Goal: Transaction & Acquisition: Purchase product/service

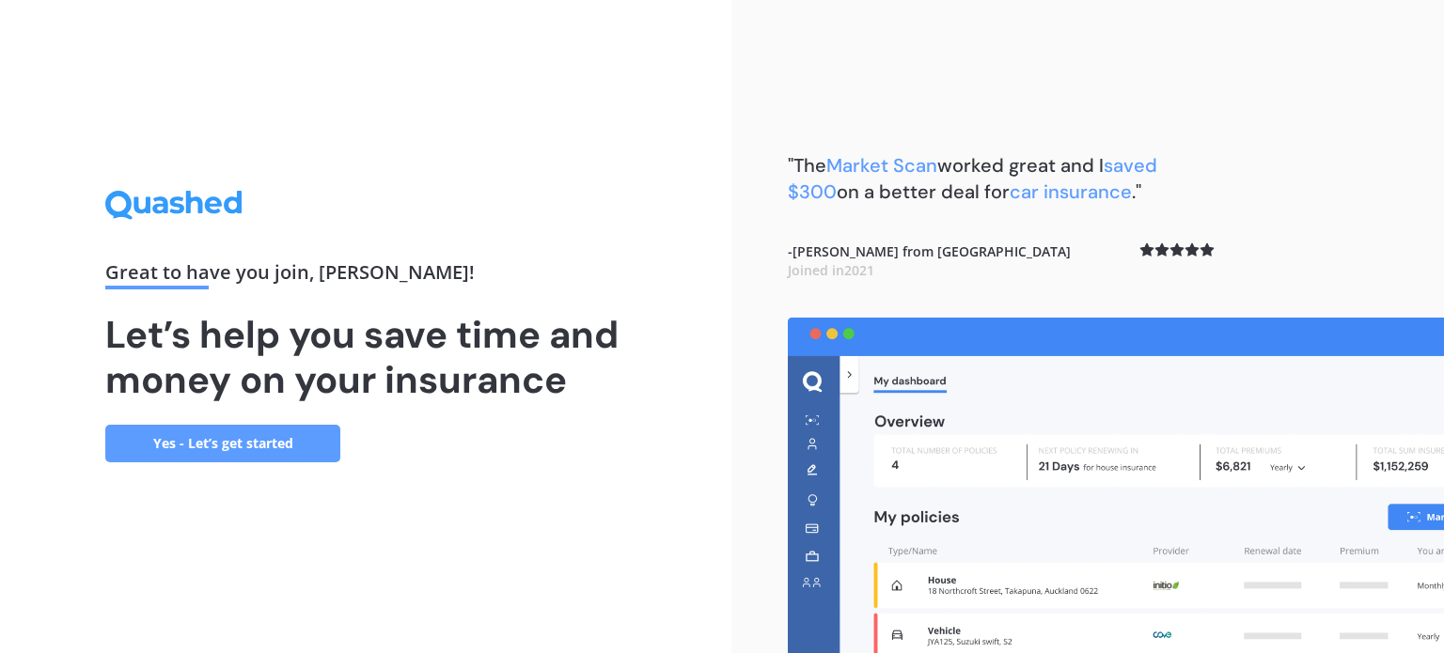
click at [284, 454] on link "Yes - Let’s get started" at bounding box center [222, 444] width 235 height 38
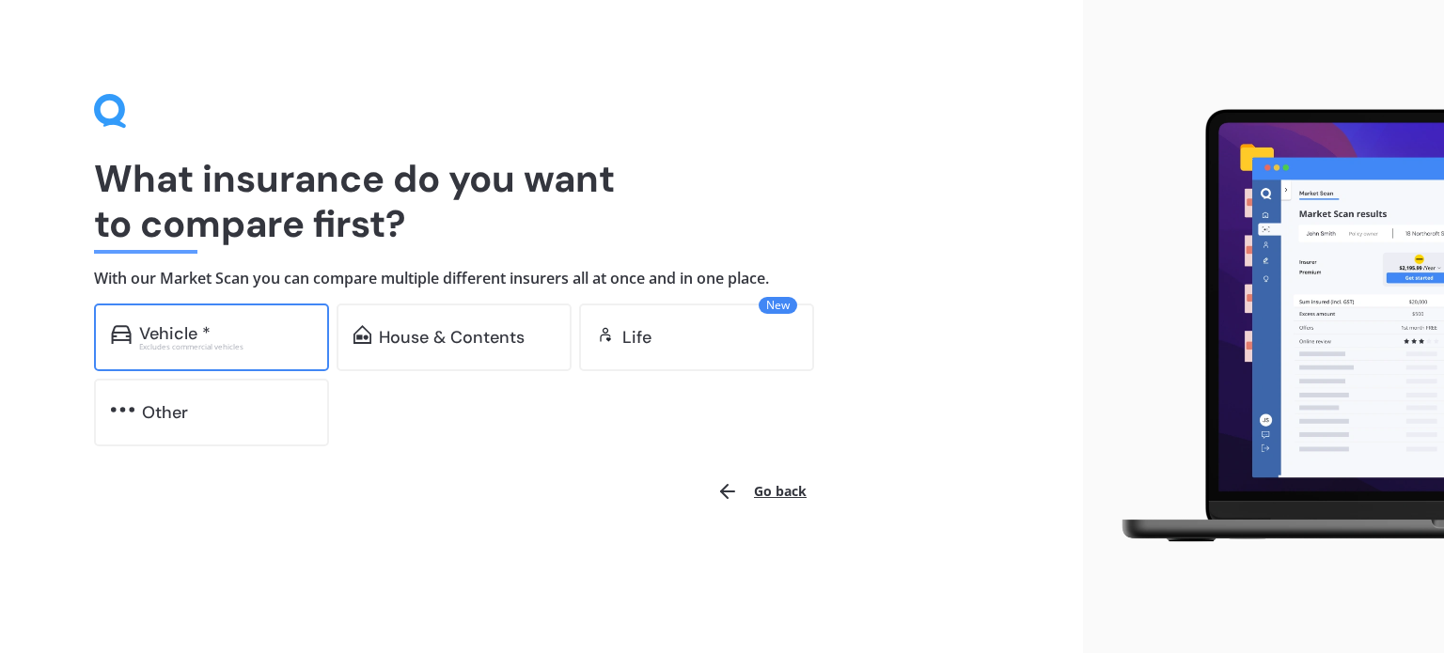
click at [240, 349] on div "Excludes commercial vehicles" at bounding box center [225, 347] width 173 height 8
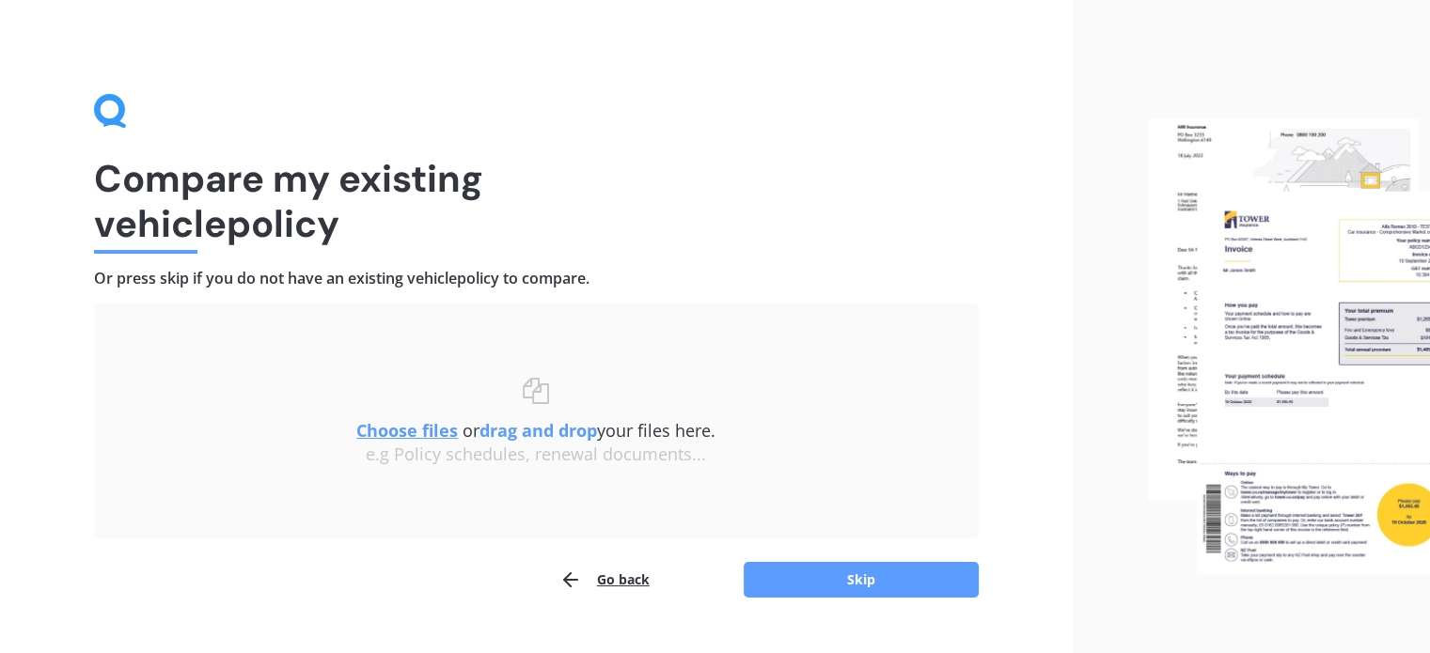
click at [429, 429] on u "Choose files" at bounding box center [407, 430] width 102 height 23
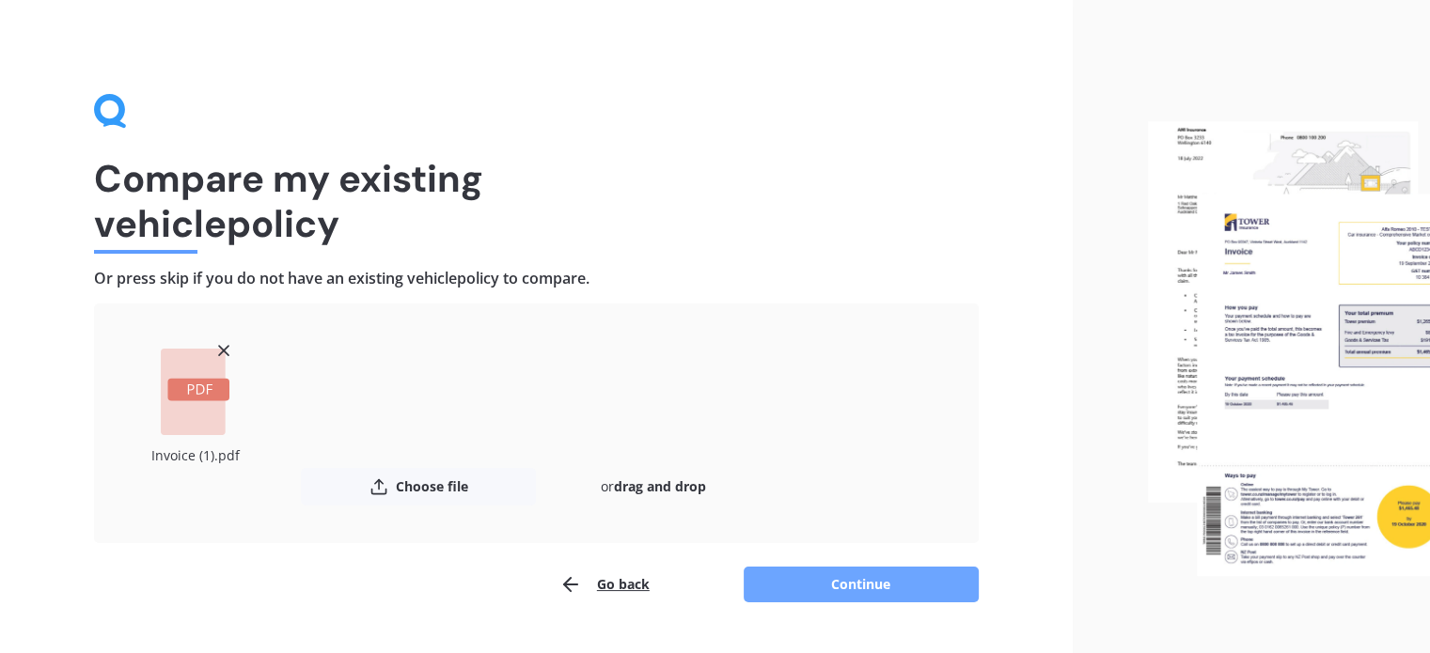
click at [862, 586] on button "Continue" at bounding box center [861, 585] width 235 height 36
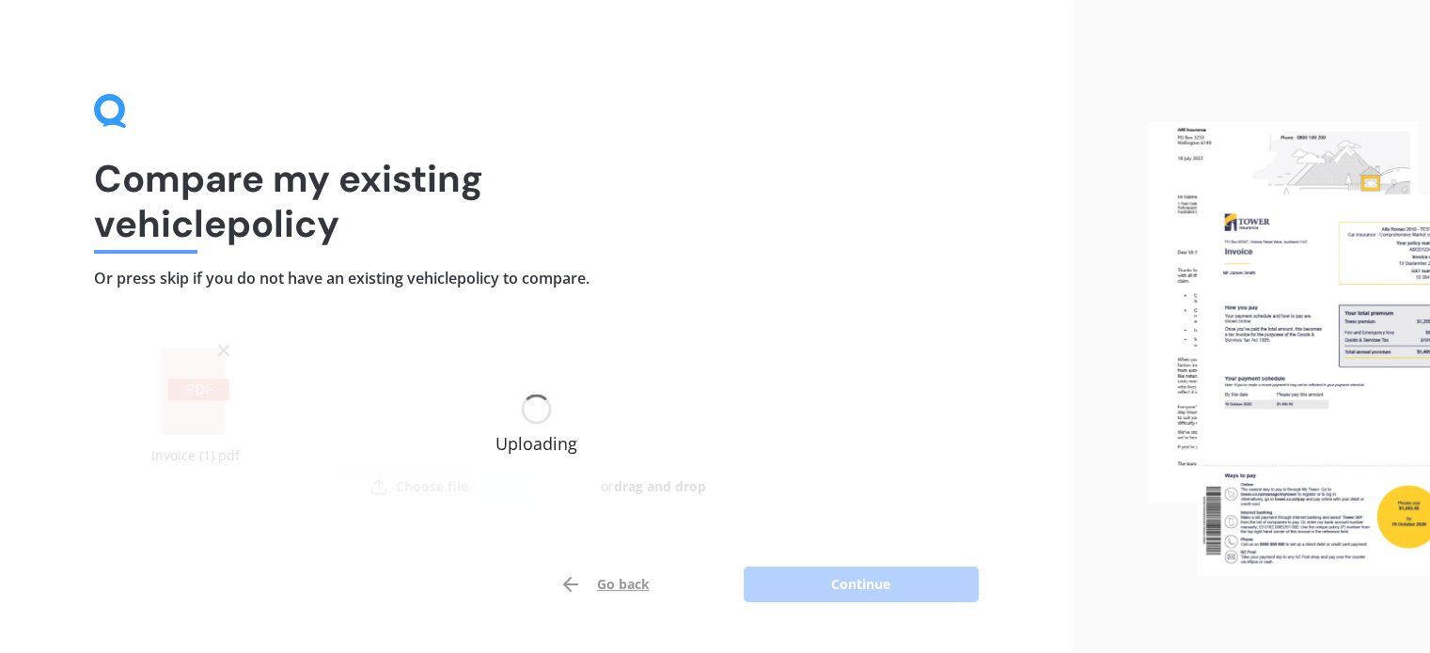
click at [862, 586] on div "Go back Continue" at bounding box center [536, 585] width 885 height 38
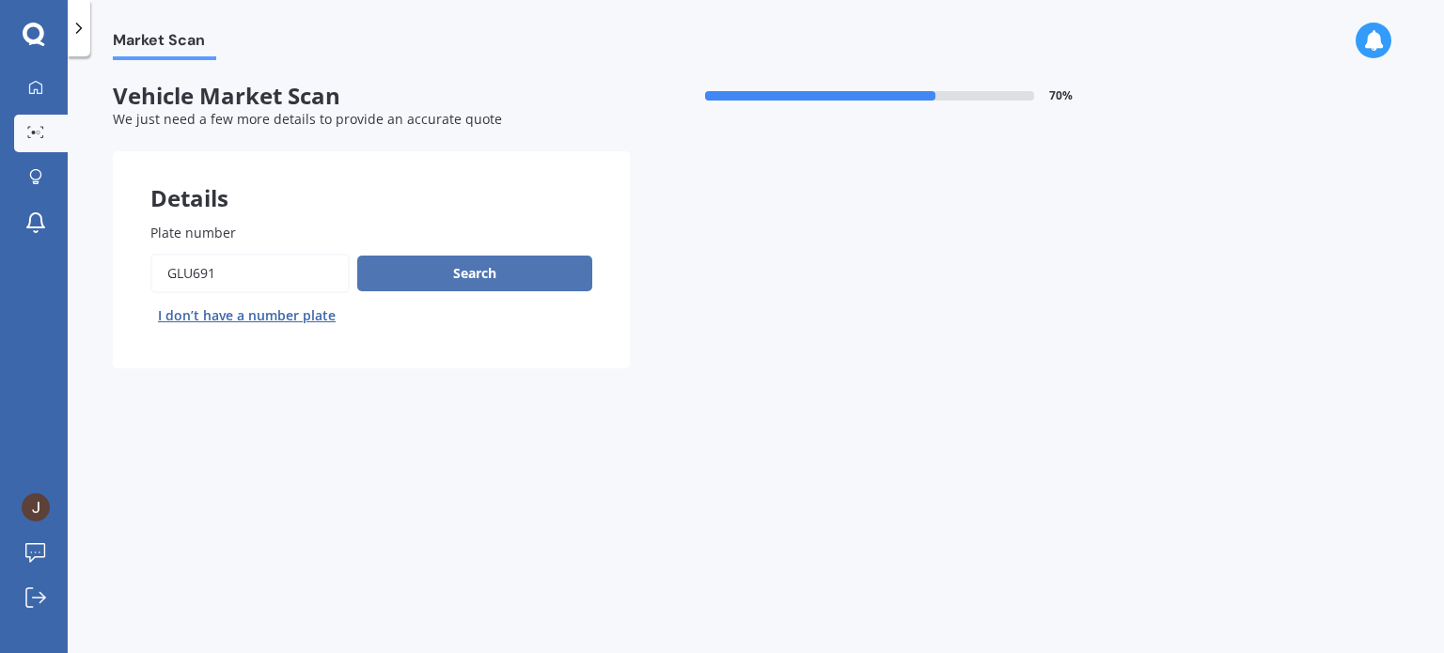
click at [529, 277] on button "Search" at bounding box center [474, 274] width 235 height 36
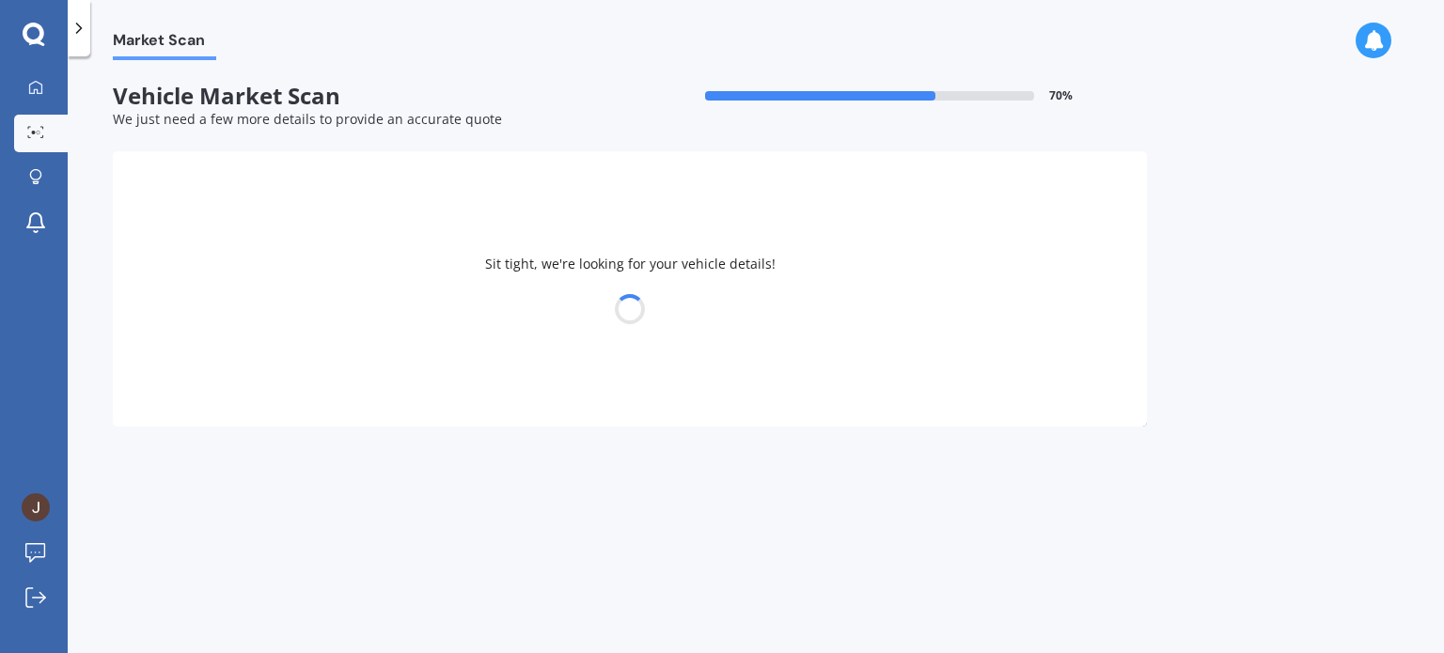
select select "MAZDA"
select select "6"
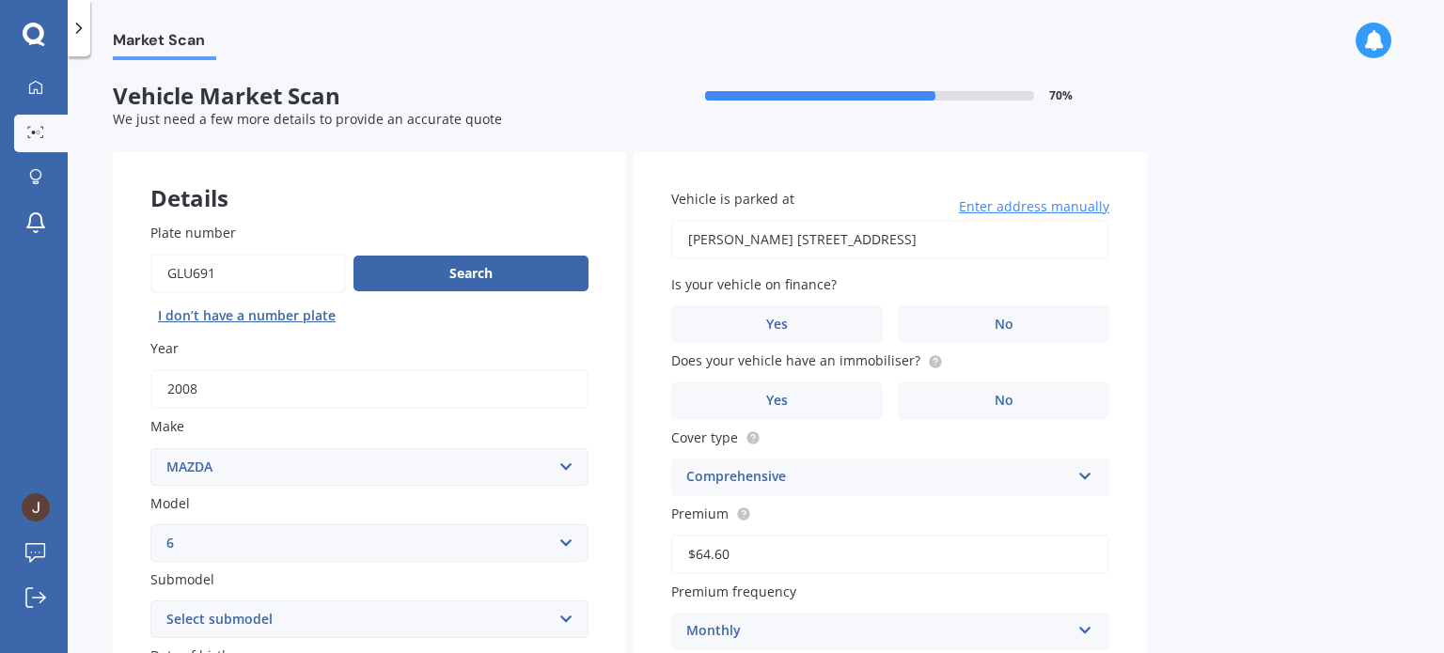
drag, startPoint x: 768, startPoint y: 243, endPoint x: 674, endPoint y: 251, distance: 94.4
click at [674, 251] on input "[PERSON_NAME] [STREET_ADDRESS]" at bounding box center [890, 239] width 438 height 39
type input "[STREET_ADDRESS]"
click at [942, 334] on label "No" at bounding box center [1004, 325] width 212 height 38
click at [0, 0] on input "No" at bounding box center [0, 0] width 0 height 0
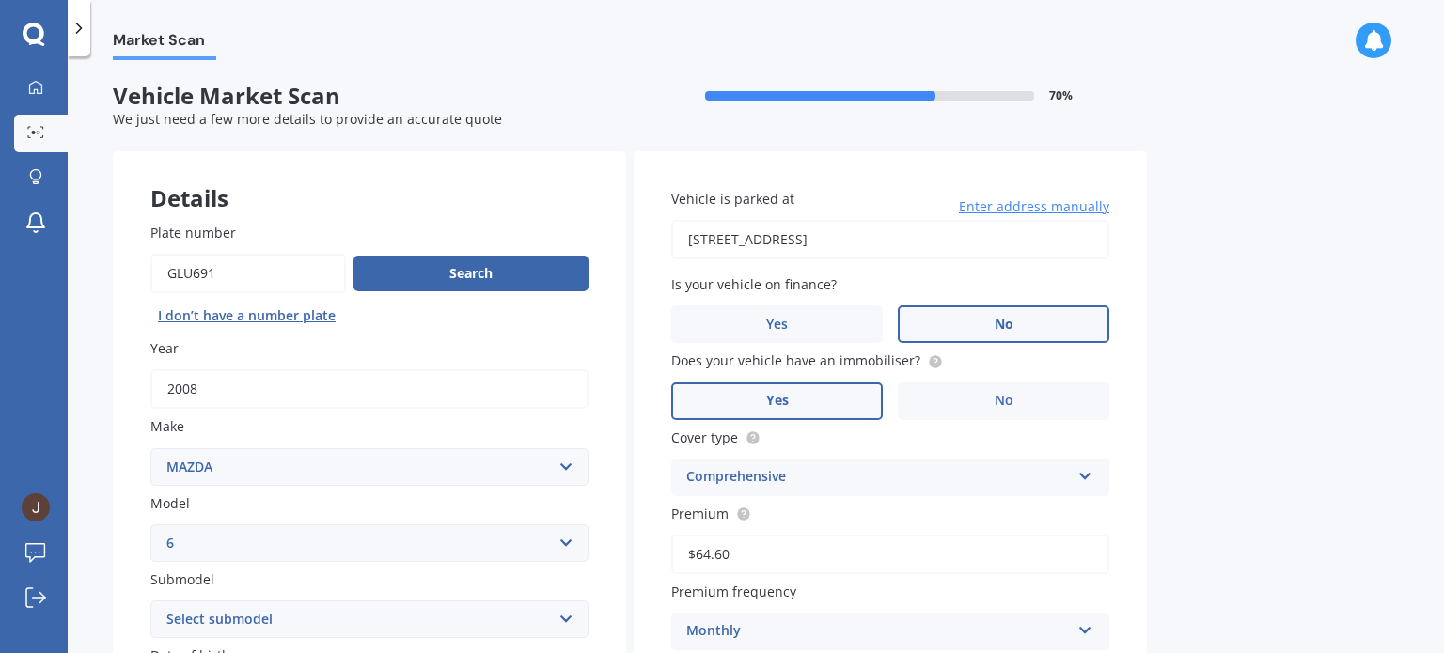
click at [848, 397] on label "Yes" at bounding box center [777, 402] width 212 height 38
click at [0, 0] on input "Yes" at bounding box center [0, 0] width 0 height 0
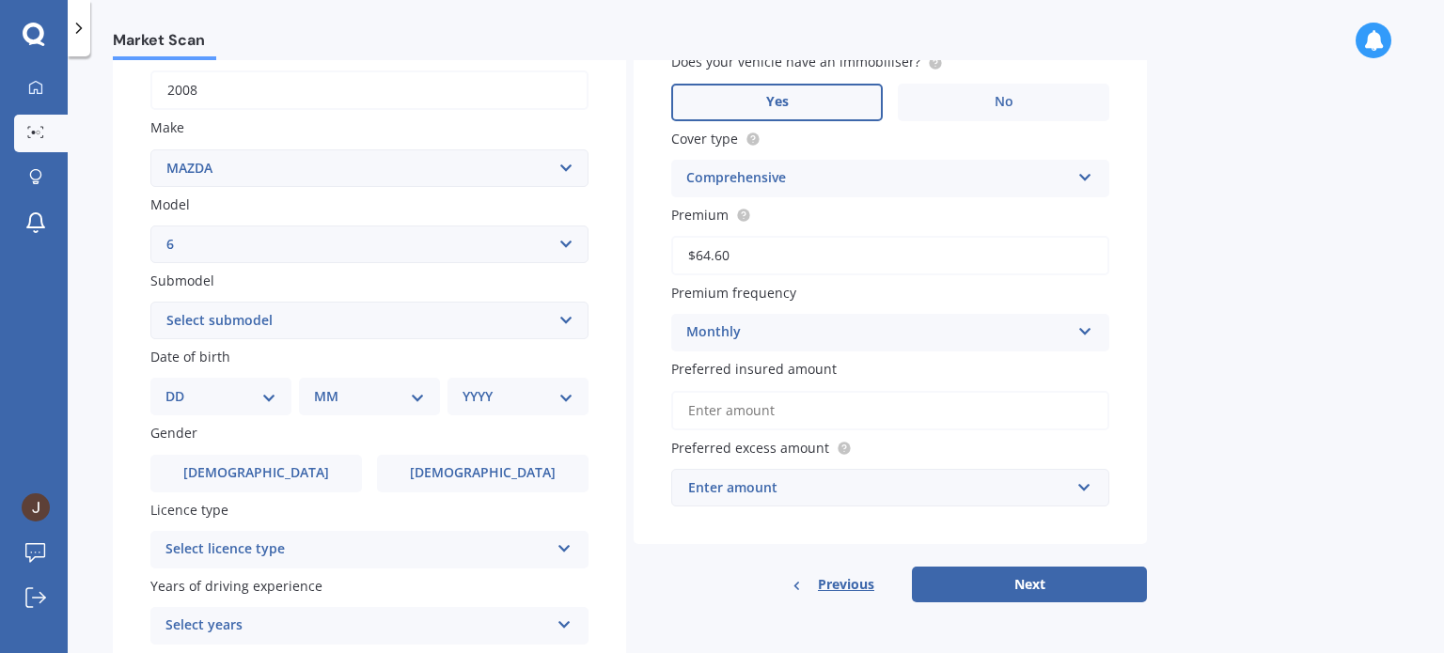
scroll to position [305, 0]
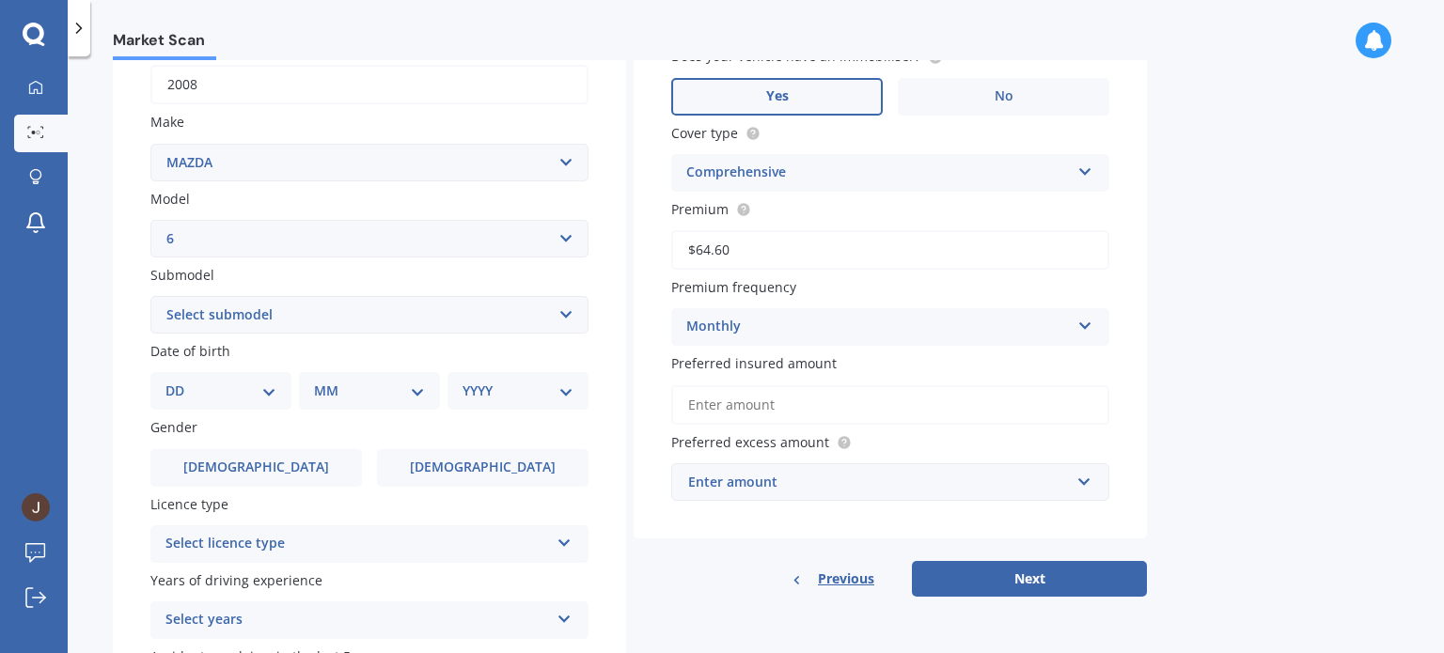
click at [1087, 329] on icon at bounding box center [1085, 322] width 16 height 13
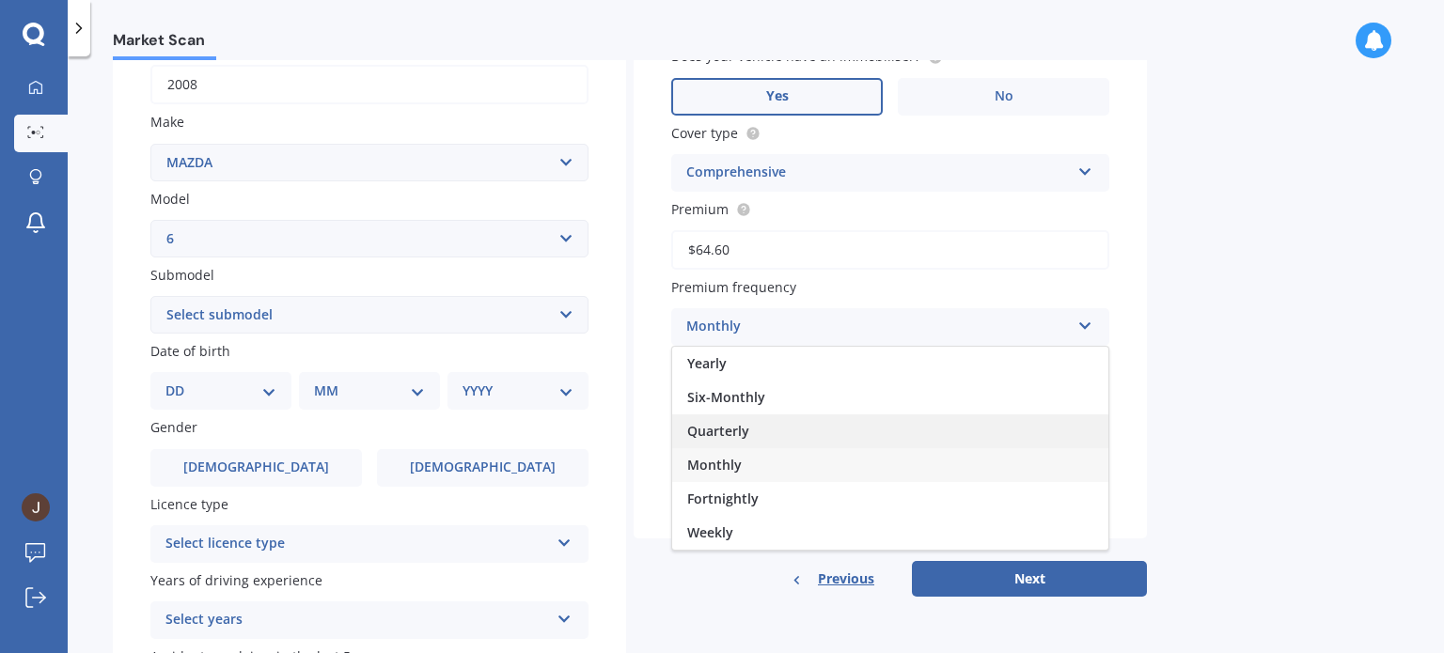
click at [1010, 443] on div "Quarterly" at bounding box center [890, 432] width 436 height 34
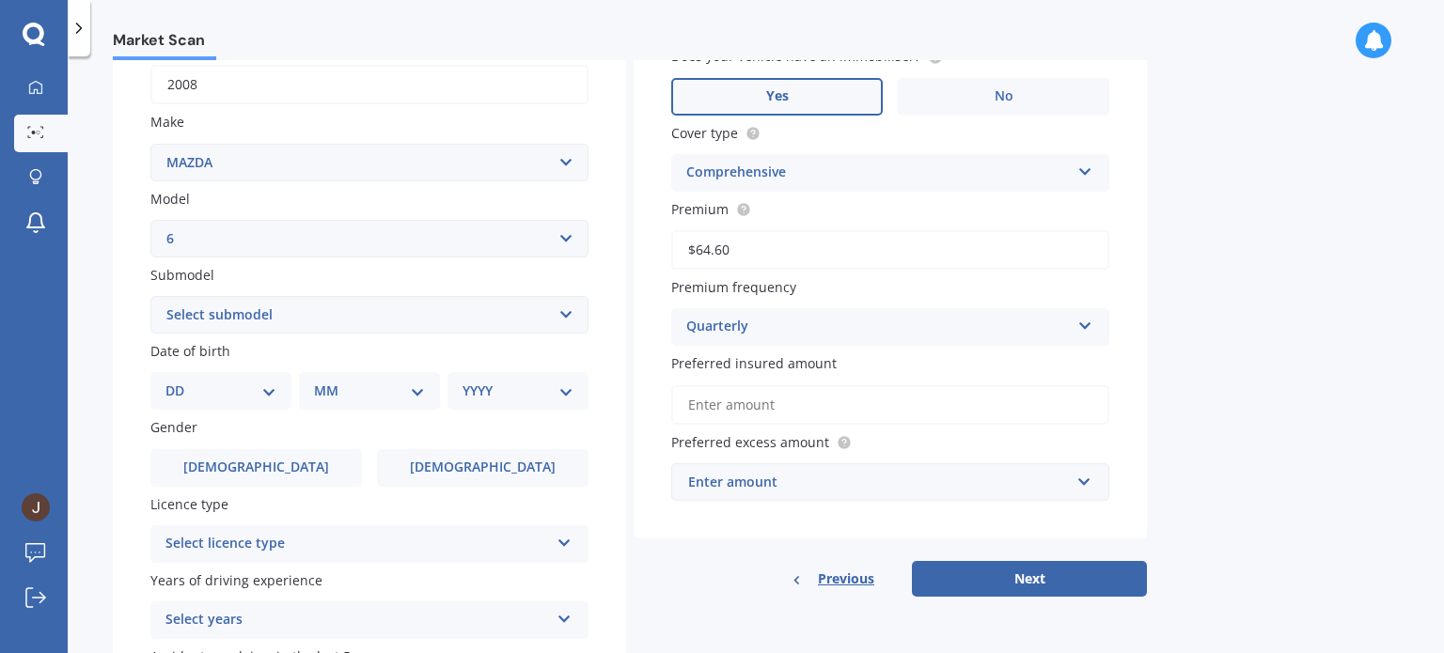
click at [391, 326] on select "Select submodel (All other Petrol) 2.5 Limited Atenza Diesel Turbo Diesel diese…" at bounding box center [369, 315] width 438 height 38
select select "SPORT LTD 2.3 HATCHBACK"
click at [150, 296] on select "Select submodel (All other Petrol) 2.5 Limited Atenza Diesel Turbo Diesel diese…" at bounding box center [369, 315] width 438 height 38
click at [262, 377] on div "DD 01 02 03 04 05 06 07 08 09 10 11 12 13 14 15 16 17 18 19 20 21 22 23 24 25 2…" at bounding box center [220, 391] width 141 height 38
click at [267, 385] on select "DD 01 02 03 04 05 06 07 08 09 10 11 12 13 14 15 16 17 18 19 20 21 22 23 24 25 2…" at bounding box center [220, 391] width 111 height 21
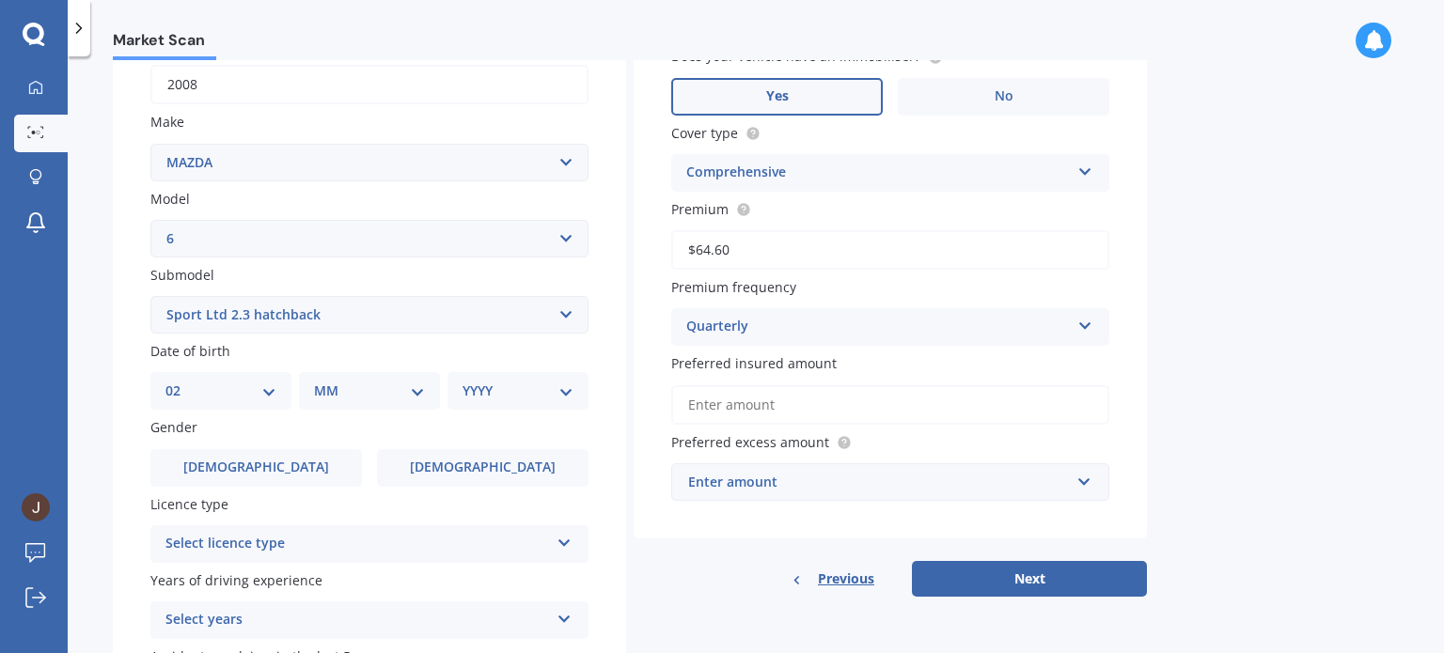
click at [181, 381] on select "DD 01 02 03 04 05 06 07 08 09 10 11 12 13 14 15 16 17 18 19 20 21 22 23 24 25 2…" at bounding box center [220, 391] width 111 height 21
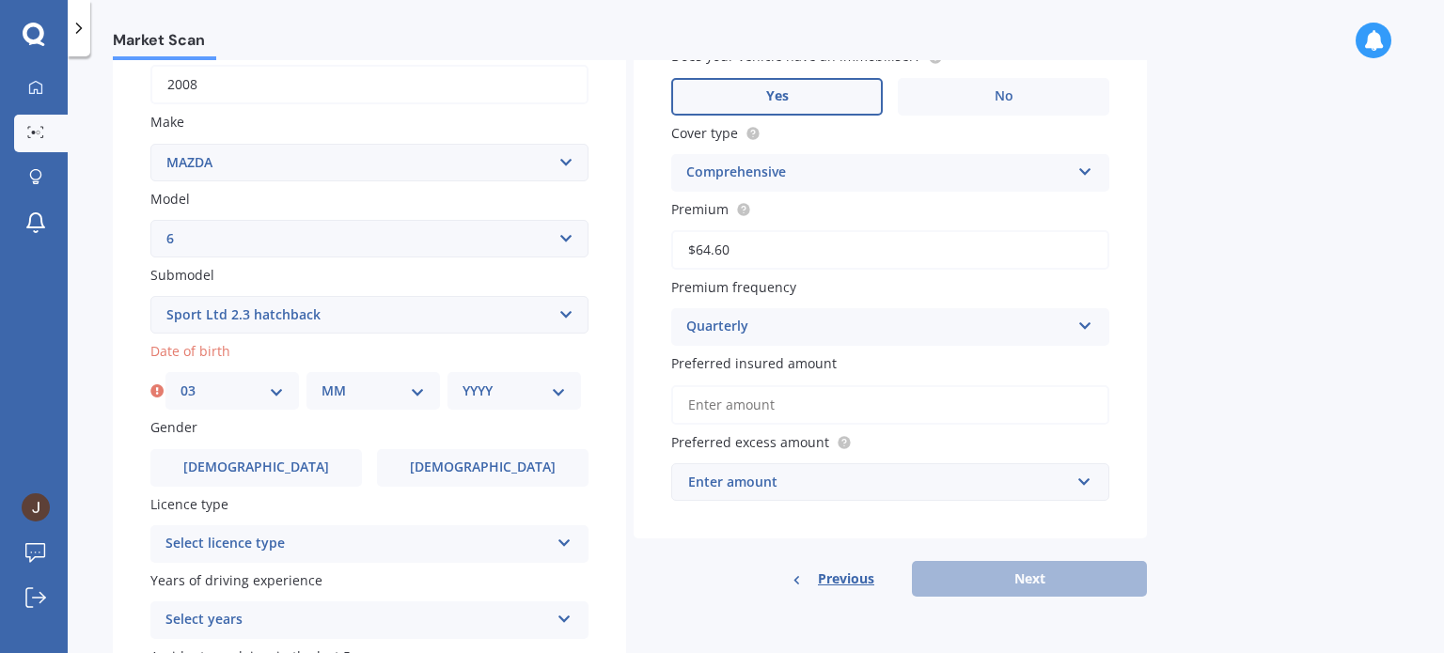
select select "02"
click at [339, 395] on select "MM 01 02 03 04 05 06 07 08 09 10 11 12" at bounding box center [373, 391] width 103 height 21
select select "02"
click at [322, 381] on select "MM 01 02 03 04 05 06 07 08 09 10 11 12" at bounding box center [373, 391] width 103 height 21
click at [473, 398] on select "YYYY 2025 2024 2023 2022 2021 2020 2019 2018 2017 2016 2015 2014 2013 2012 2011…" at bounding box center [514, 391] width 103 height 21
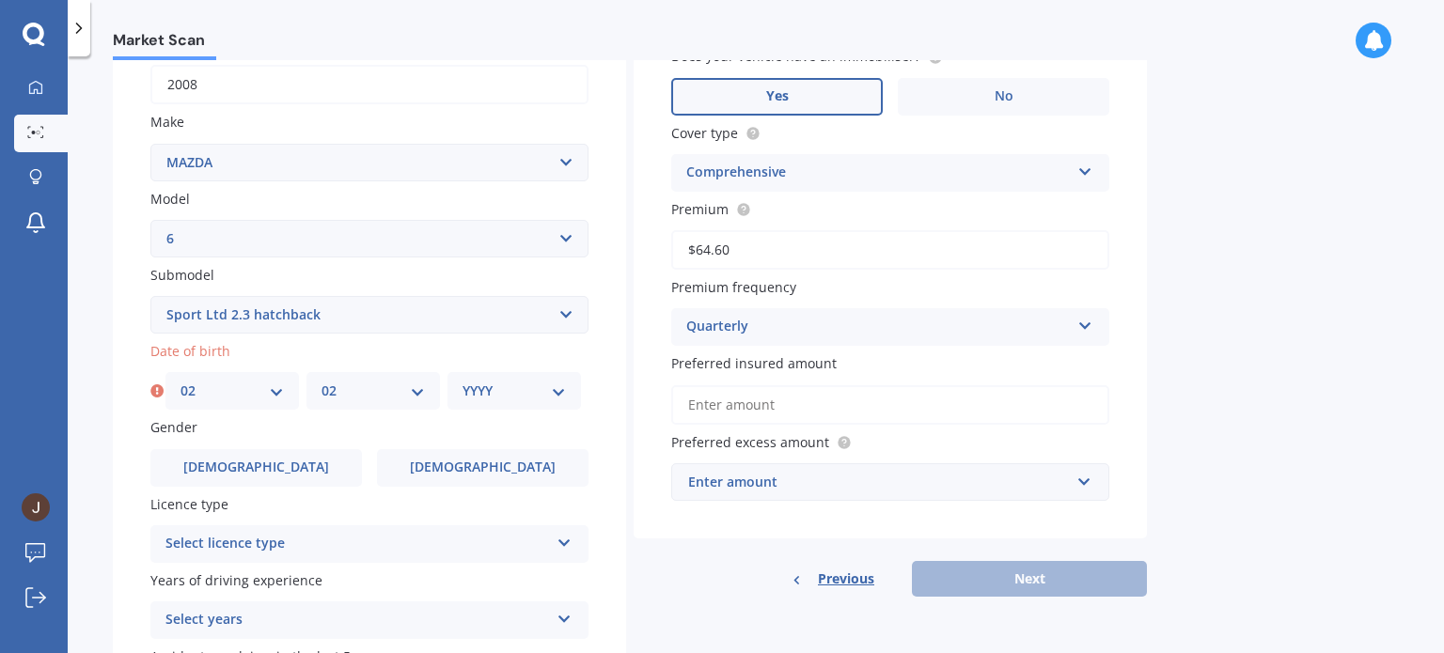
select select "1982"
click at [463, 381] on select "YYYY 2025 2024 2023 2022 2021 2020 2019 2018 2017 2016 2015 2014 2013 2012 2011…" at bounding box center [514, 391] width 103 height 21
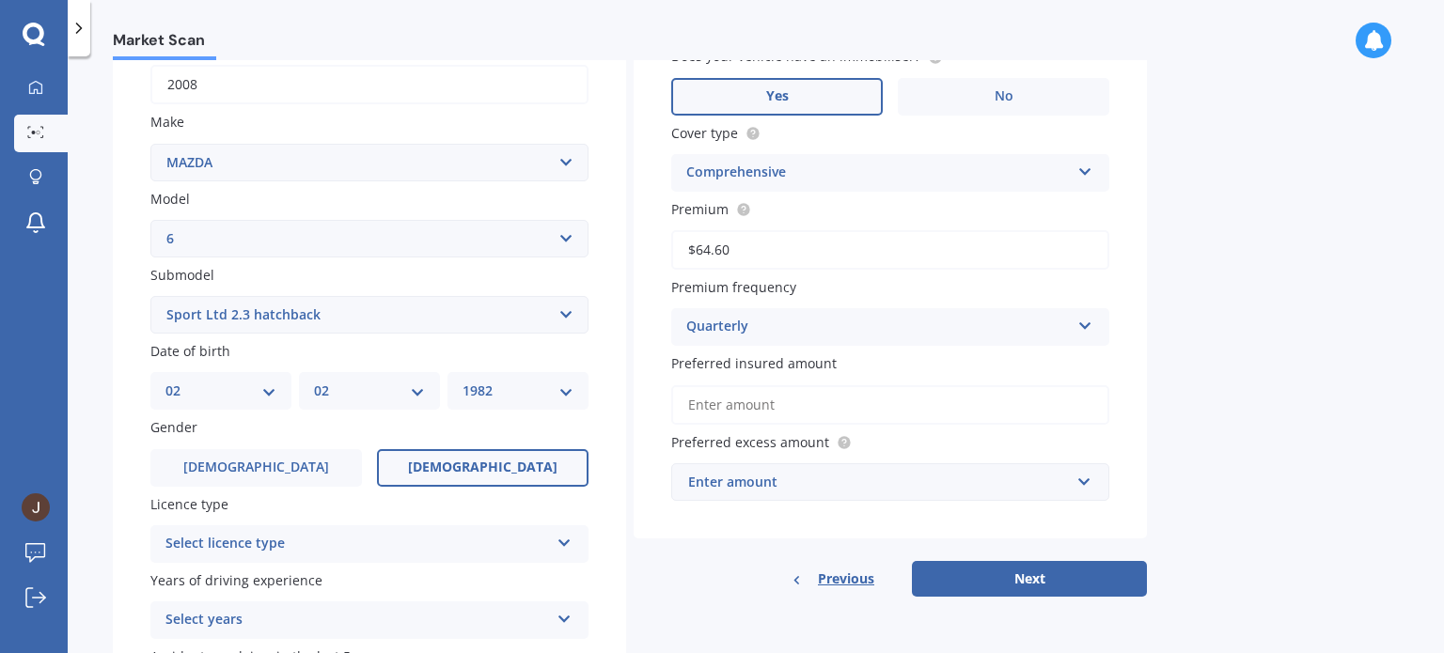
click at [460, 468] on span "[DEMOGRAPHIC_DATA]" at bounding box center [482, 468] width 149 height 16
click at [0, 0] on input "[DEMOGRAPHIC_DATA]" at bounding box center [0, 0] width 0 height 0
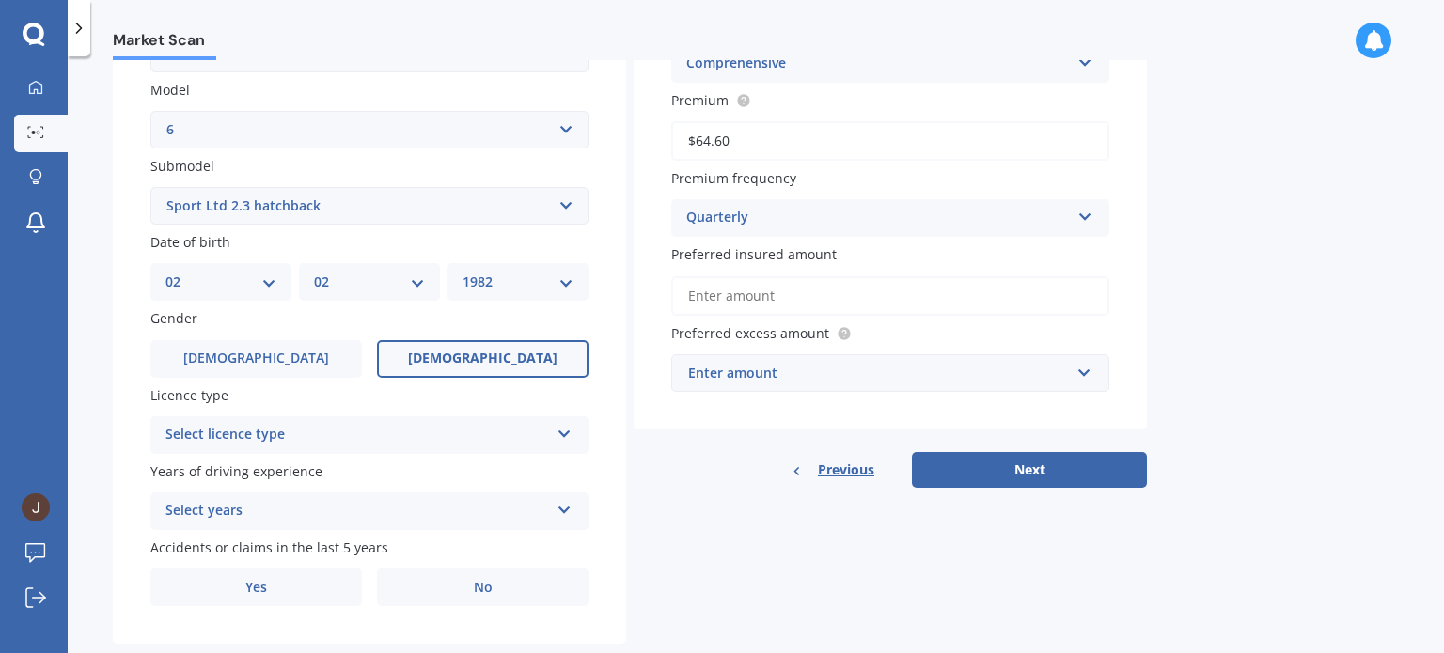
scroll to position [453, 0]
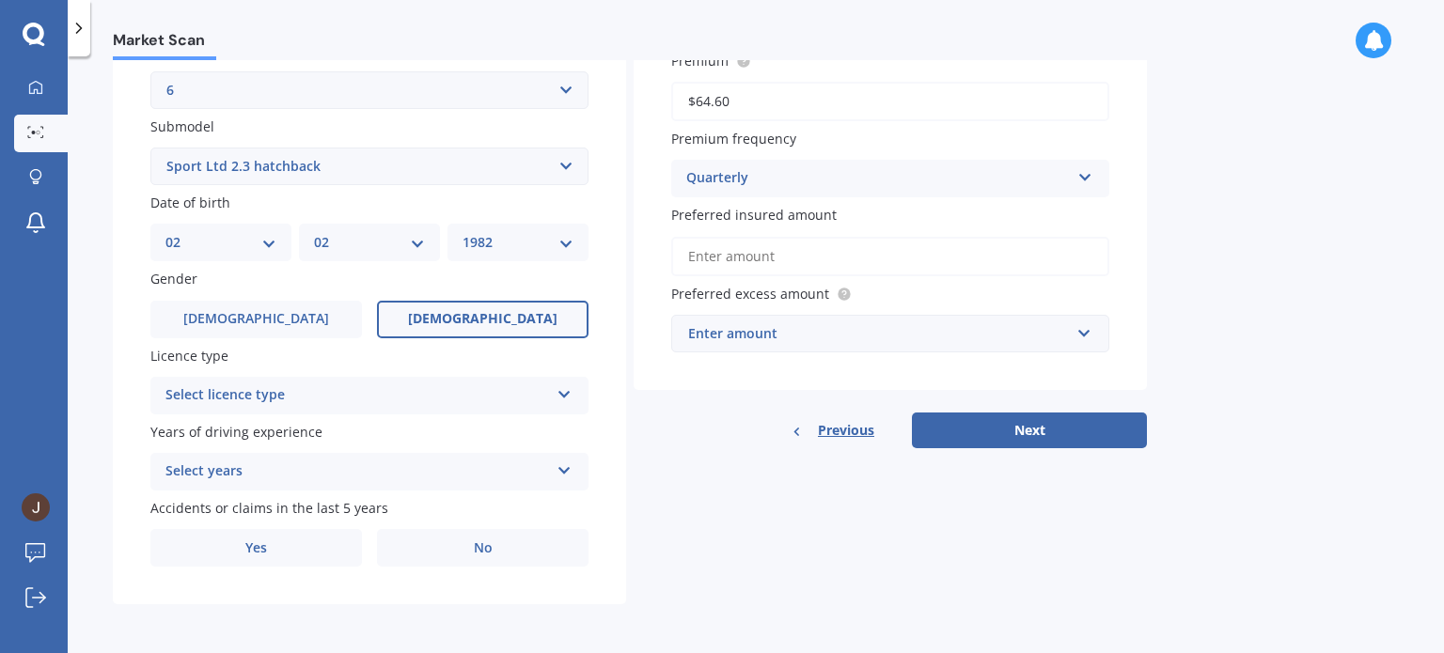
click at [554, 389] on div "Select licence type NZ Full NZ Restricted NZ Learners [GEOGRAPHIC_DATA] [GEOGRA…" at bounding box center [369, 396] width 438 height 38
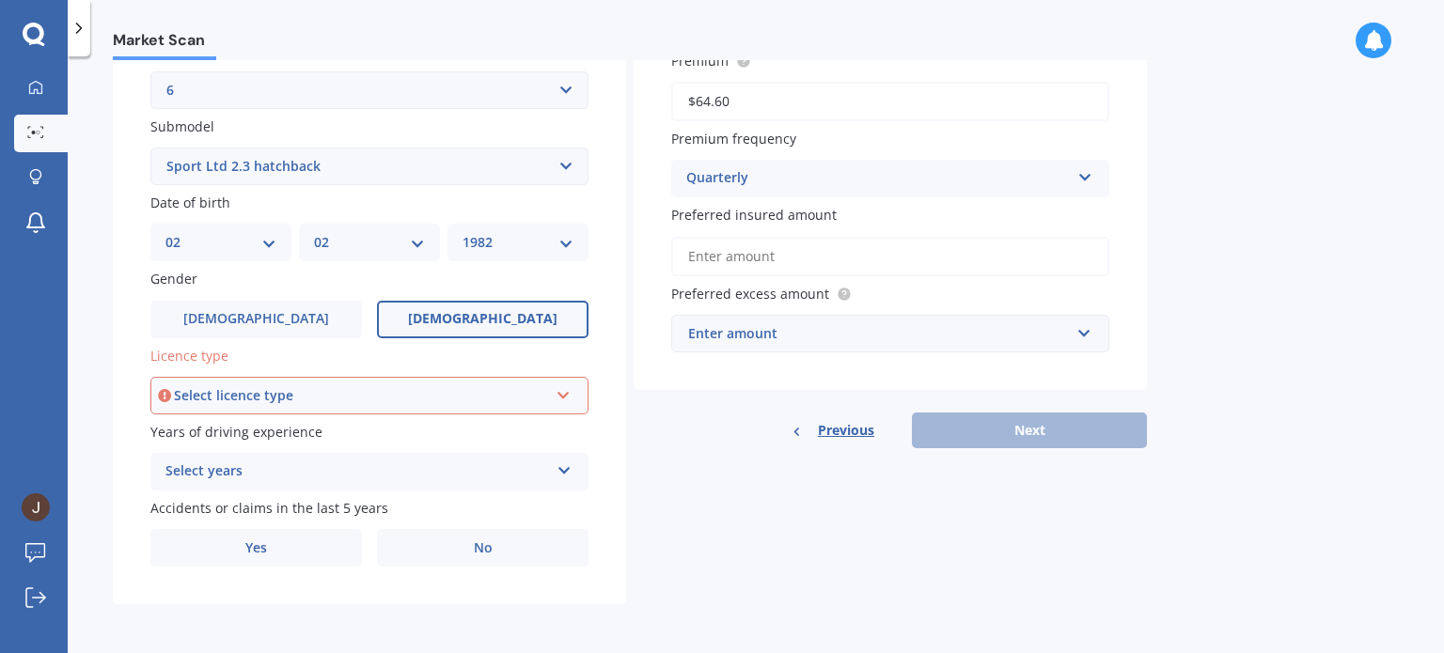
click at [441, 395] on div "Select licence type" at bounding box center [361, 395] width 374 height 21
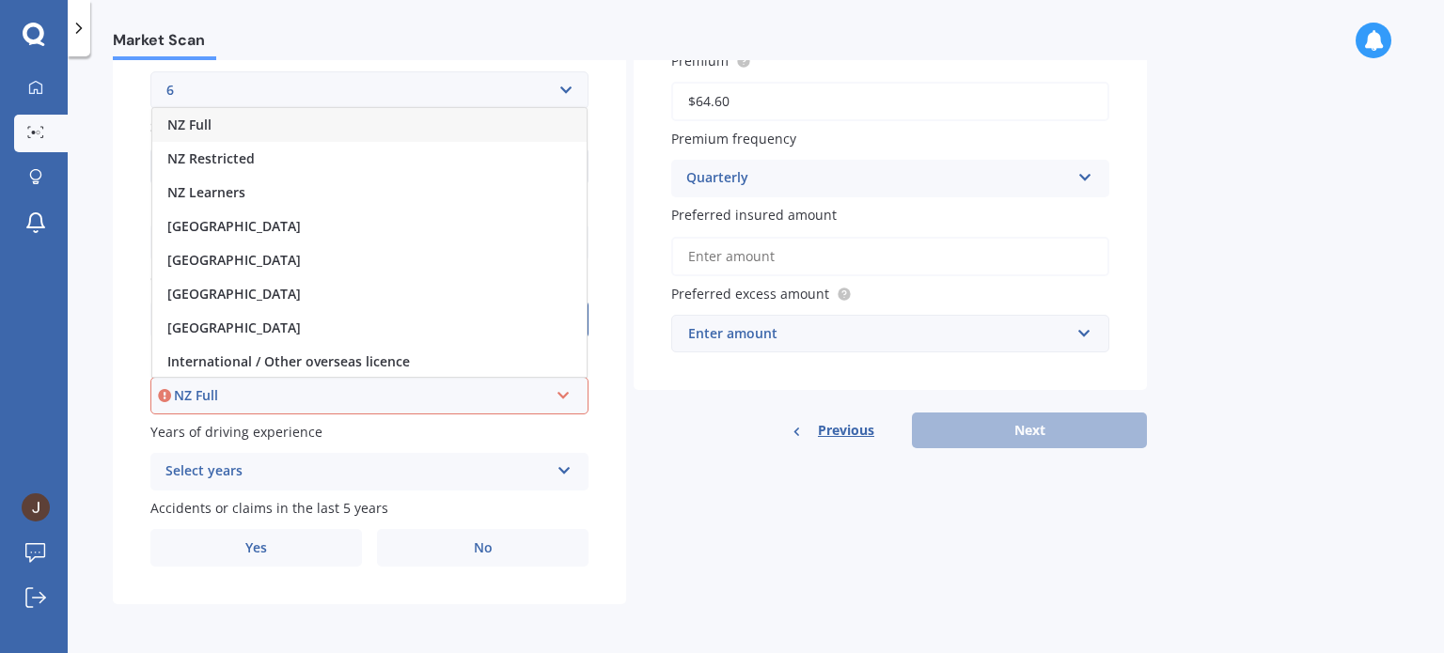
click at [382, 140] on div "NZ Full" at bounding box center [369, 125] width 434 height 34
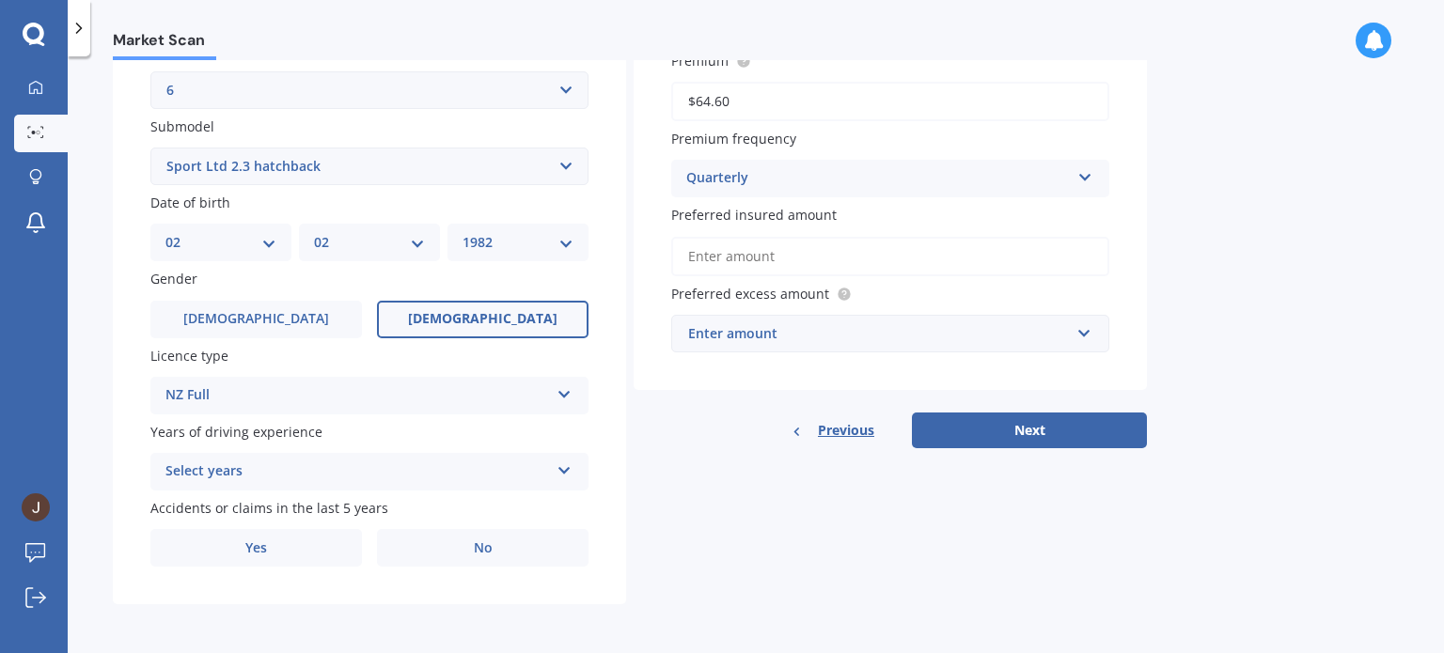
click at [283, 479] on div "Select years" at bounding box center [357, 472] width 384 height 23
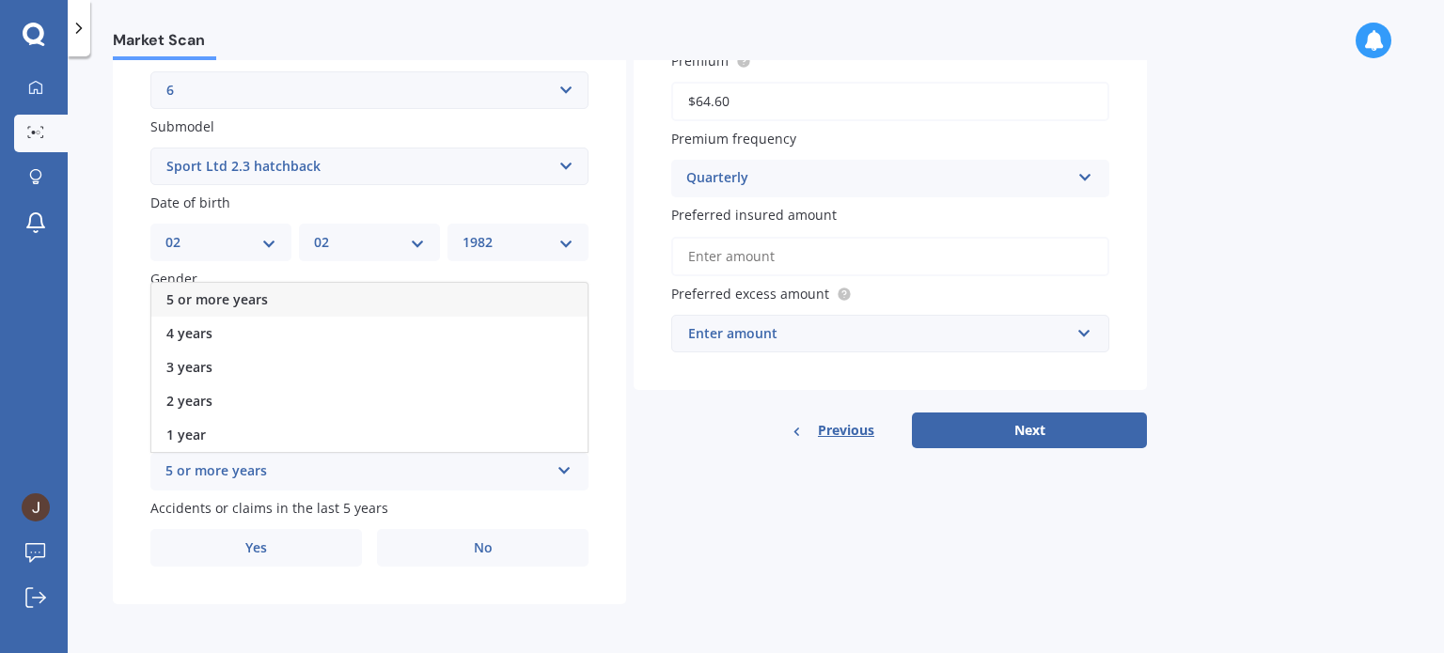
click at [264, 302] on span "5 or more years" at bounding box center [217, 300] width 102 height 18
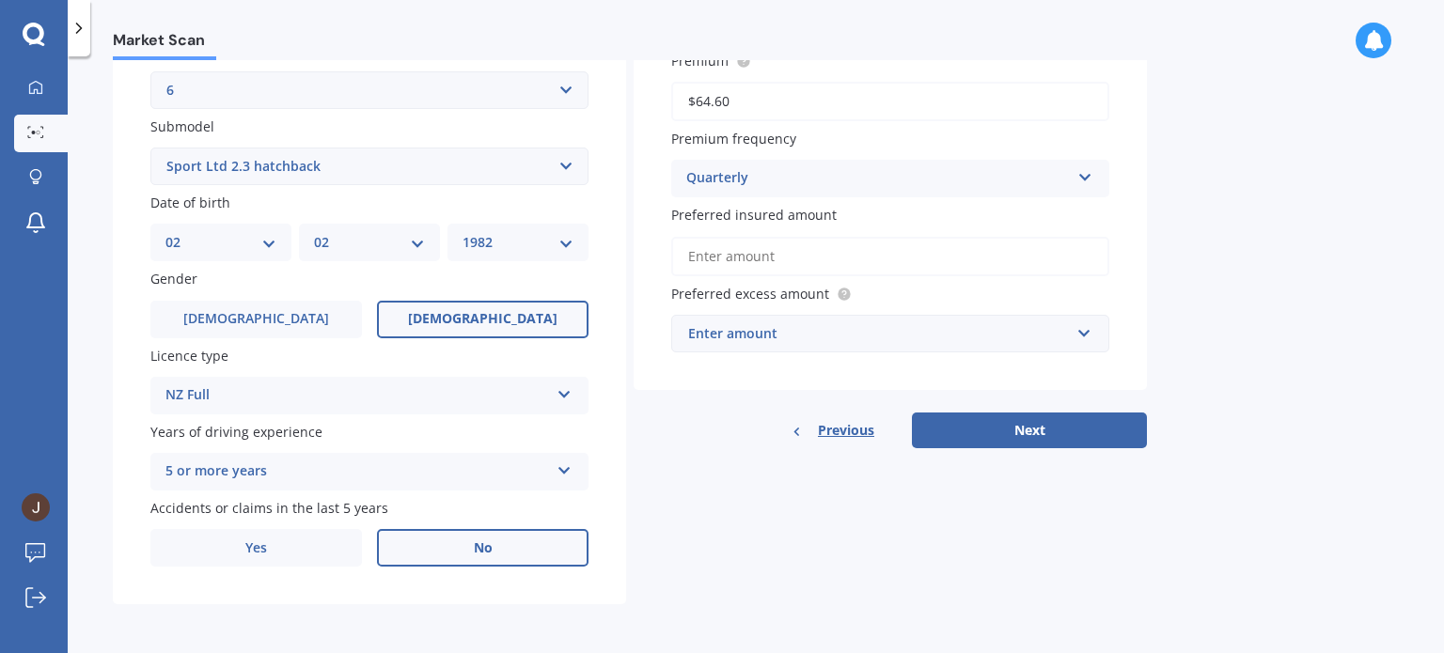
click at [443, 552] on label "No" at bounding box center [483, 548] width 212 height 38
click at [0, 0] on input "No" at bounding box center [0, 0] width 0 height 0
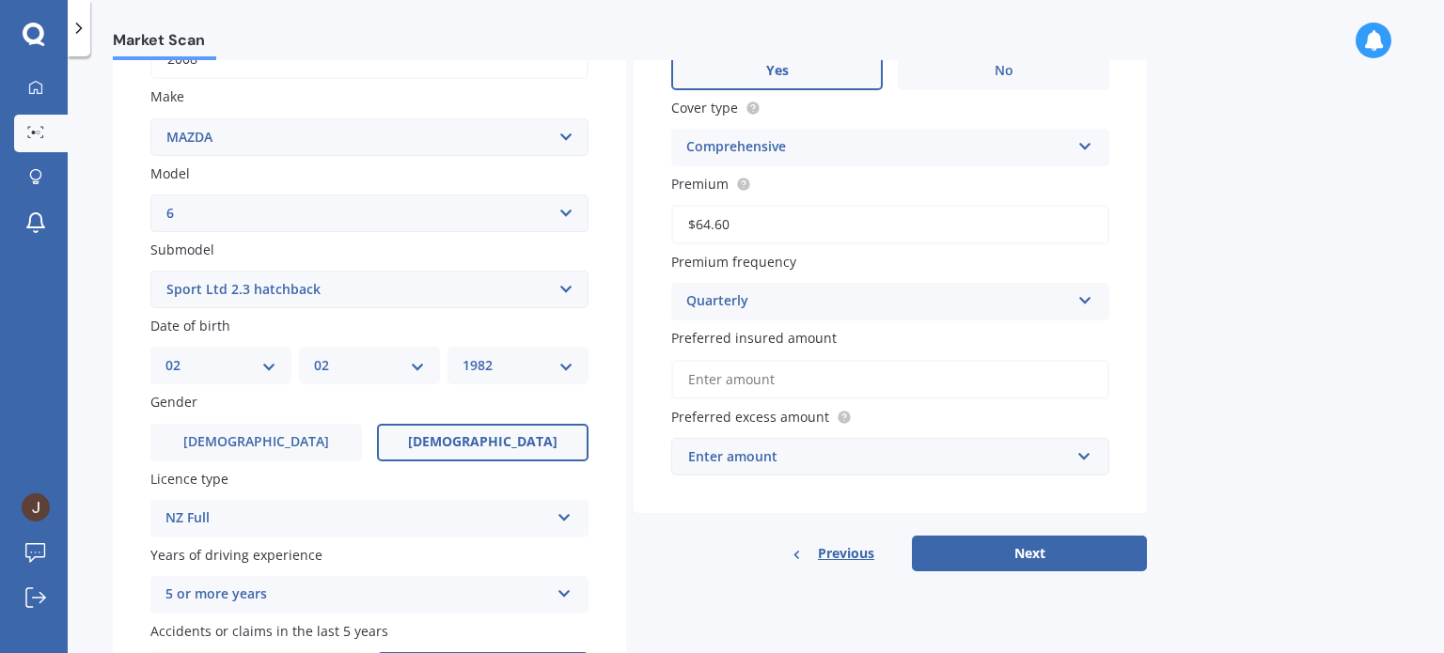
scroll to position [335, 0]
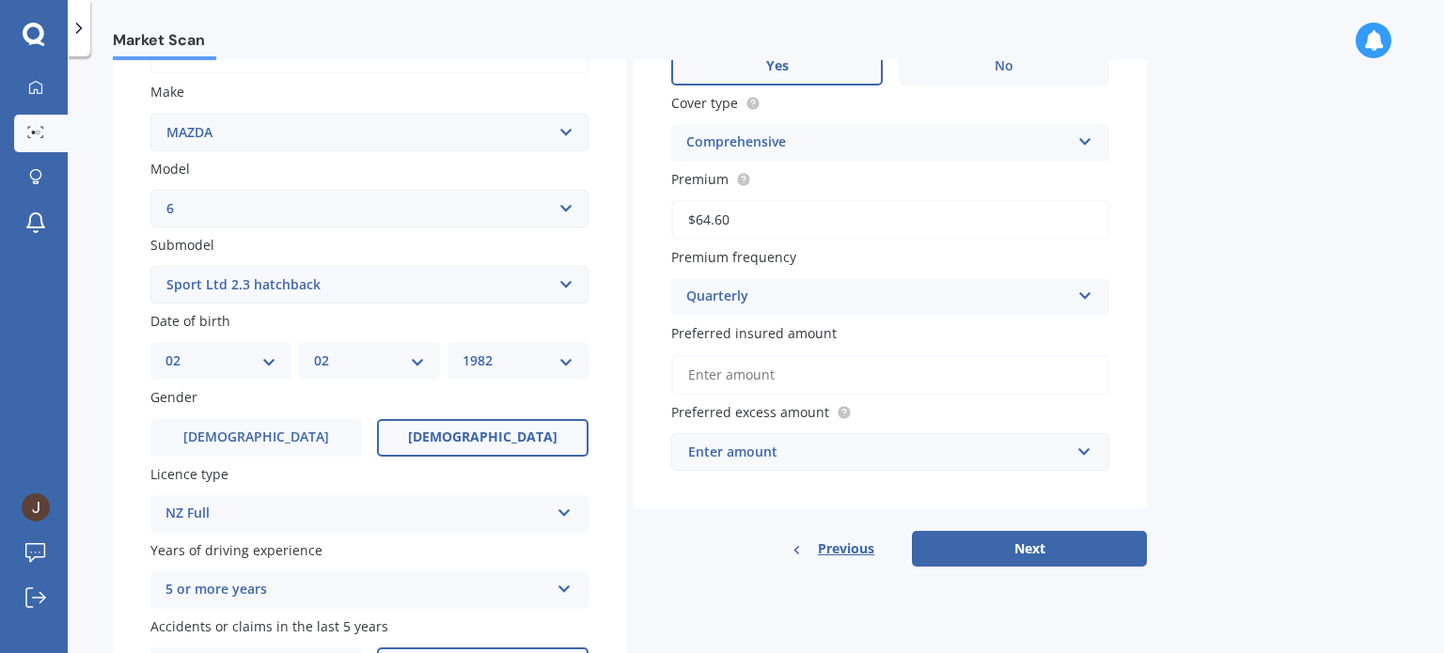
click at [839, 384] on input "Preferred insured amount" at bounding box center [890, 374] width 438 height 39
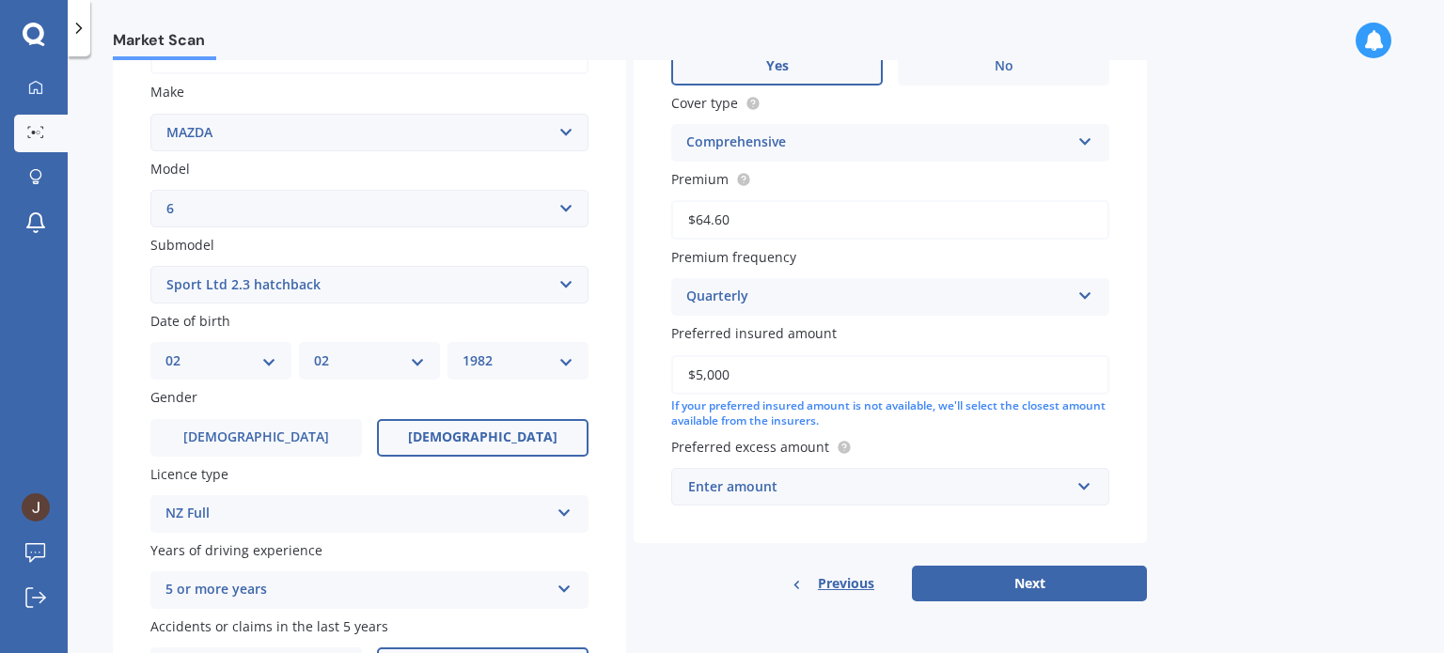
type input "$5,000"
click at [845, 480] on div "Enter amount" at bounding box center [879, 487] width 382 height 21
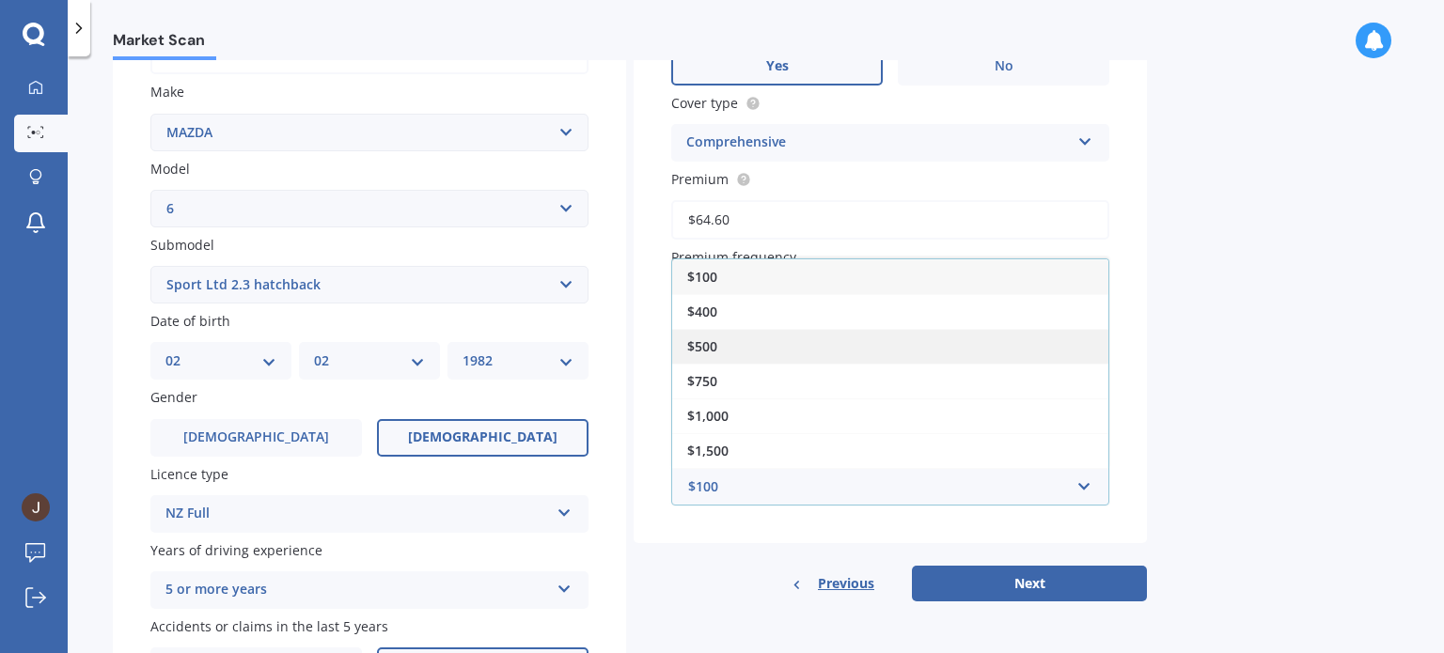
click at [818, 343] on div "$500" at bounding box center [890, 346] width 436 height 35
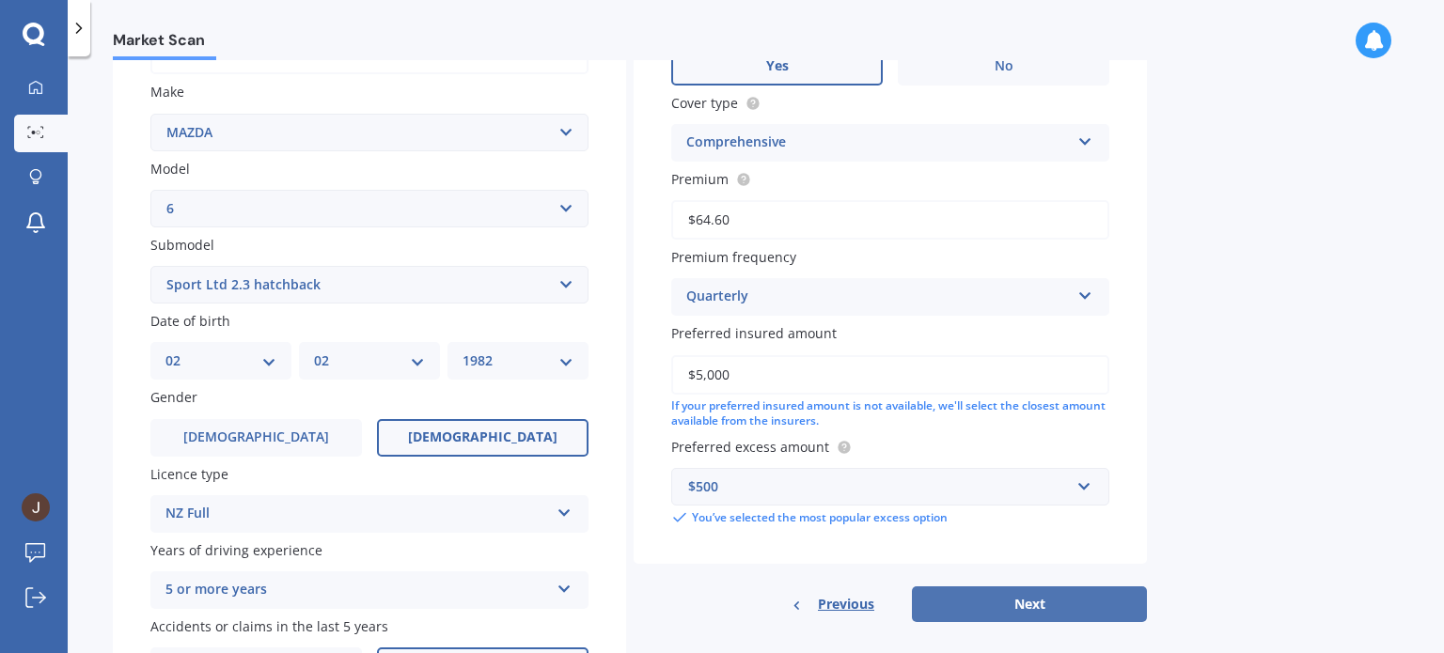
click at [1031, 599] on button "Next" at bounding box center [1029, 605] width 235 height 36
select select "02"
select select "1982"
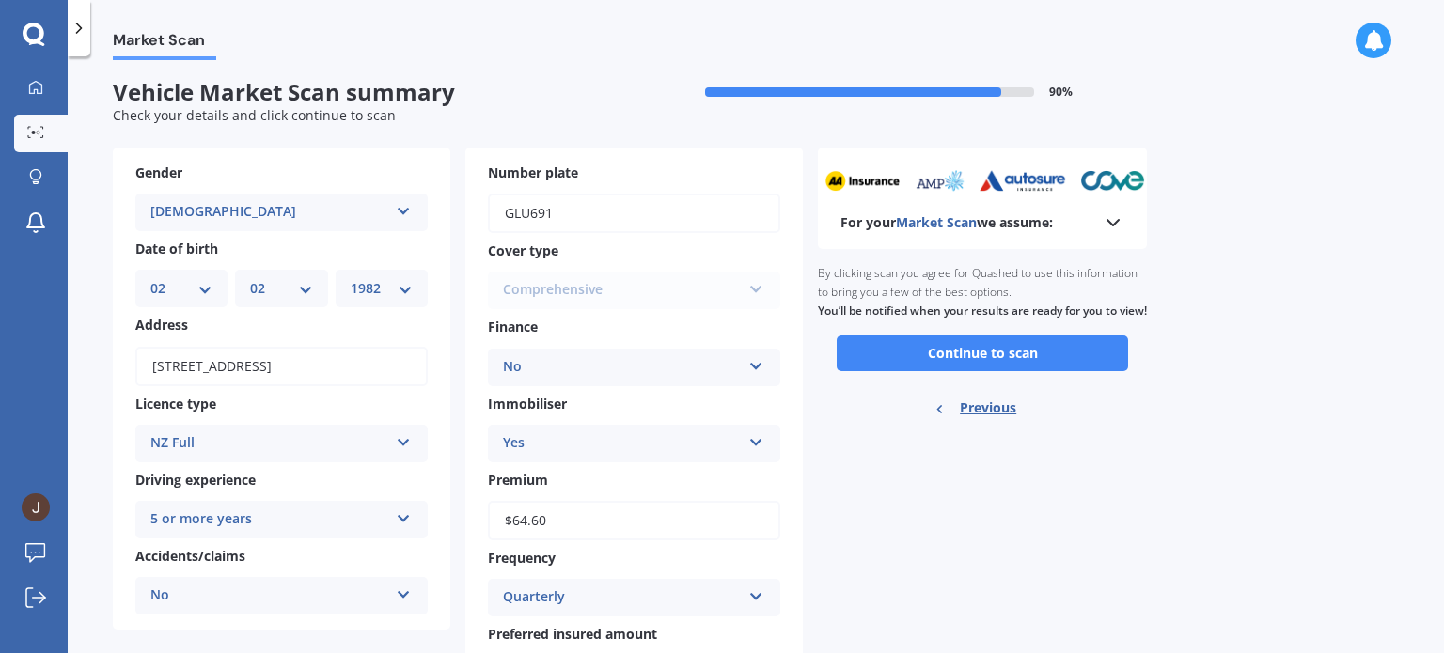
scroll to position [0, 0]
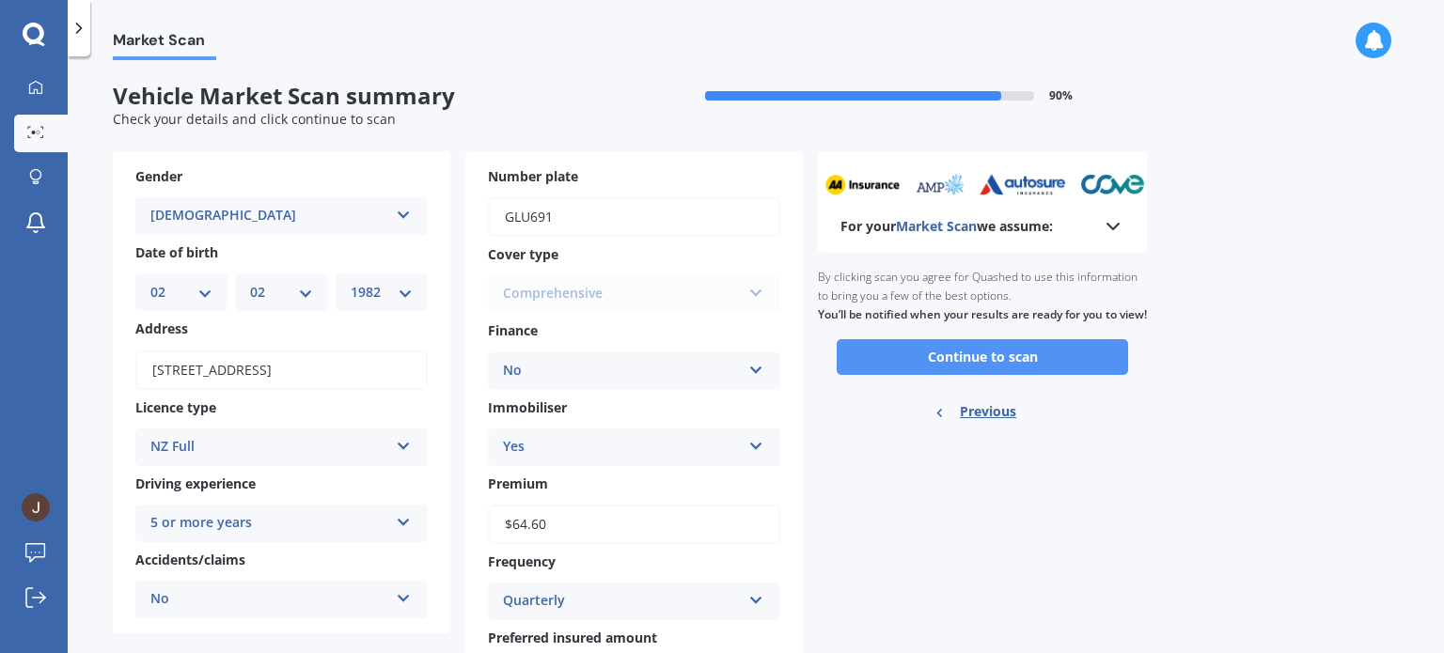
click at [978, 375] on button "Continue to scan" at bounding box center [982, 357] width 291 height 36
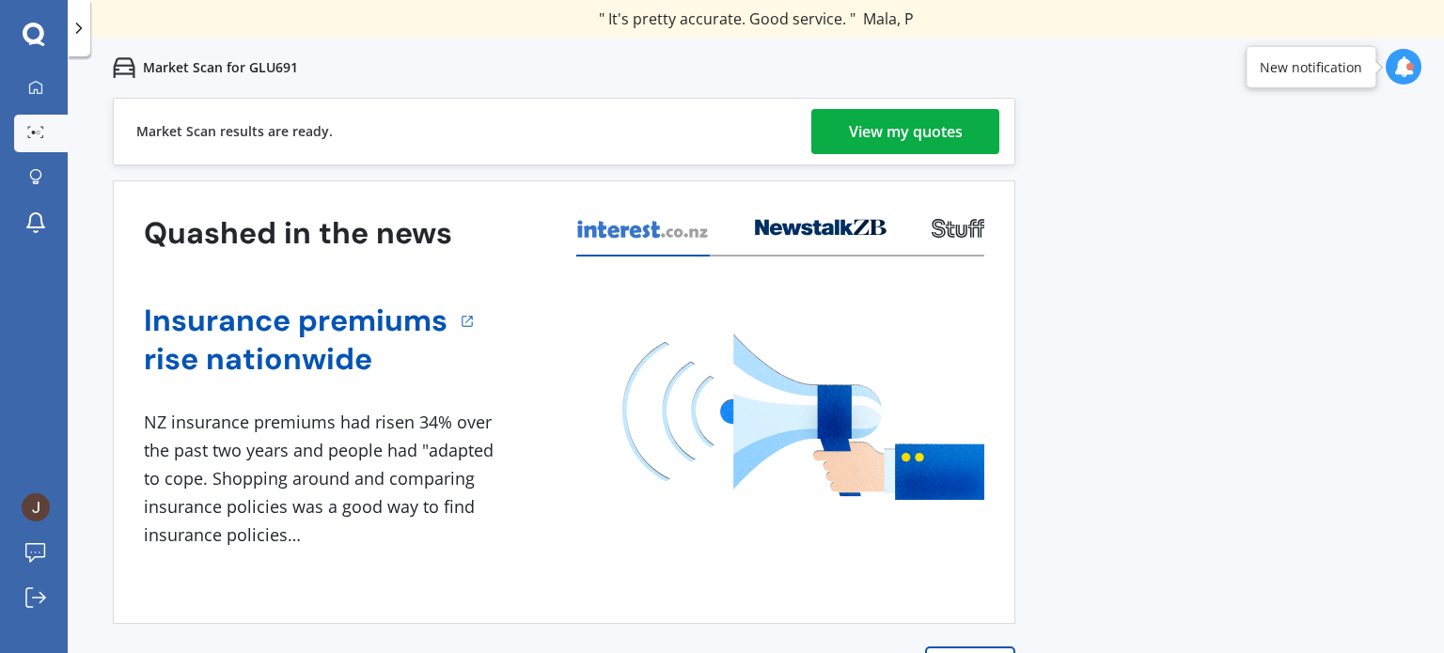
click at [867, 126] on div "View my quotes" at bounding box center [906, 131] width 114 height 45
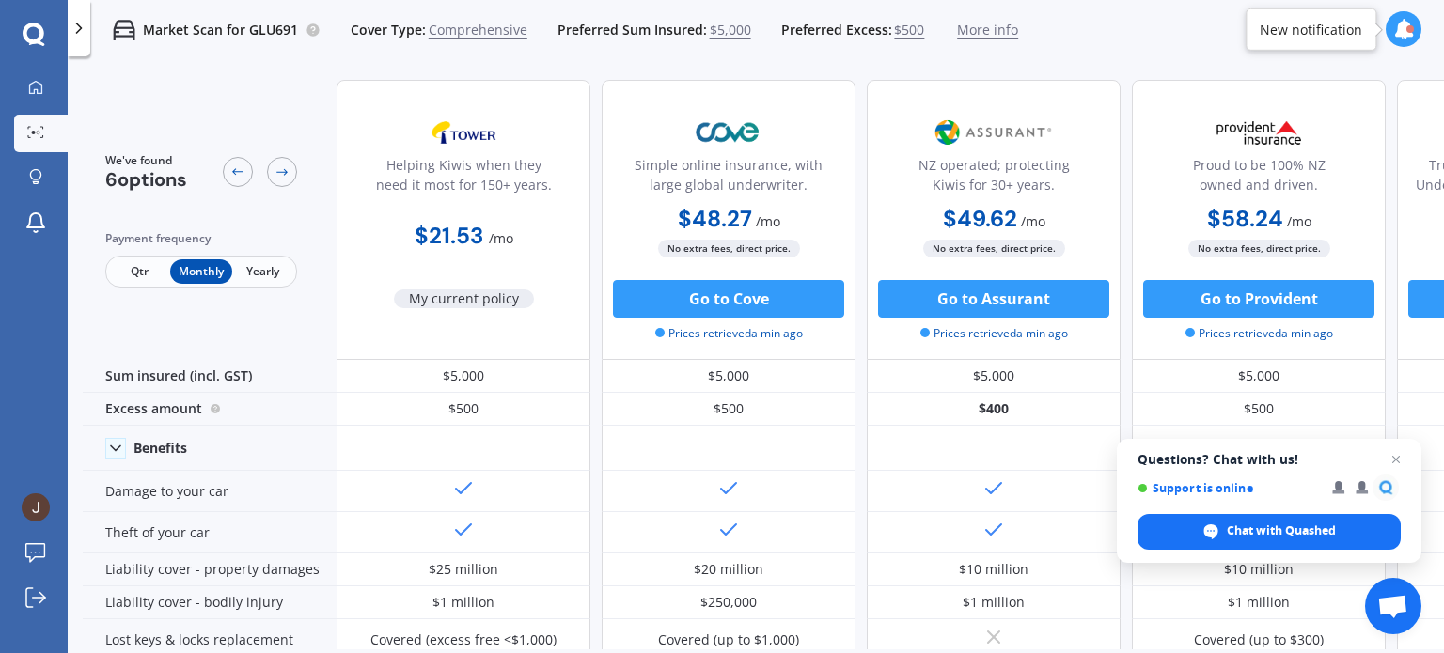
click at [262, 269] on span "Yearly" at bounding box center [262, 271] width 61 height 24
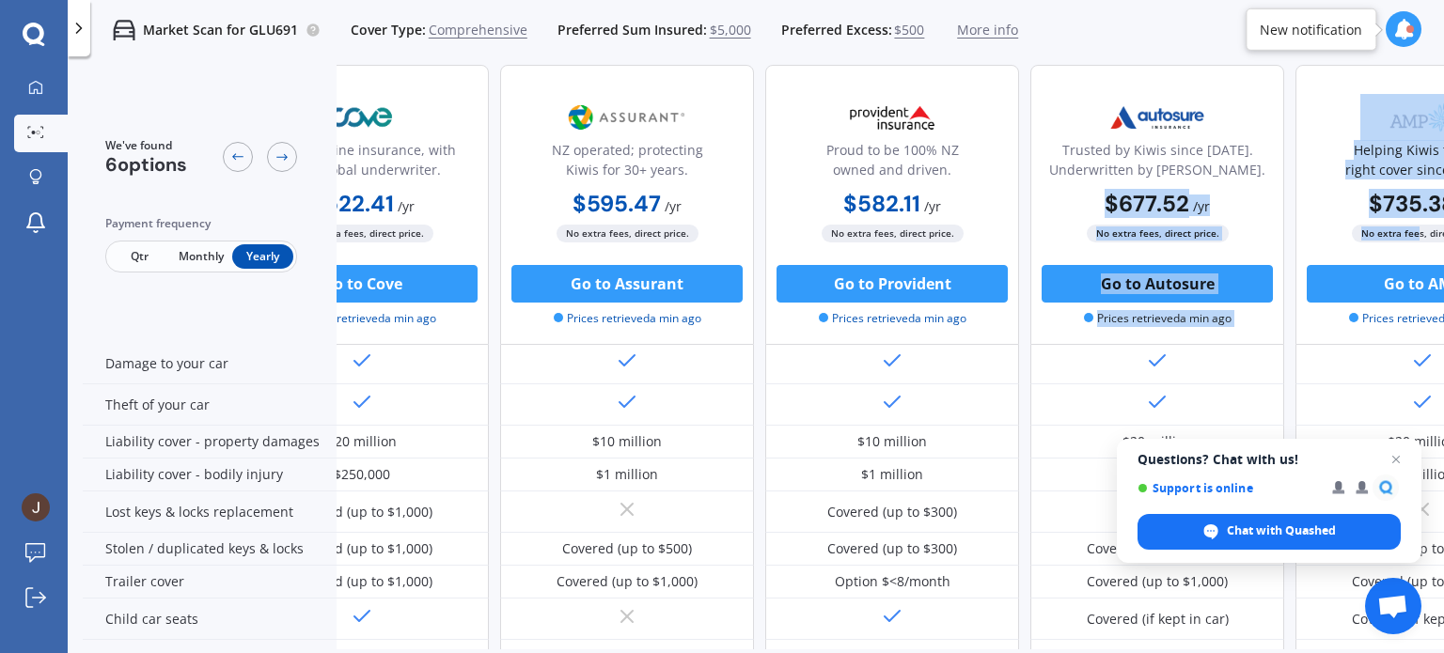
scroll to position [128, 481]
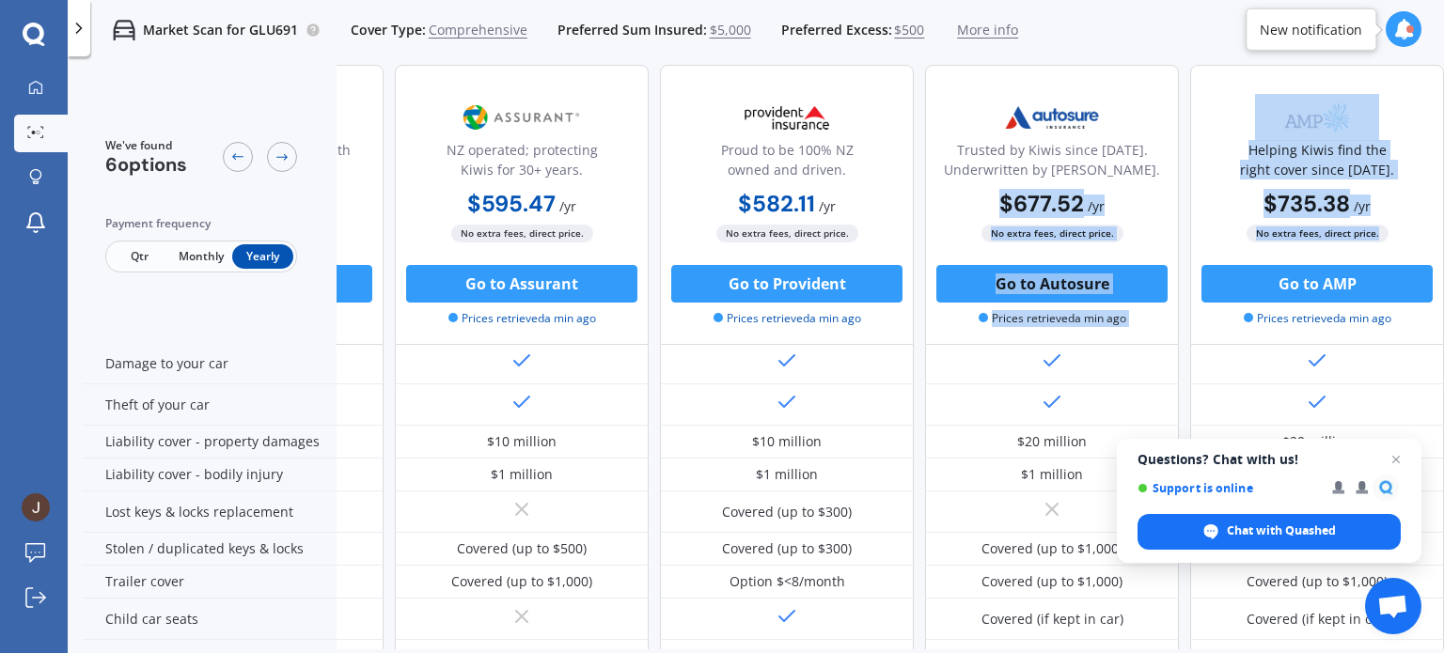
drag, startPoint x: 1431, startPoint y: 210, endPoint x: 1433, endPoint y: 228, distance: 18.0
click at [1433, 228] on div "Helping Kiwis when they need it most for 150+ years. $258.40 / yr My current po…" at bounding box center [655, 205] width 1580 height 280
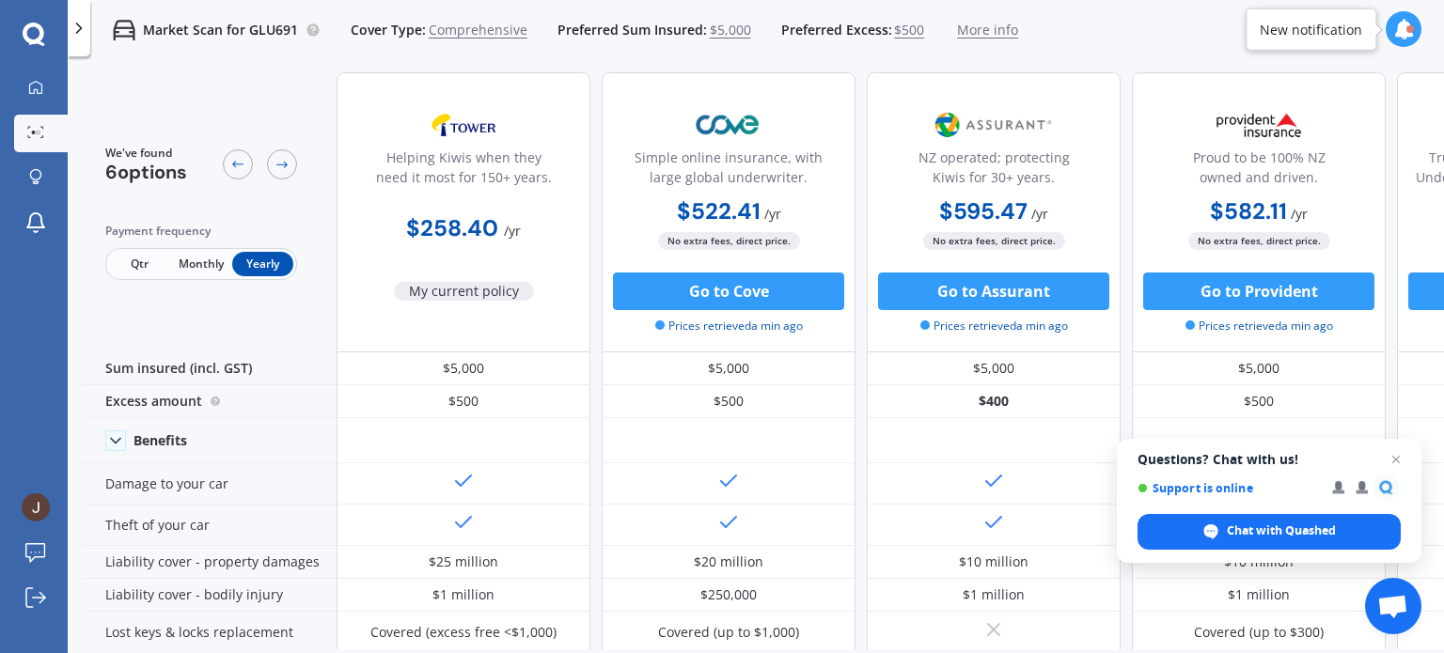
scroll to position [0, 0]
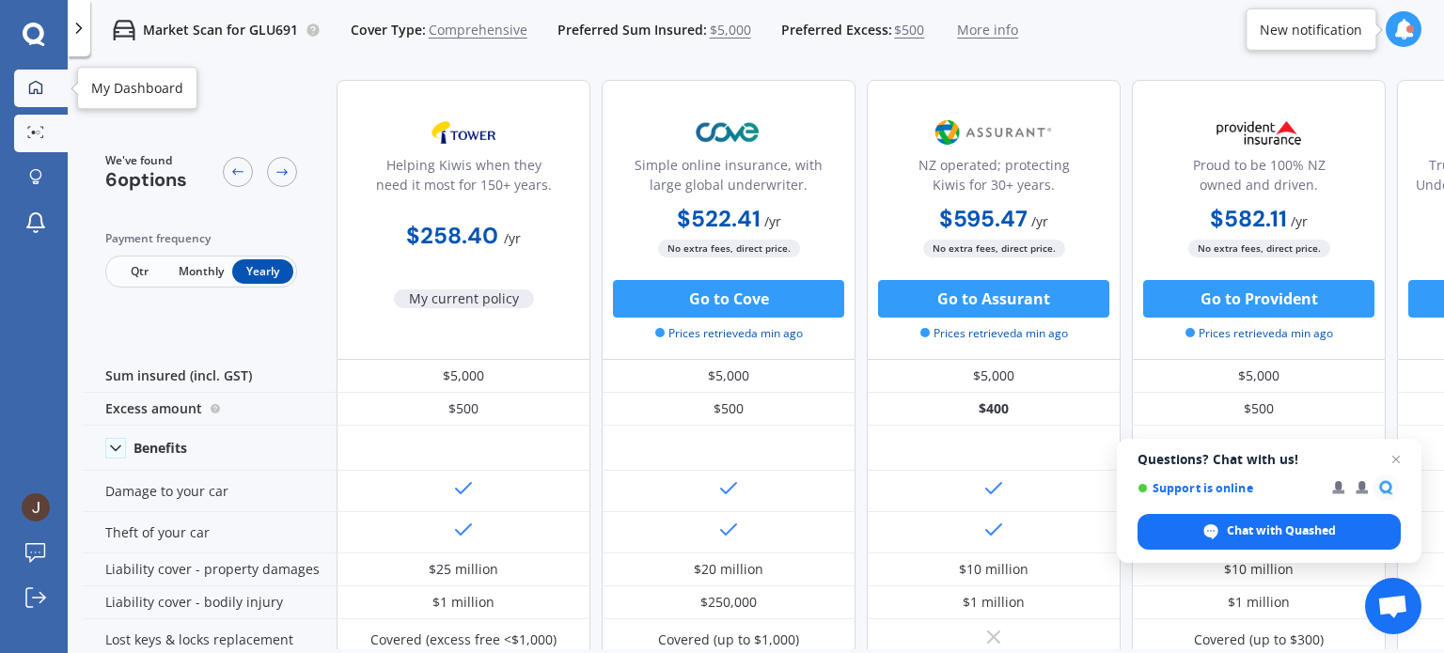
click at [39, 82] on icon at bounding box center [35, 86] width 13 height 13
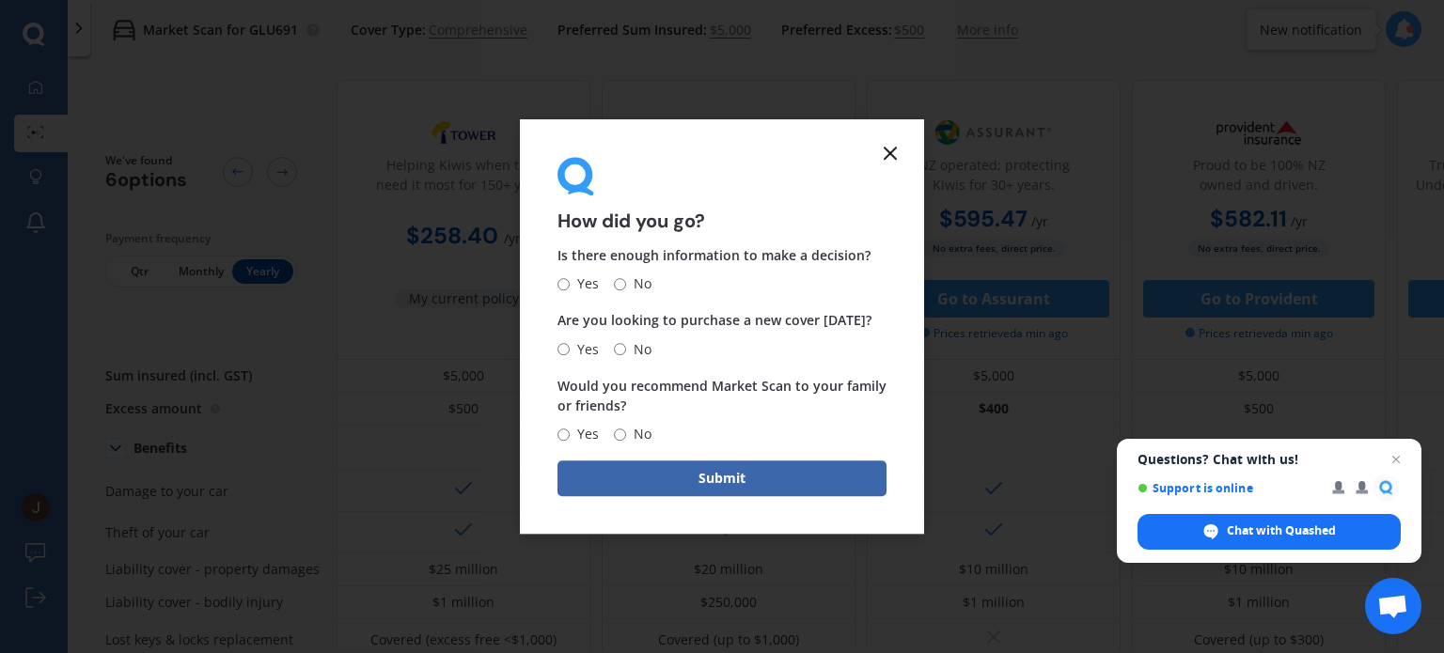
click at [559, 289] on input "Yes" at bounding box center [564, 284] width 12 height 12
radio input "true"
click at [888, 160] on icon at bounding box center [890, 153] width 23 height 23
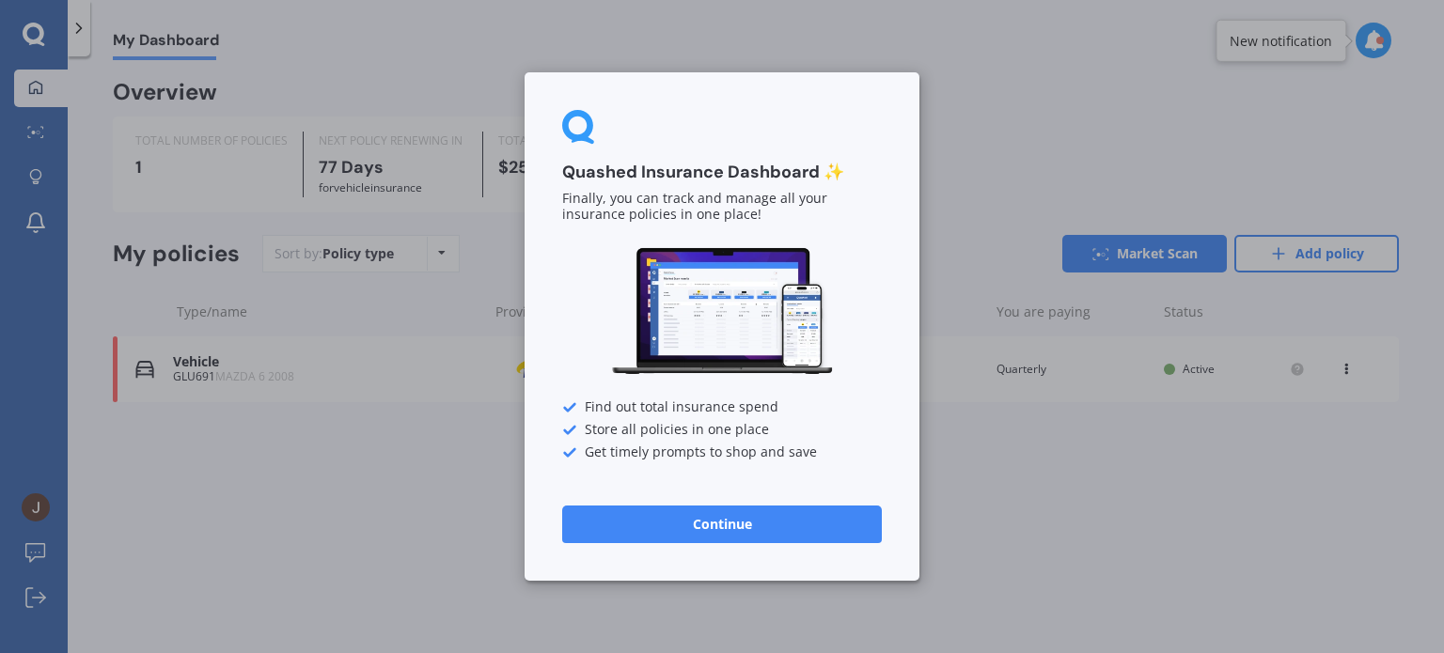
click at [345, 64] on div "Quashed Insurance Dashboard ✨ Finally, you can track and manage all your insura…" at bounding box center [722, 326] width 1444 height 653
click at [669, 511] on button "Continue" at bounding box center [722, 525] width 320 height 38
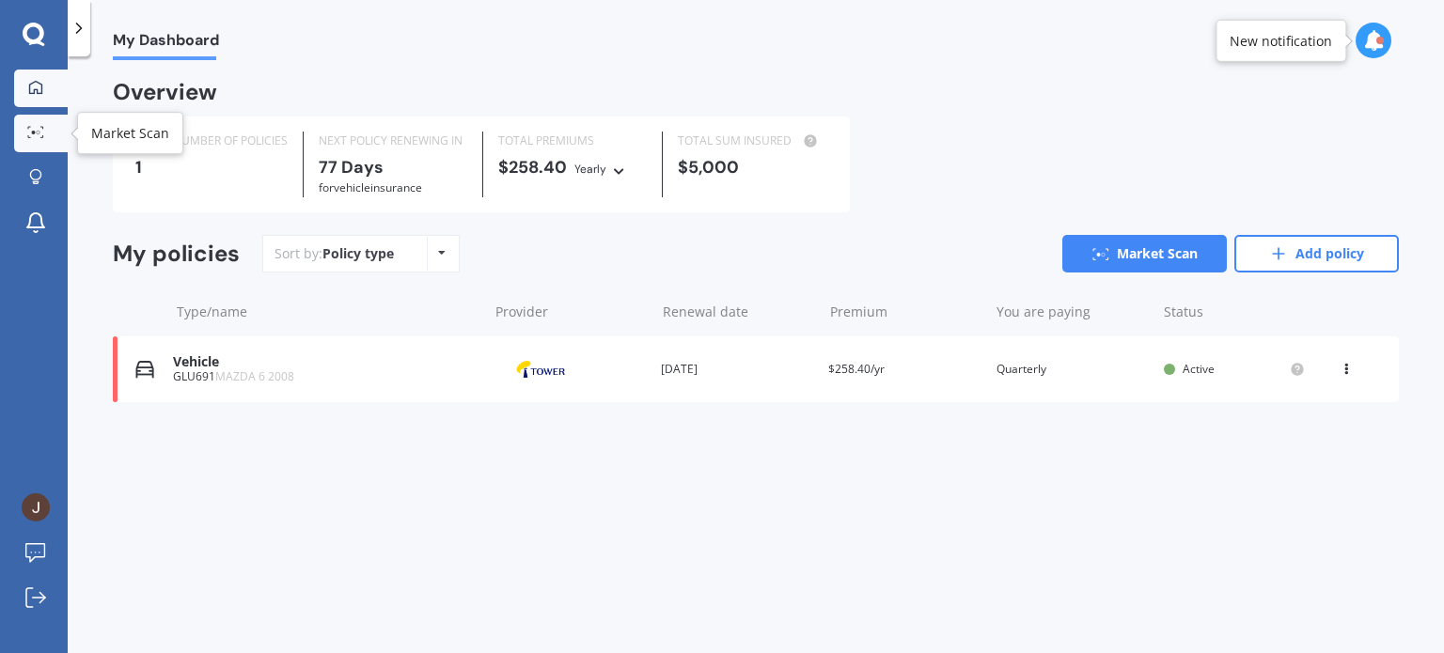
click at [37, 142] on link "Market Scan" at bounding box center [41, 134] width 54 height 38
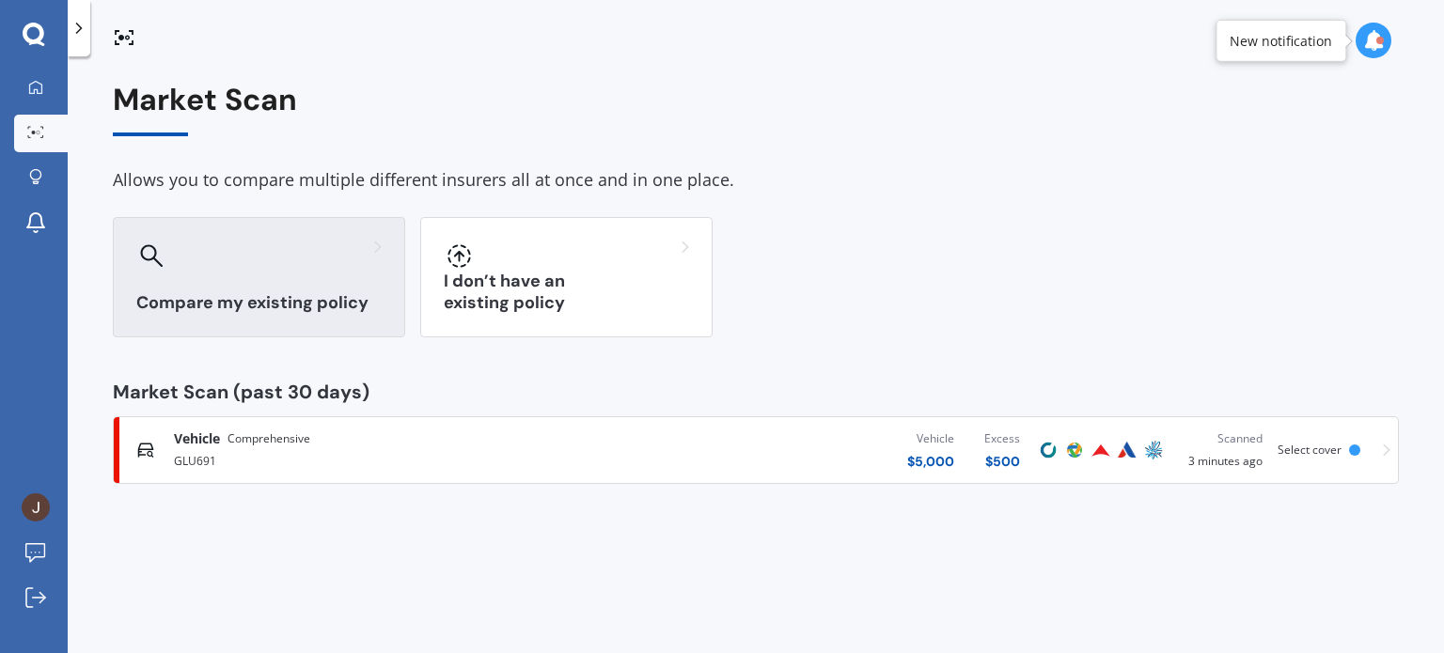
click at [332, 287] on div "Compare my existing policy" at bounding box center [259, 277] width 292 height 120
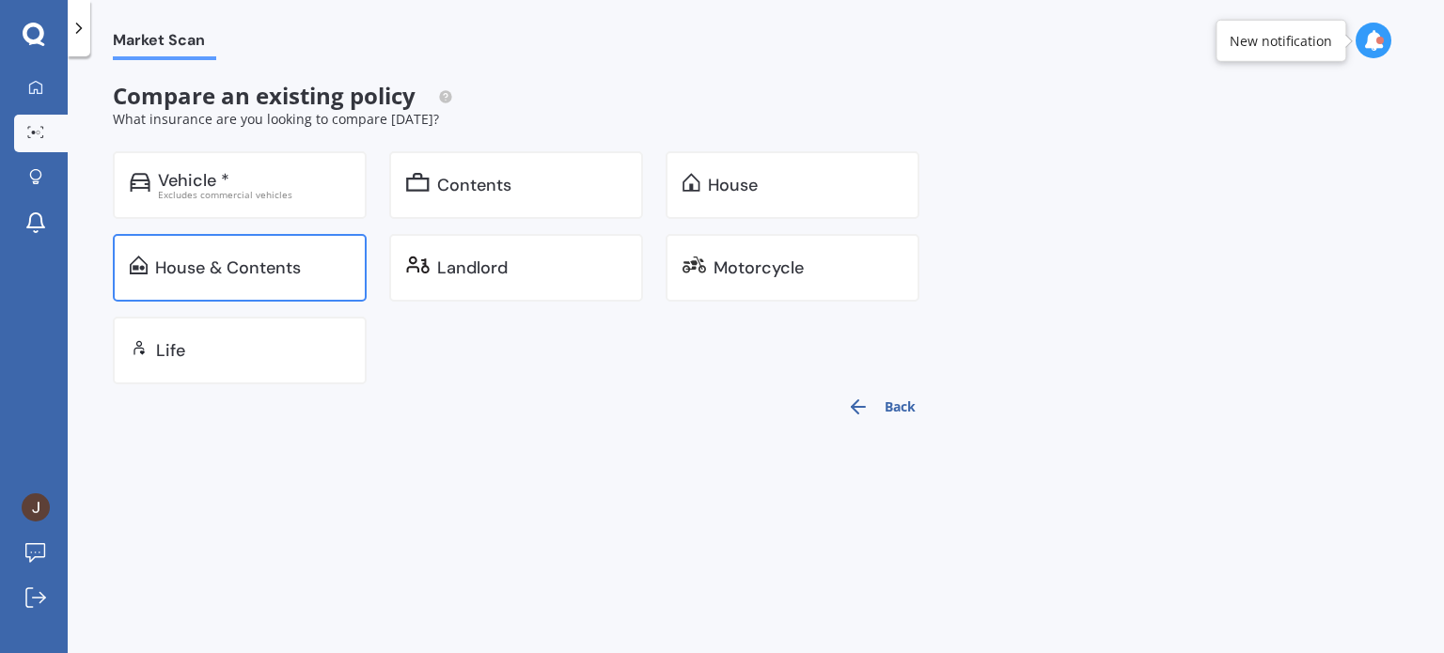
click at [331, 260] on div "House & Contents" at bounding box center [252, 268] width 195 height 19
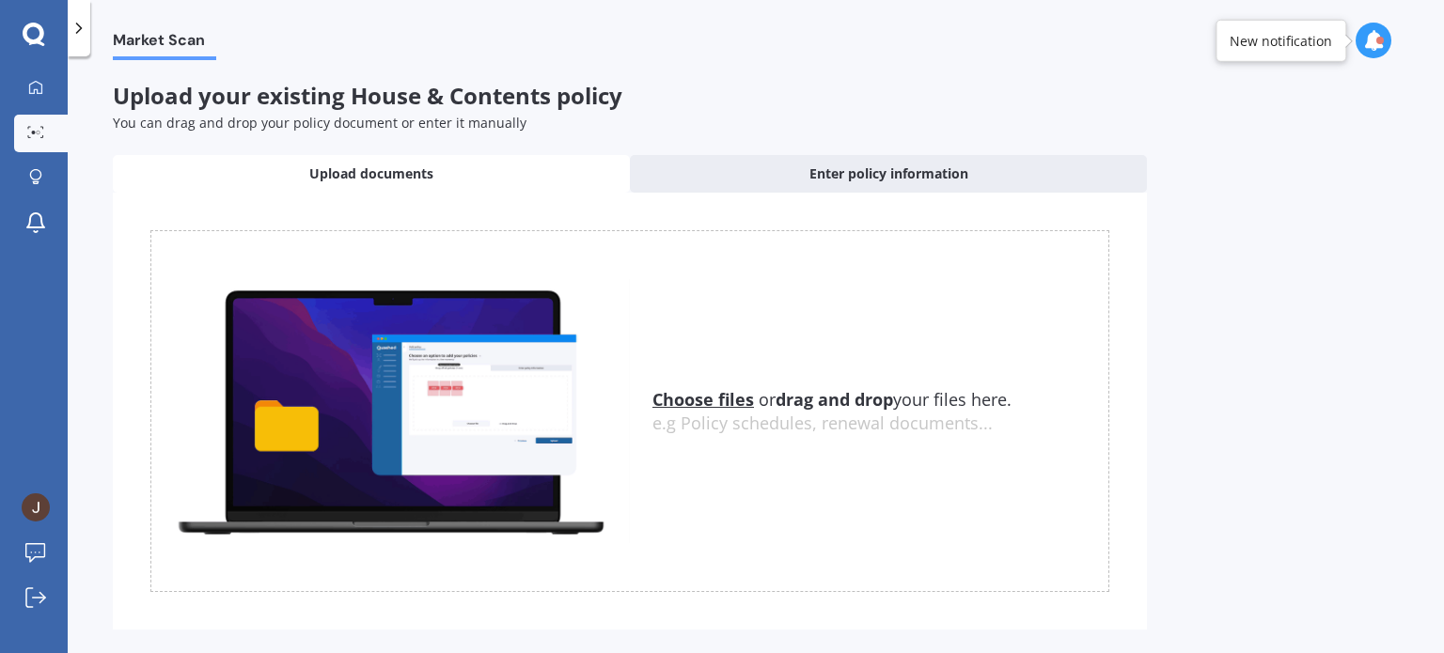
click at [737, 398] on u "Choose files" at bounding box center [704, 399] width 102 height 23
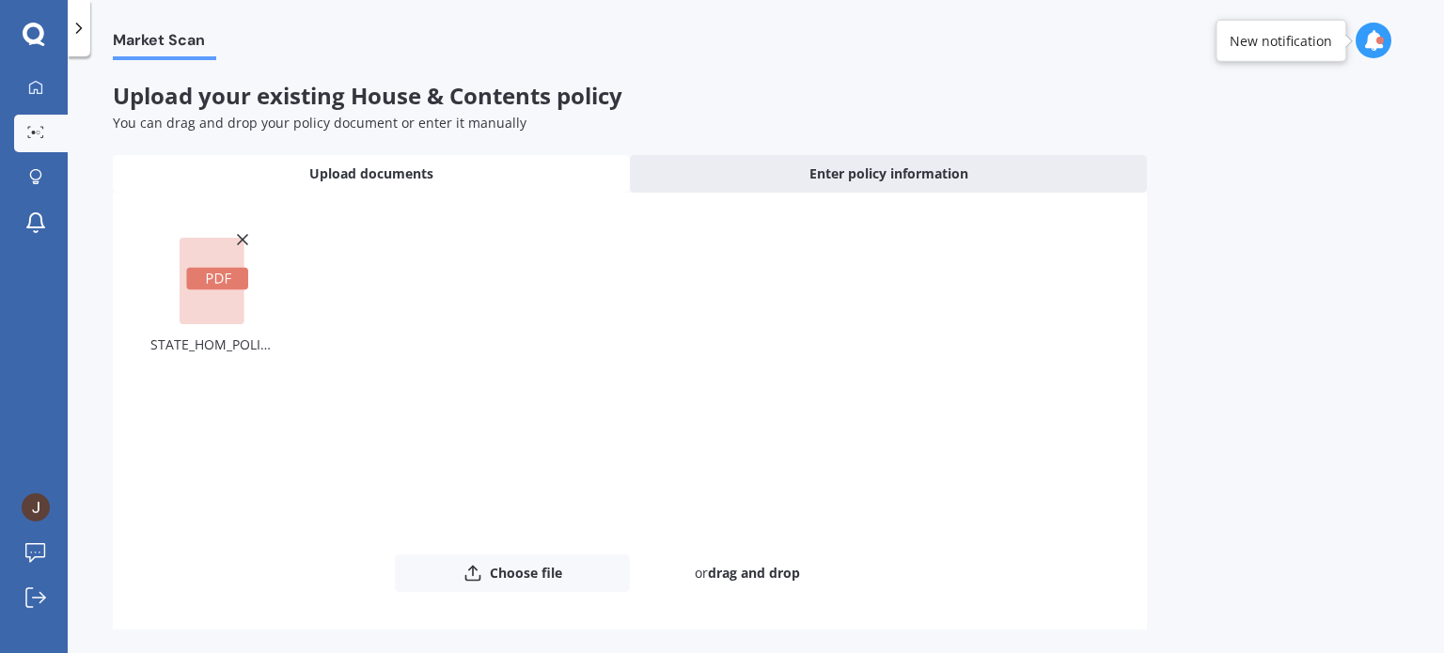
scroll to position [70, 0]
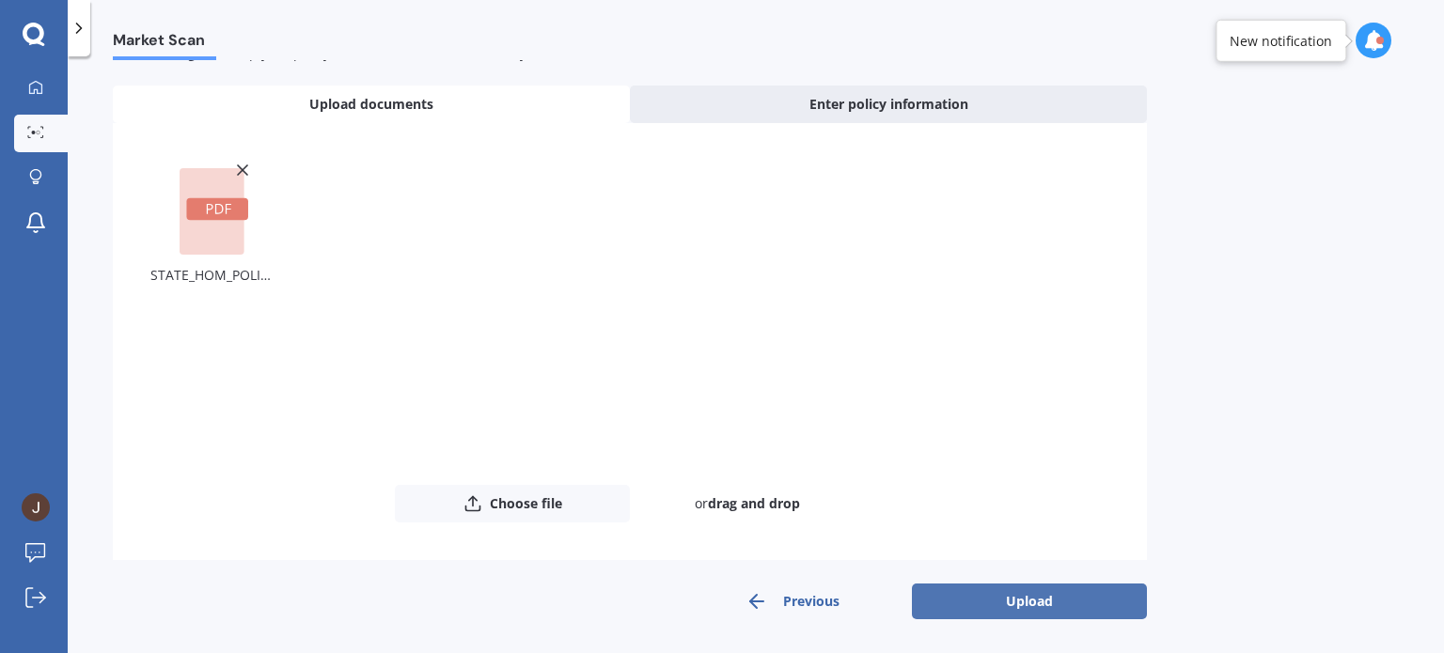
click at [1037, 615] on button "Upload" at bounding box center [1029, 602] width 235 height 36
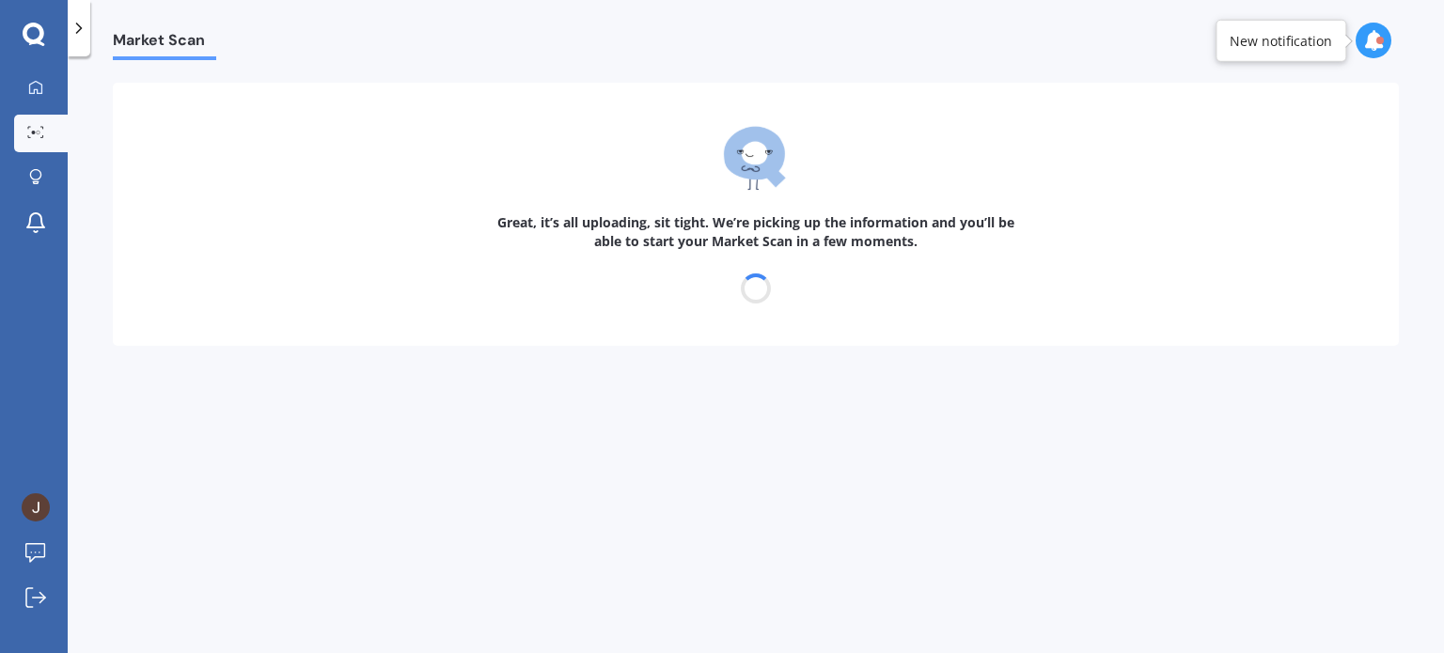
scroll to position [0, 0]
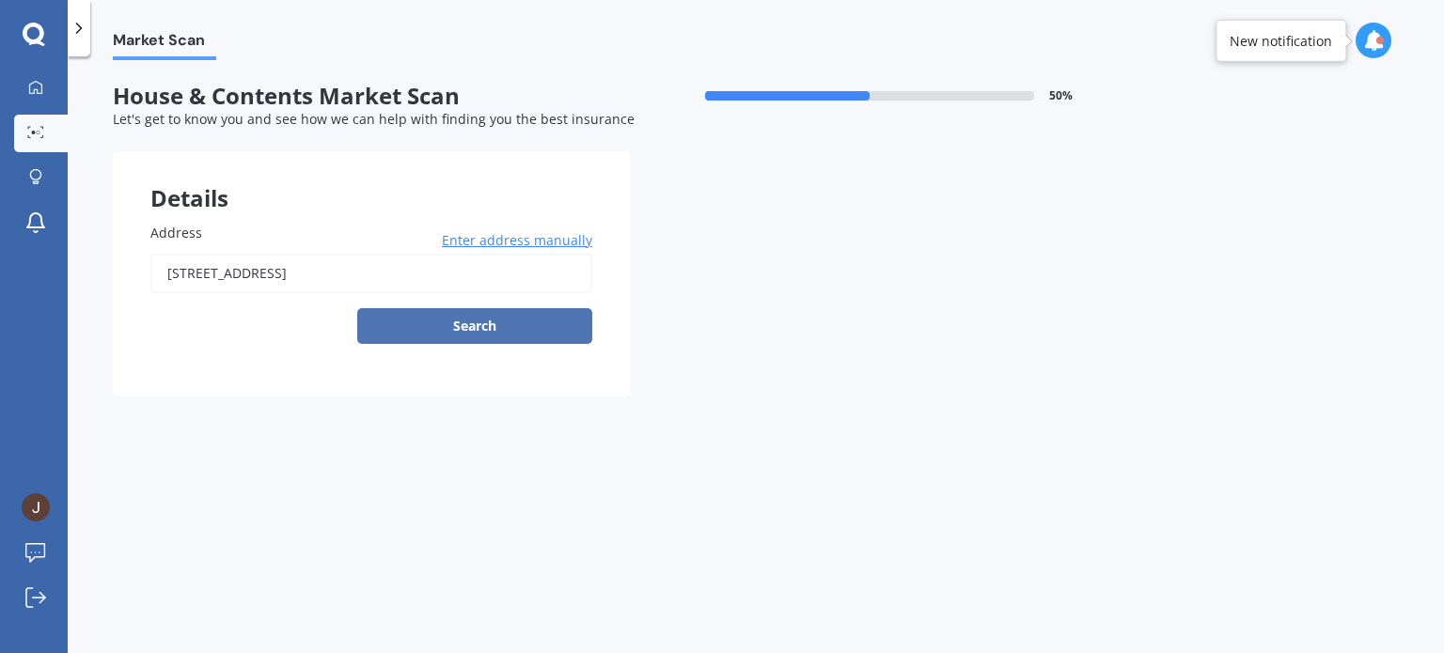
click at [472, 333] on button "Search" at bounding box center [474, 326] width 235 height 36
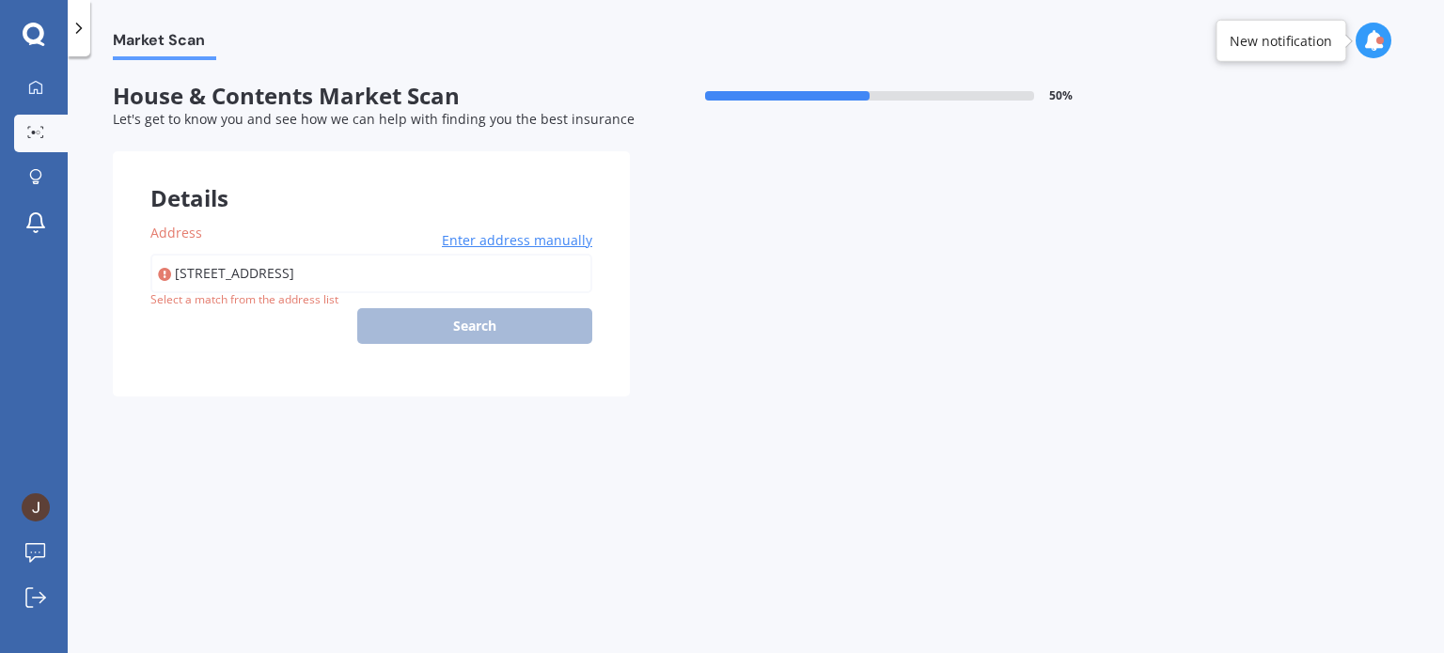
type input "[STREET_ADDRESS]"
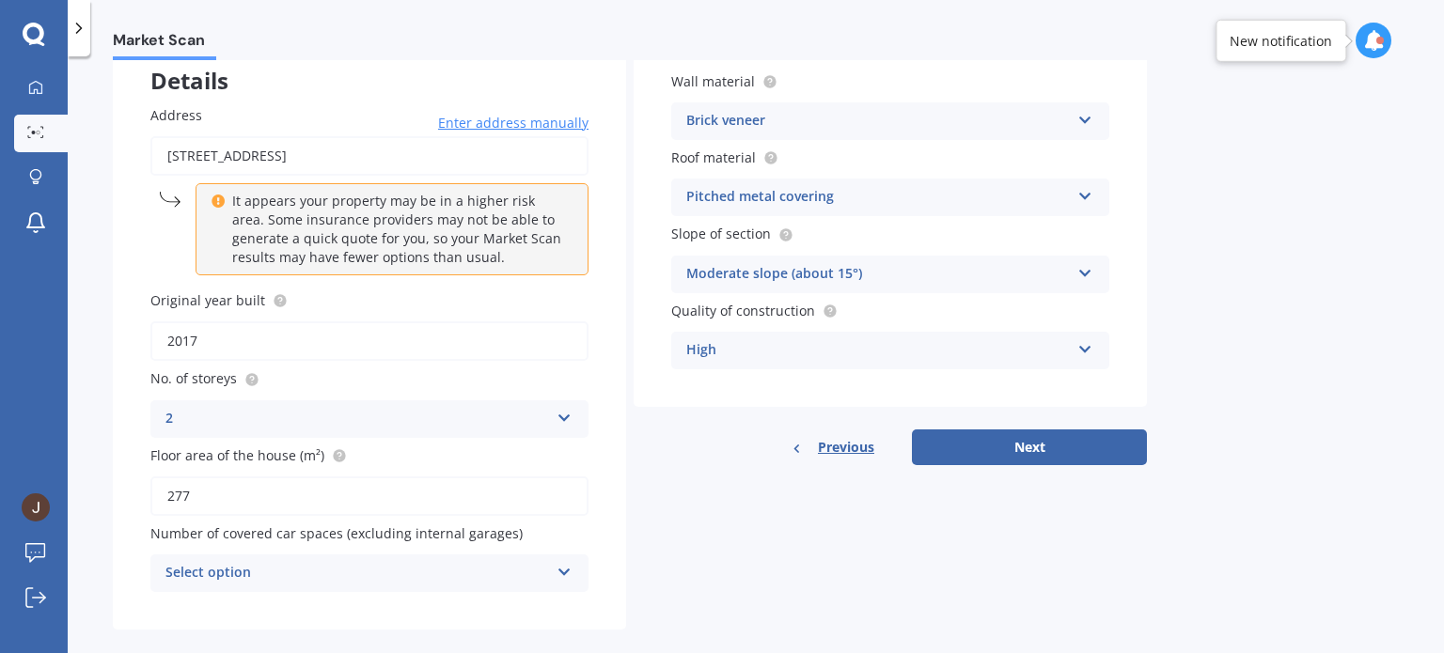
scroll to position [141, 0]
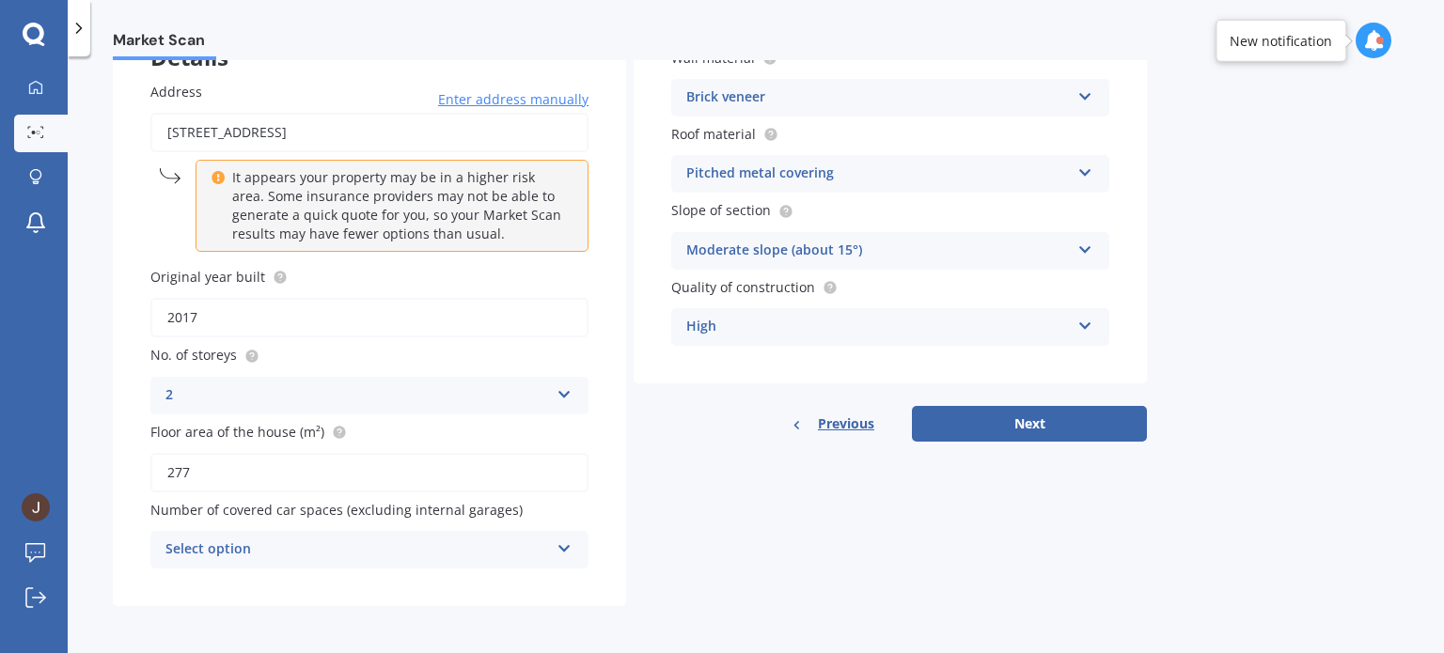
click at [557, 546] on icon at bounding box center [565, 545] width 16 height 13
click at [713, 507] on div "Details Address [STREET_ADDRESS] Enter address manually It appears your propert…" at bounding box center [630, 308] width 1034 height 596
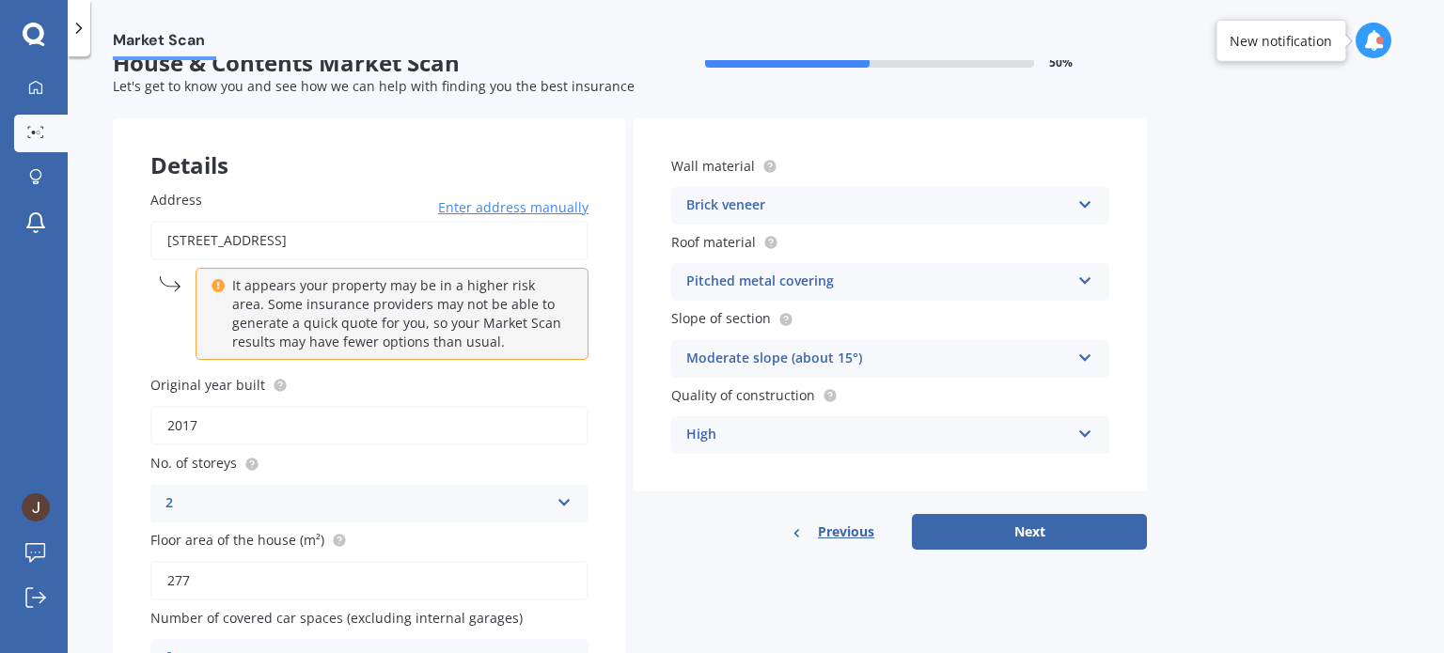
scroll to position [12, 0]
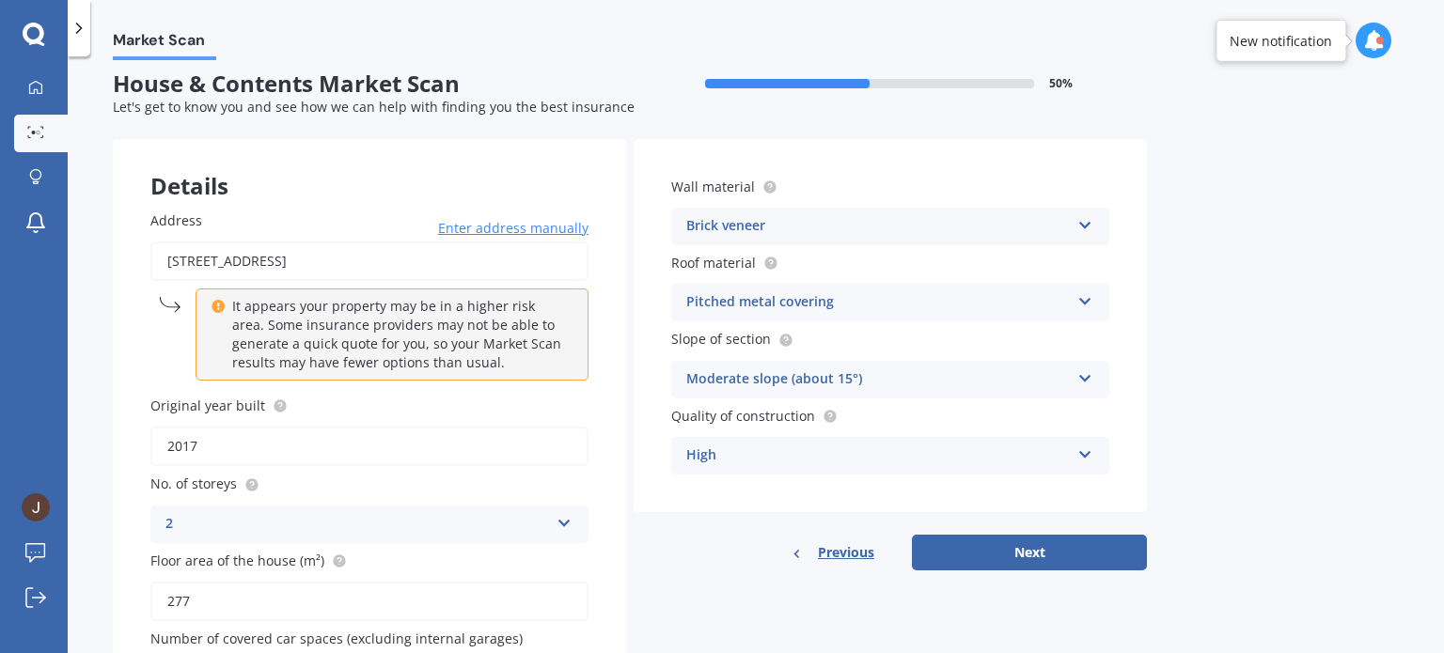
click at [952, 237] on div "Brick veneer" at bounding box center [878, 226] width 384 height 23
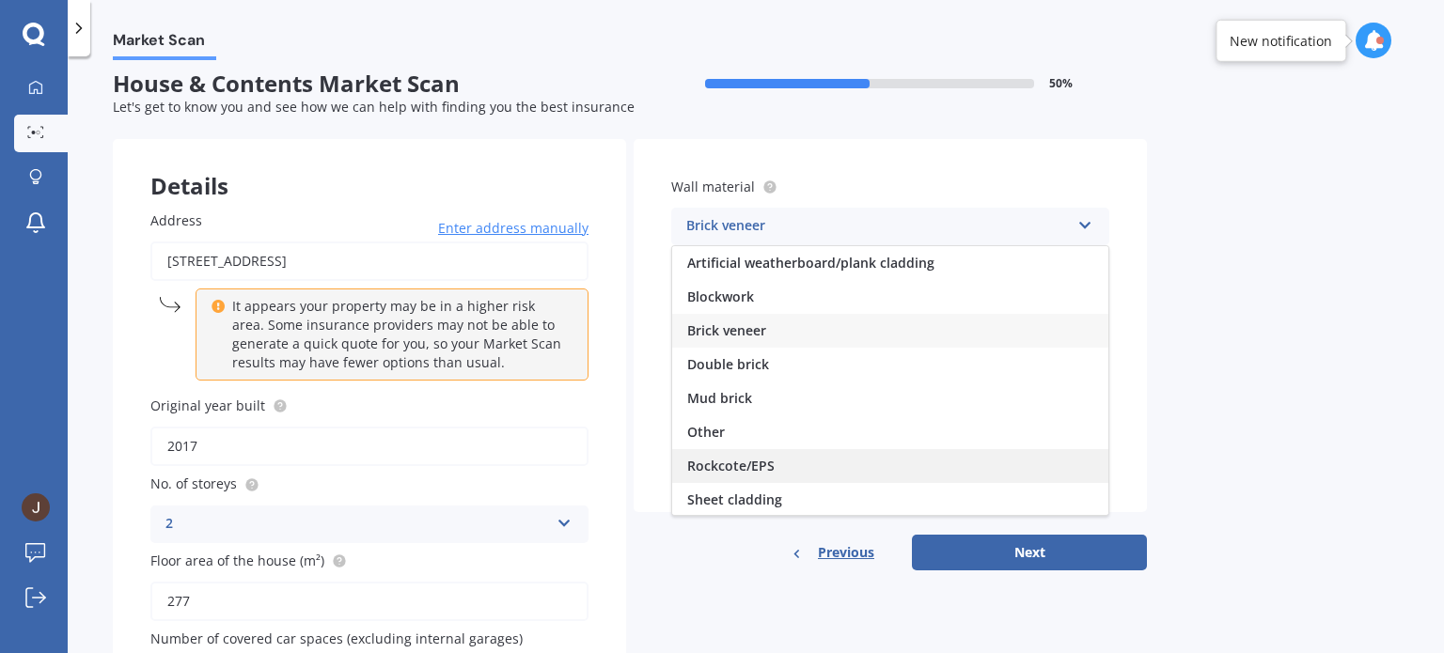
click at [899, 459] on div "Rockcote/EPS" at bounding box center [890, 466] width 436 height 34
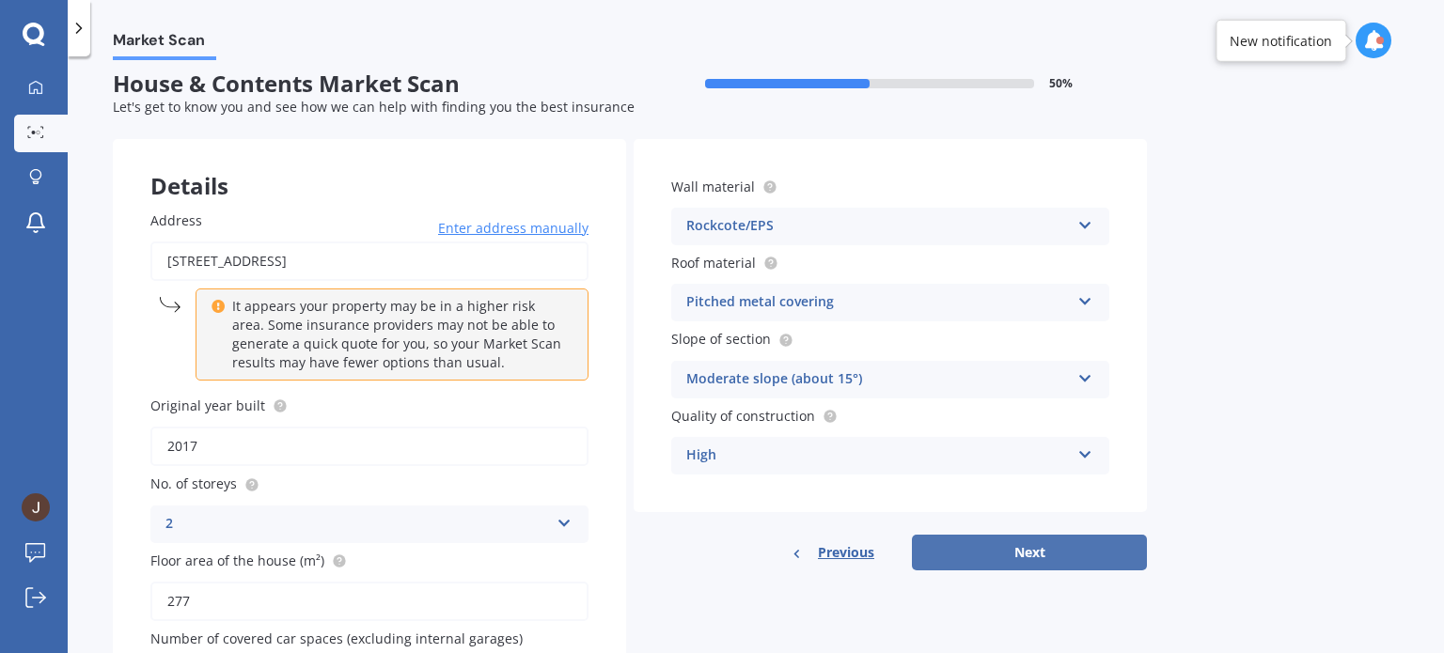
click at [994, 558] on button "Next" at bounding box center [1029, 553] width 235 height 36
select select "02"
select select "1982"
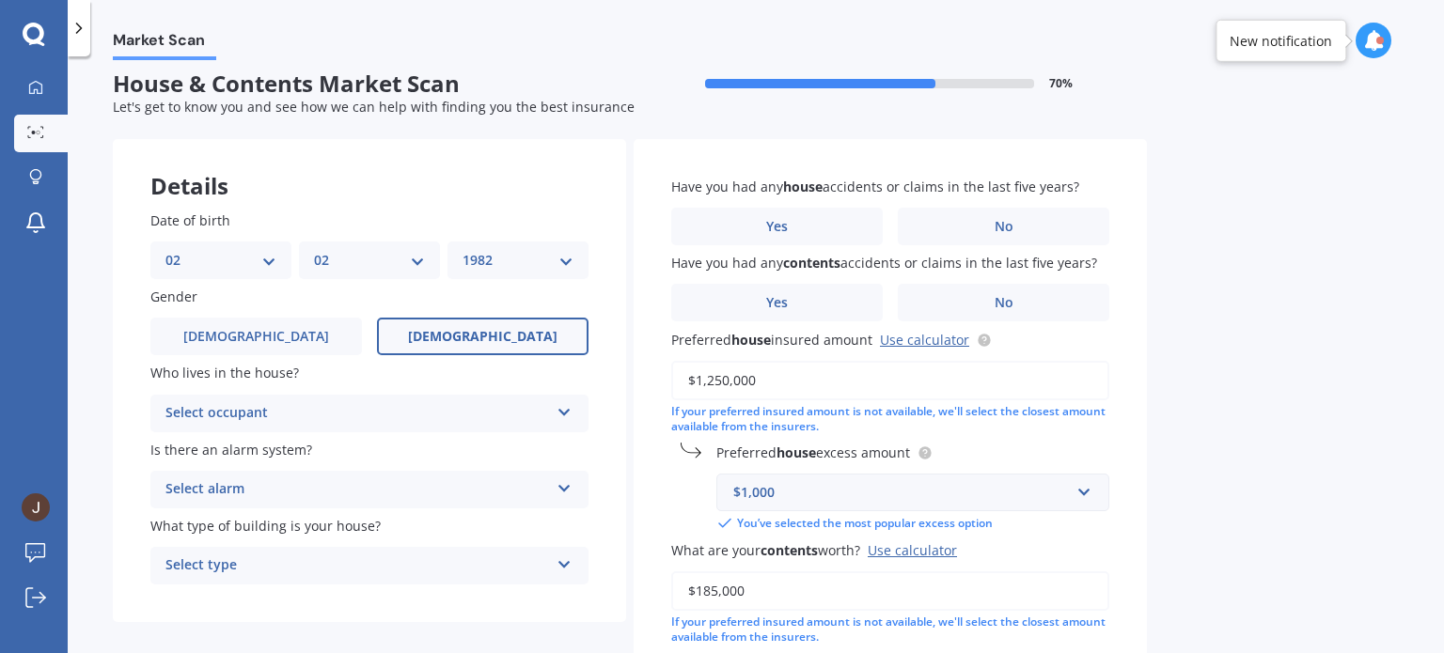
scroll to position [0, 0]
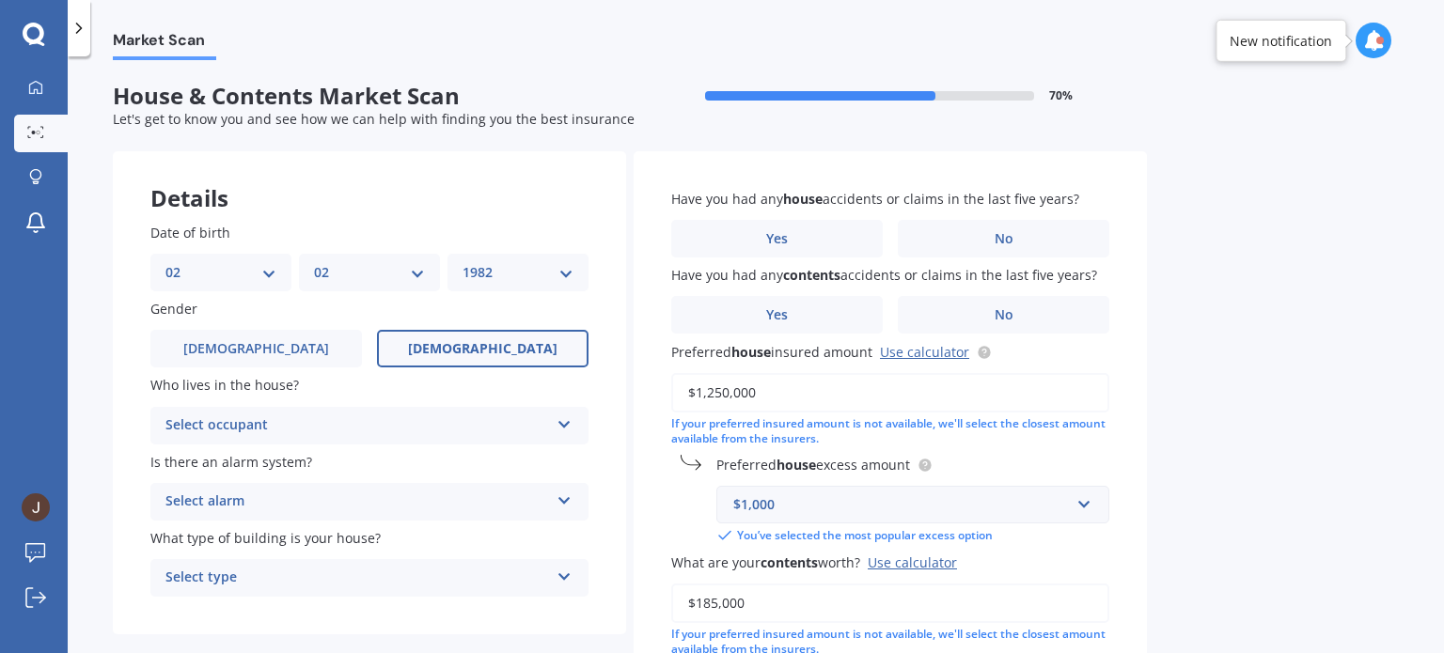
click at [481, 421] on div "Select occupant" at bounding box center [357, 426] width 384 height 23
click at [459, 477] on div "Owner" at bounding box center [369, 463] width 436 height 34
click at [448, 497] on div "Select alarm" at bounding box center [357, 502] width 384 height 23
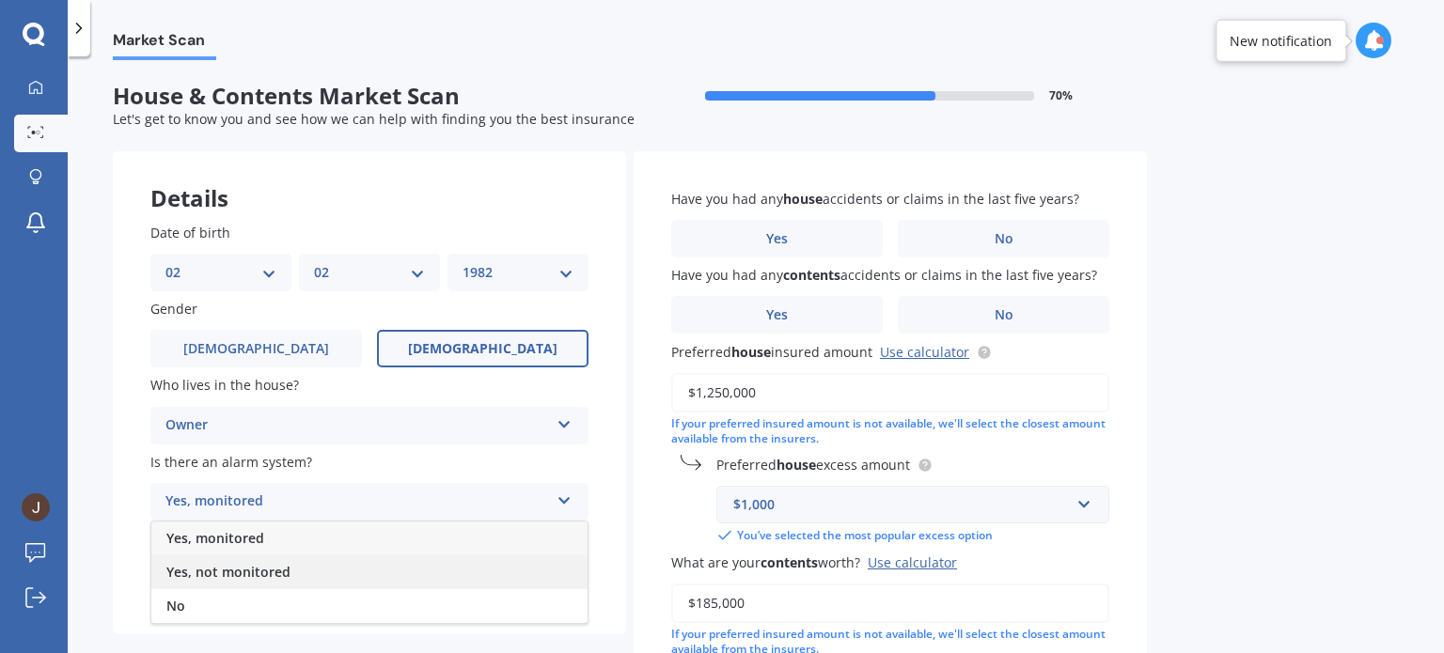
click at [424, 568] on div "Yes, not monitored" at bounding box center [369, 573] width 436 height 34
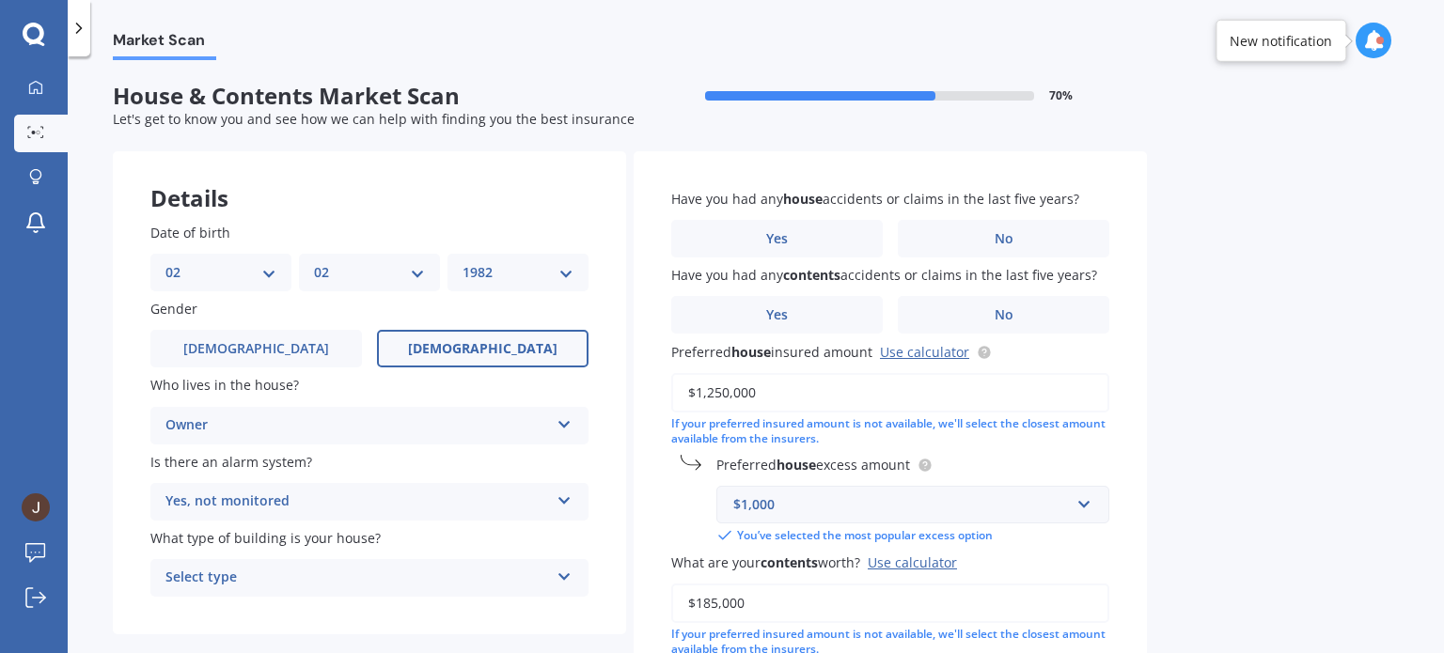
click at [420, 576] on div "Select type" at bounding box center [357, 578] width 384 height 23
click at [409, 482] on div "Freestanding" at bounding box center [369, 474] width 436 height 34
click at [932, 241] on label "No" at bounding box center [1004, 239] width 212 height 38
click at [0, 0] on input "No" at bounding box center [0, 0] width 0 height 0
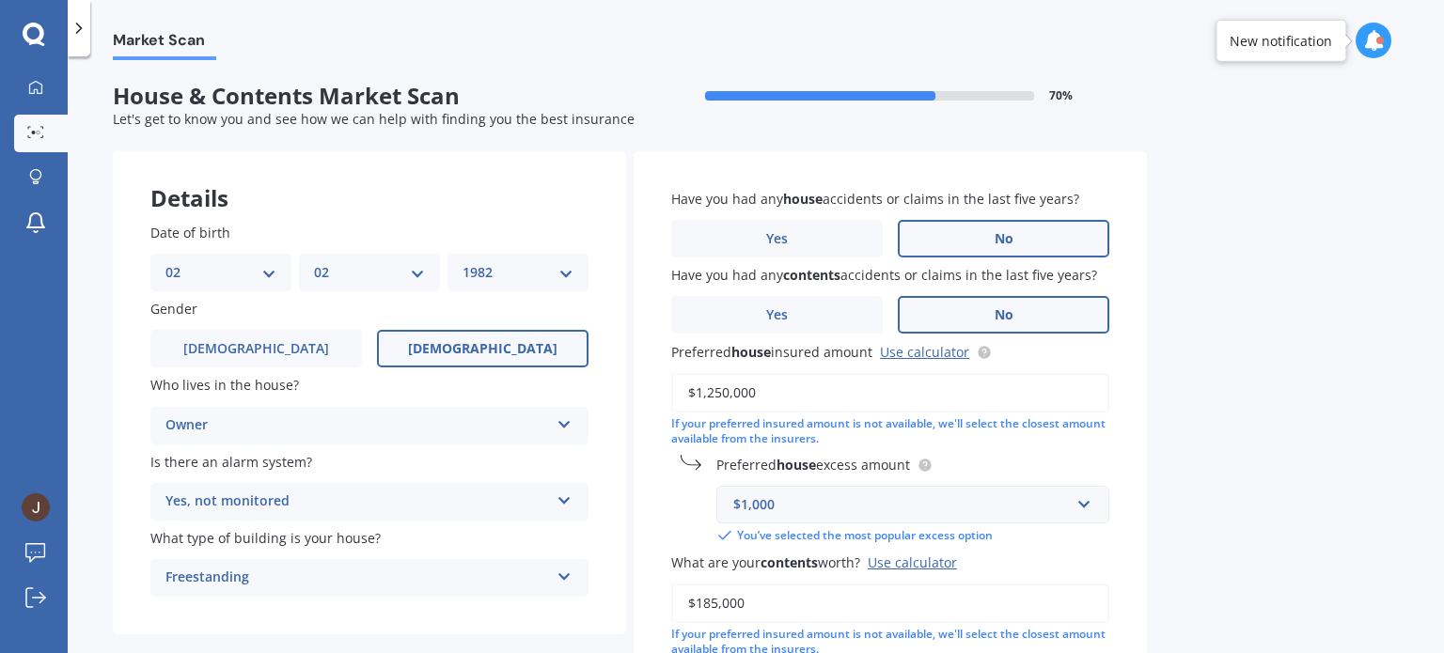
click at [933, 319] on label "No" at bounding box center [1004, 315] width 212 height 38
click at [0, 0] on input "No" at bounding box center [0, 0] width 0 height 0
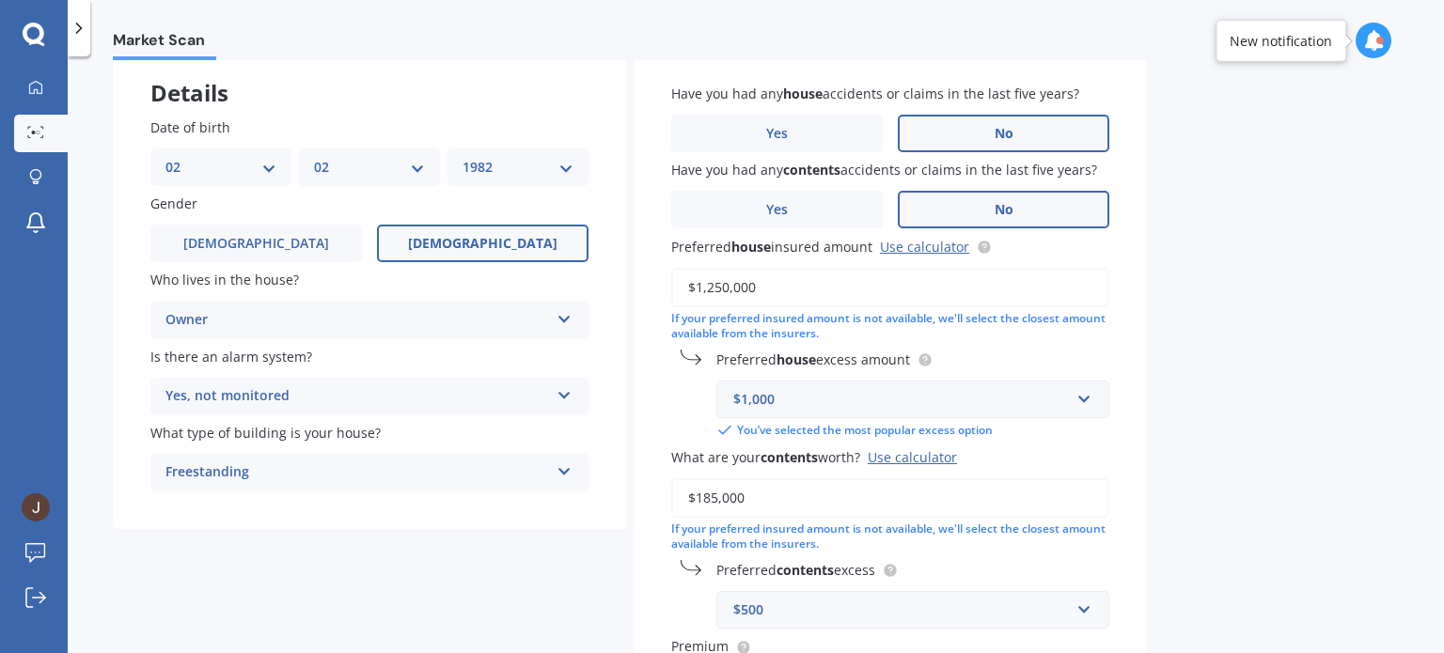
scroll to position [107, 0]
click at [928, 457] on div "Use calculator" at bounding box center [912, 456] width 89 height 18
click at [928, 477] on input "$185,000" at bounding box center [890, 496] width 438 height 39
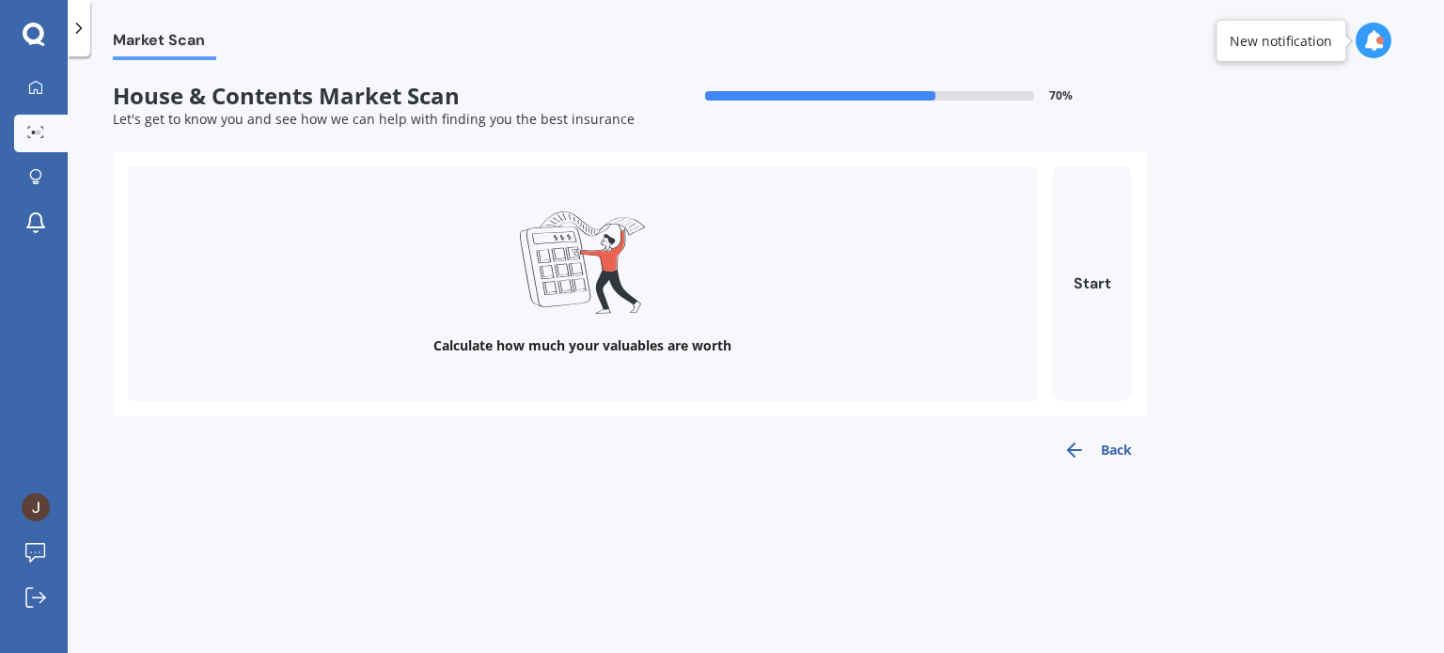
scroll to position [0, 0]
click at [1069, 450] on polyline "button" at bounding box center [1071, 450] width 7 height 13
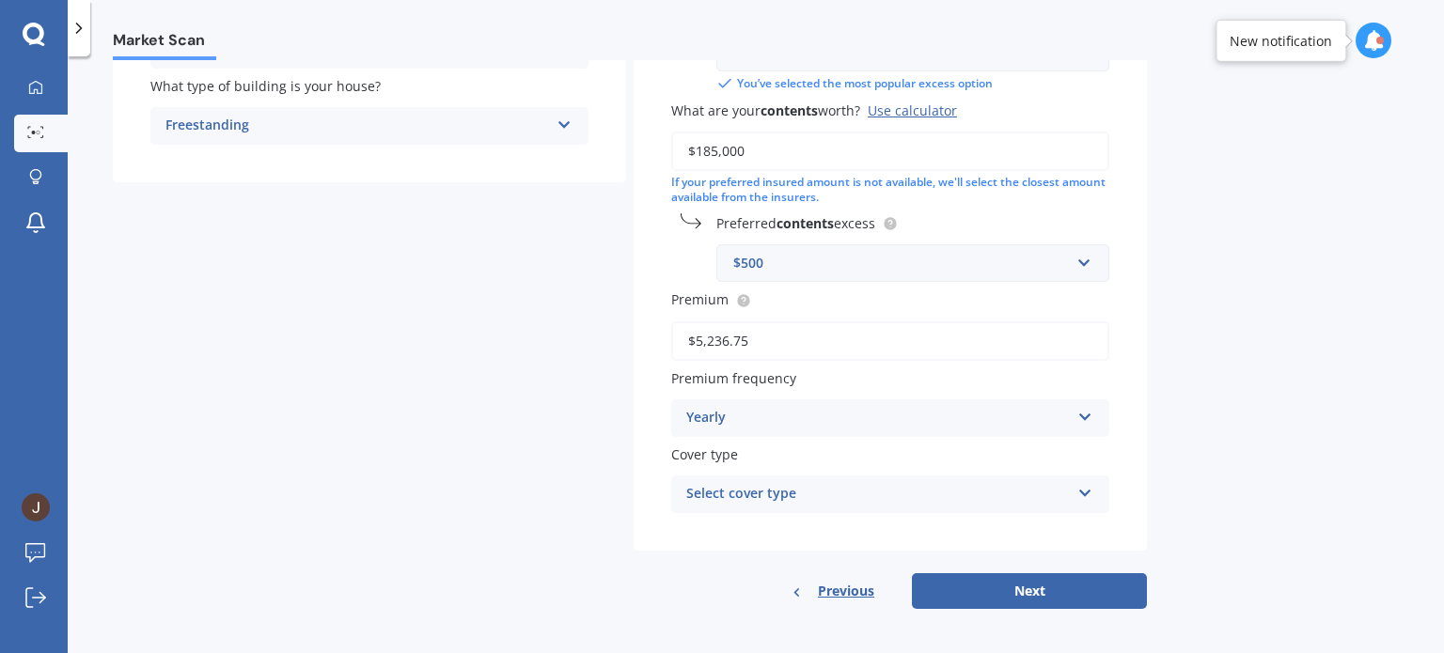
scroll to position [456, 0]
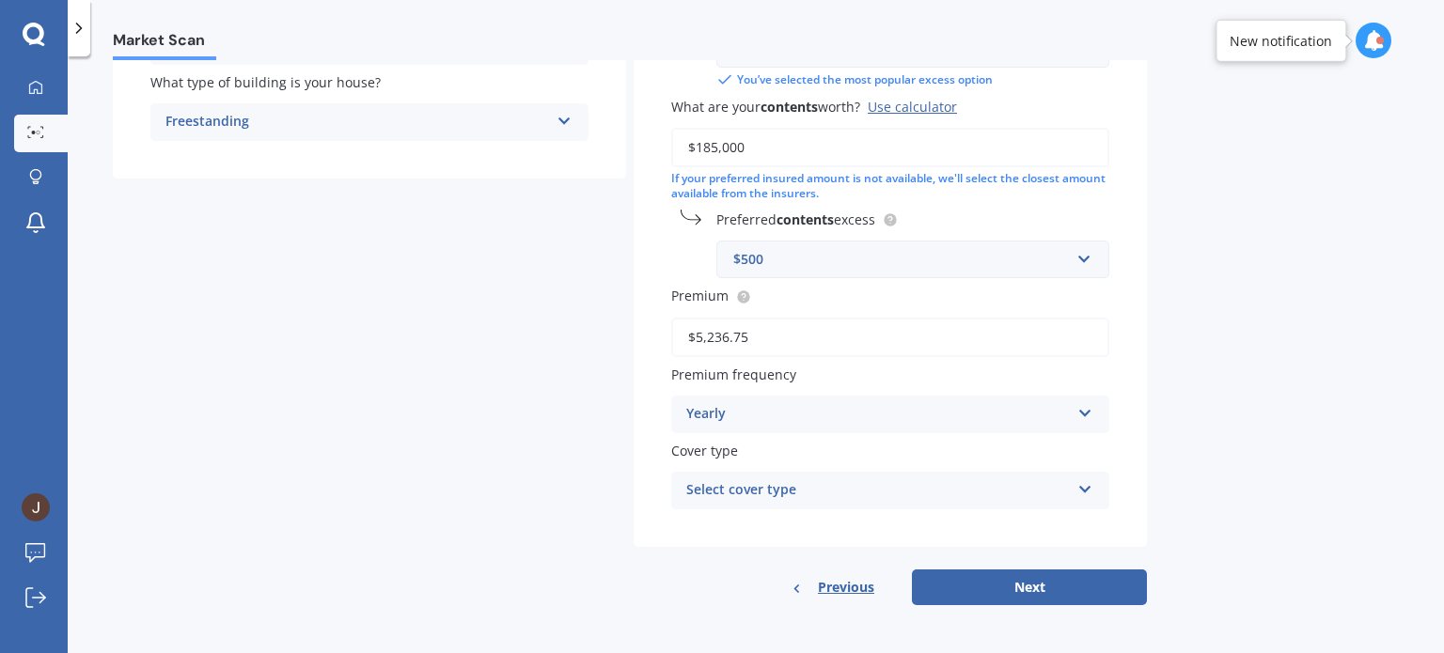
click at [1041, 481] on div "Select cover type" at bounding box center [878, 491] width 384 height 23
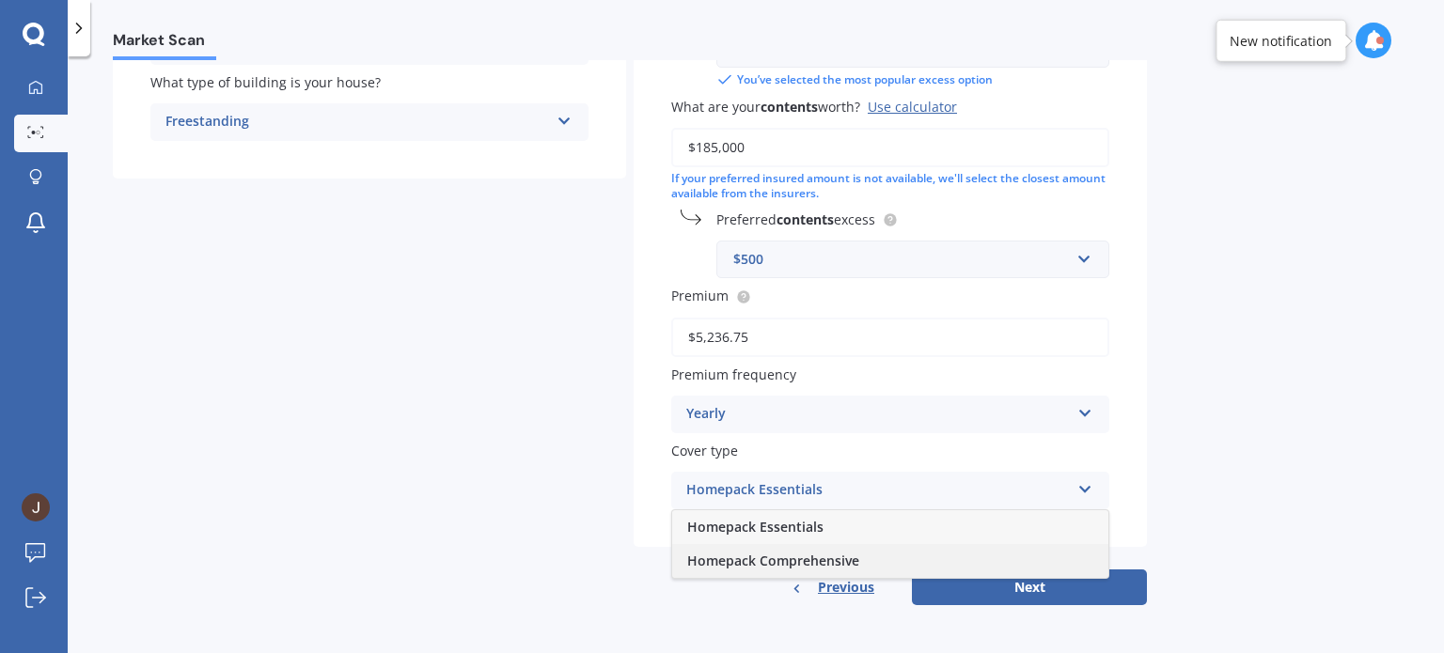
click at [974, 556] on div "Homepack Comprehensive" at bounding box center [890, 561] width 436 height 34
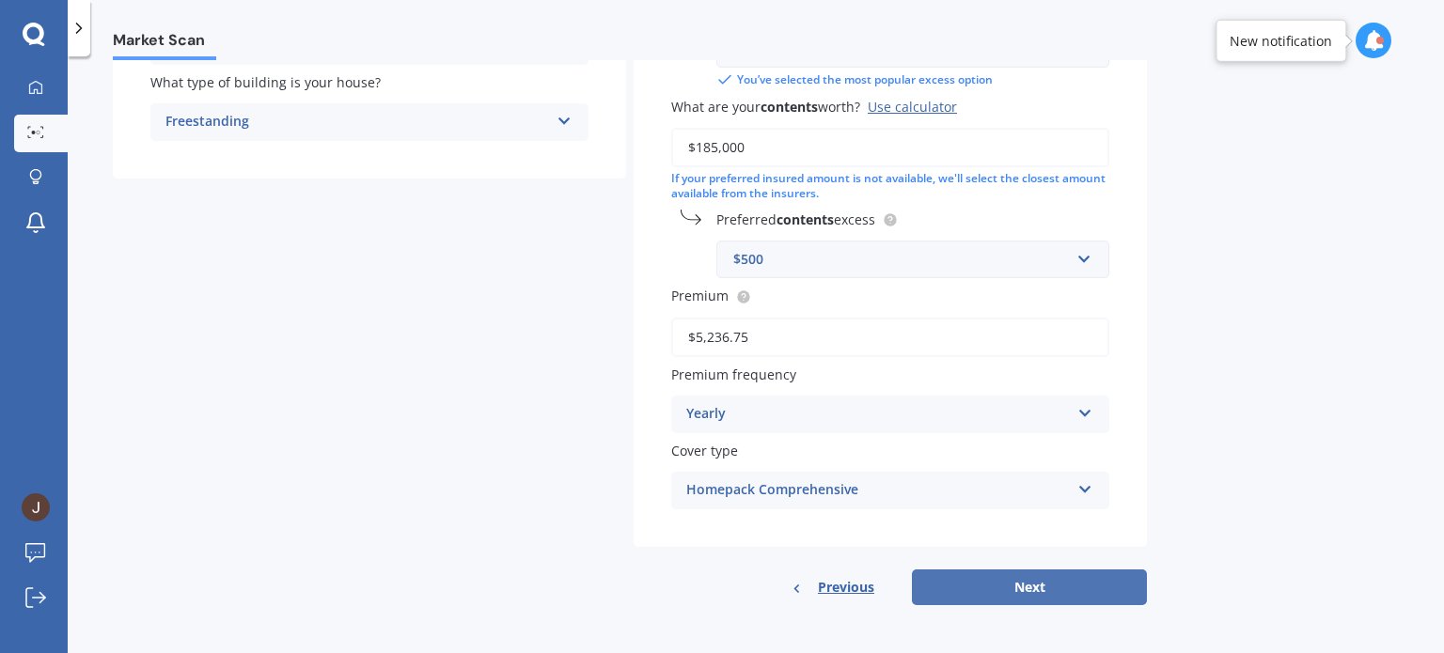
click at [970, 590] on button "Next" at bounding box center [1029, 588] width 235 height 36
select select "02"
select select "1982"
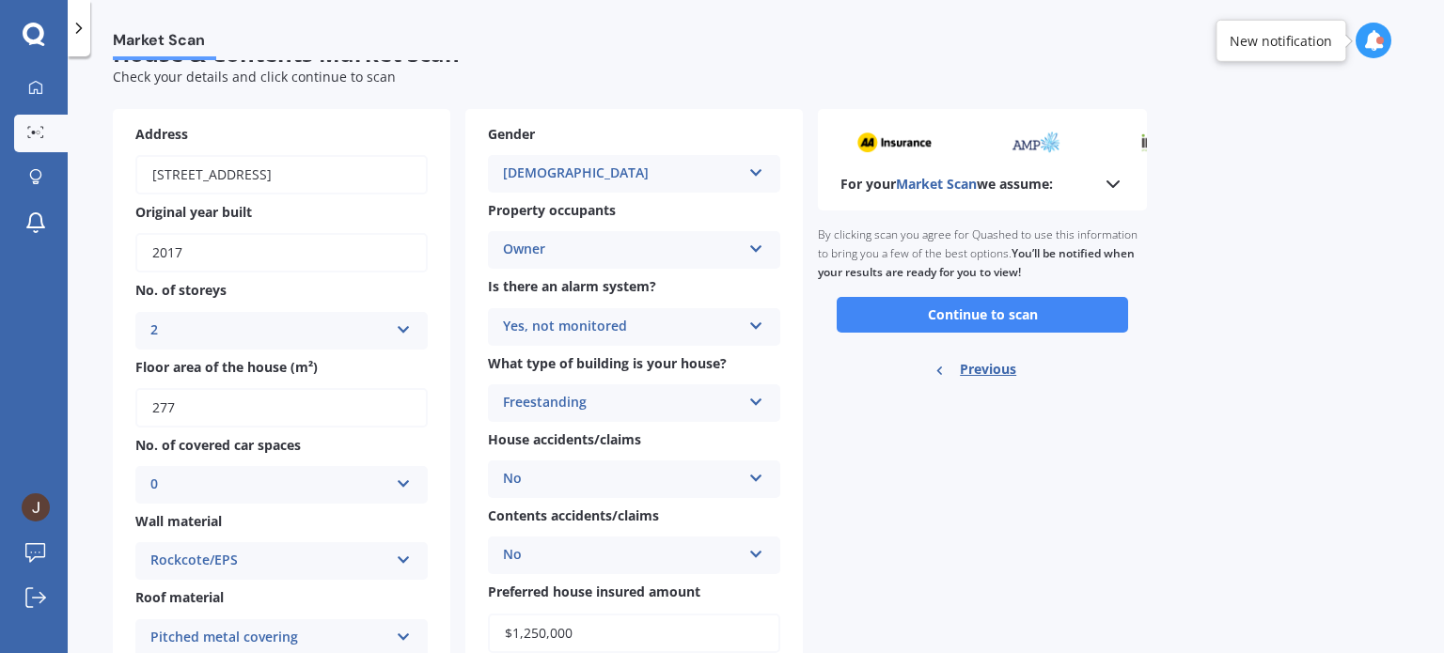
scroll to position [0, 0]
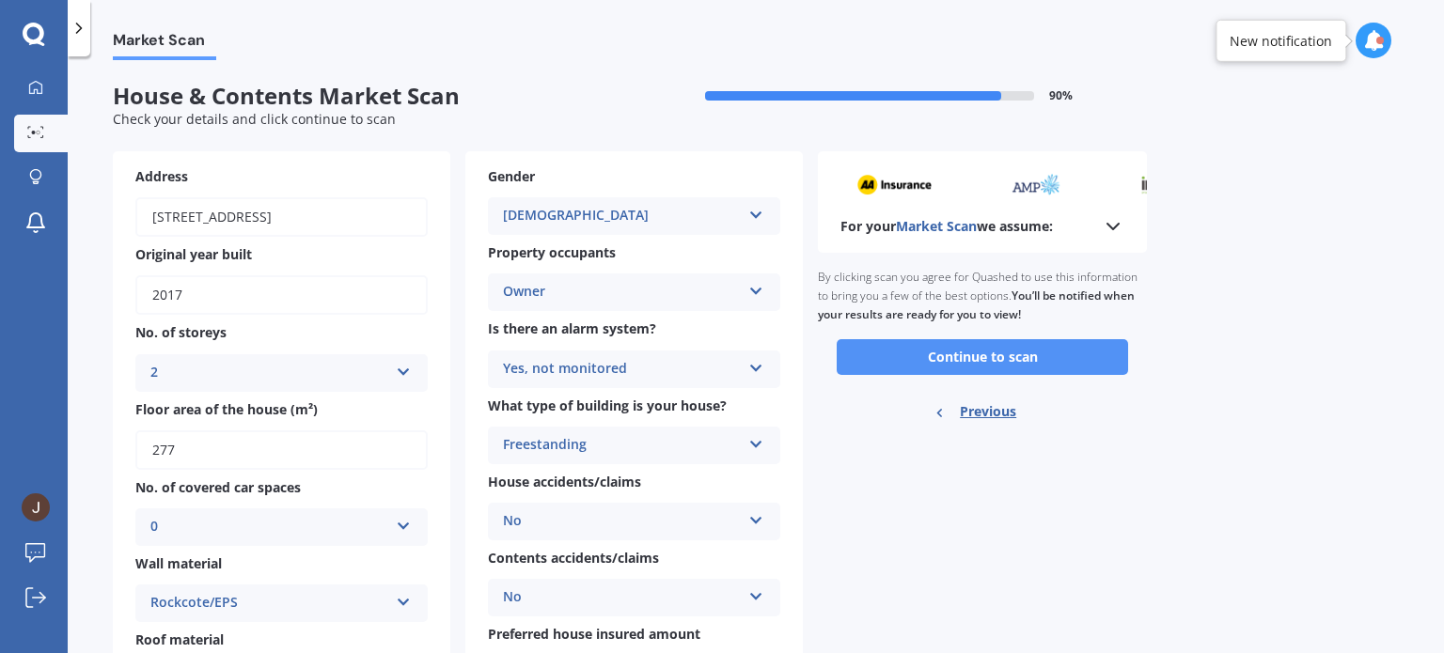
click at [1027, 371] on button "Continue to scan" at bounding box center [982, 357] width 291 height 36
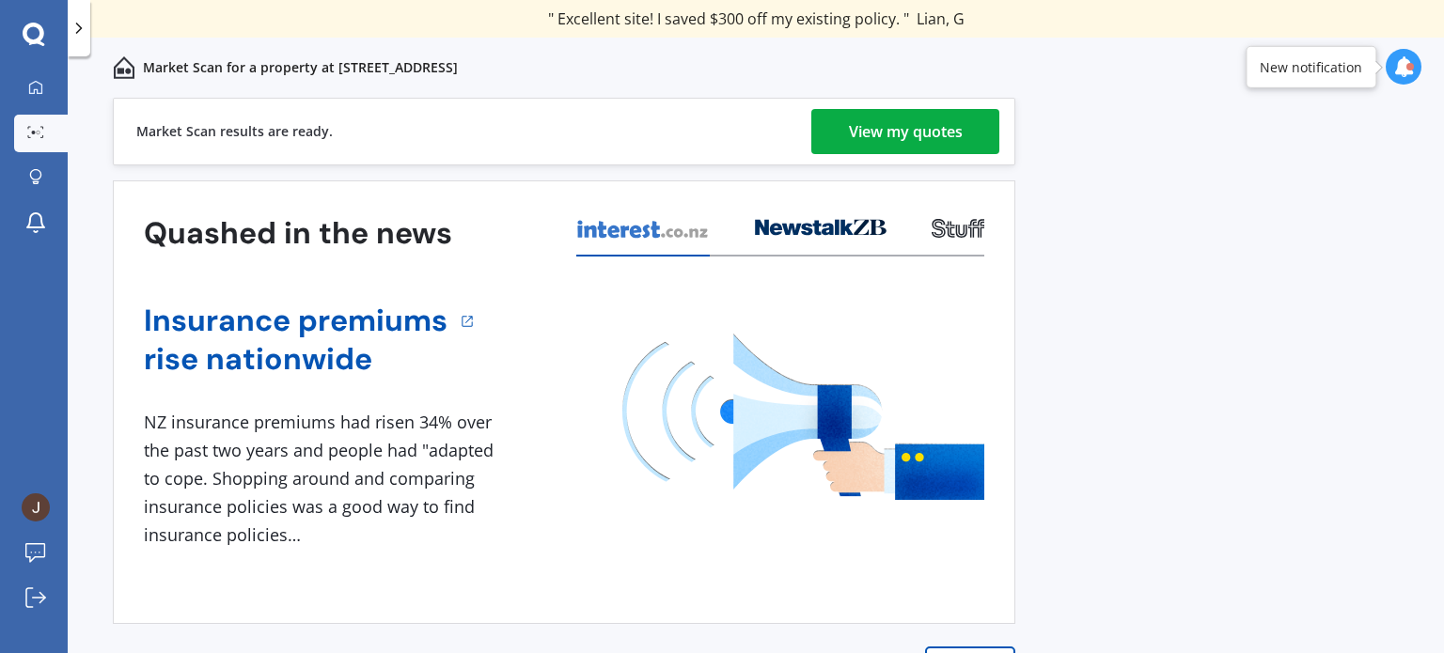
click at [888, 133] on div "View my quotes" at bounding box center [906, 131] width 114 height 45
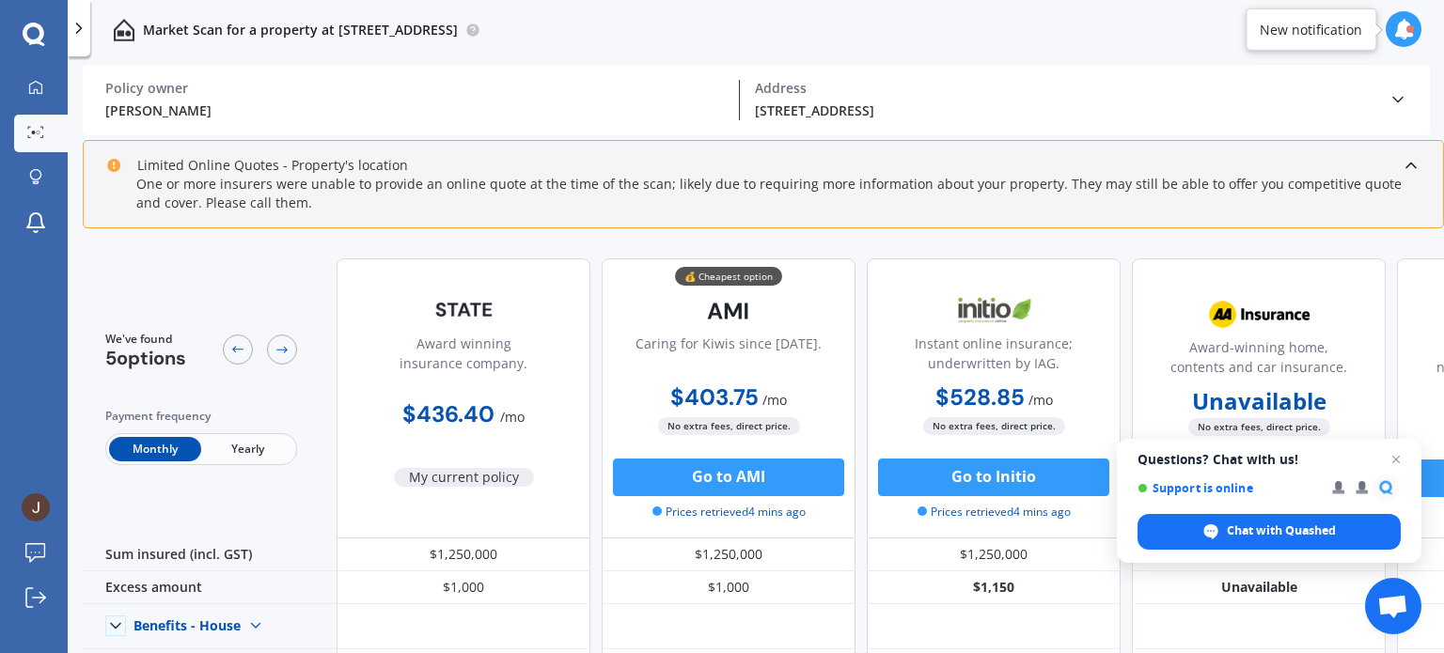
click at [256, 449] on span "Yearly" at bounding box center [247, 449] width 92 height 24
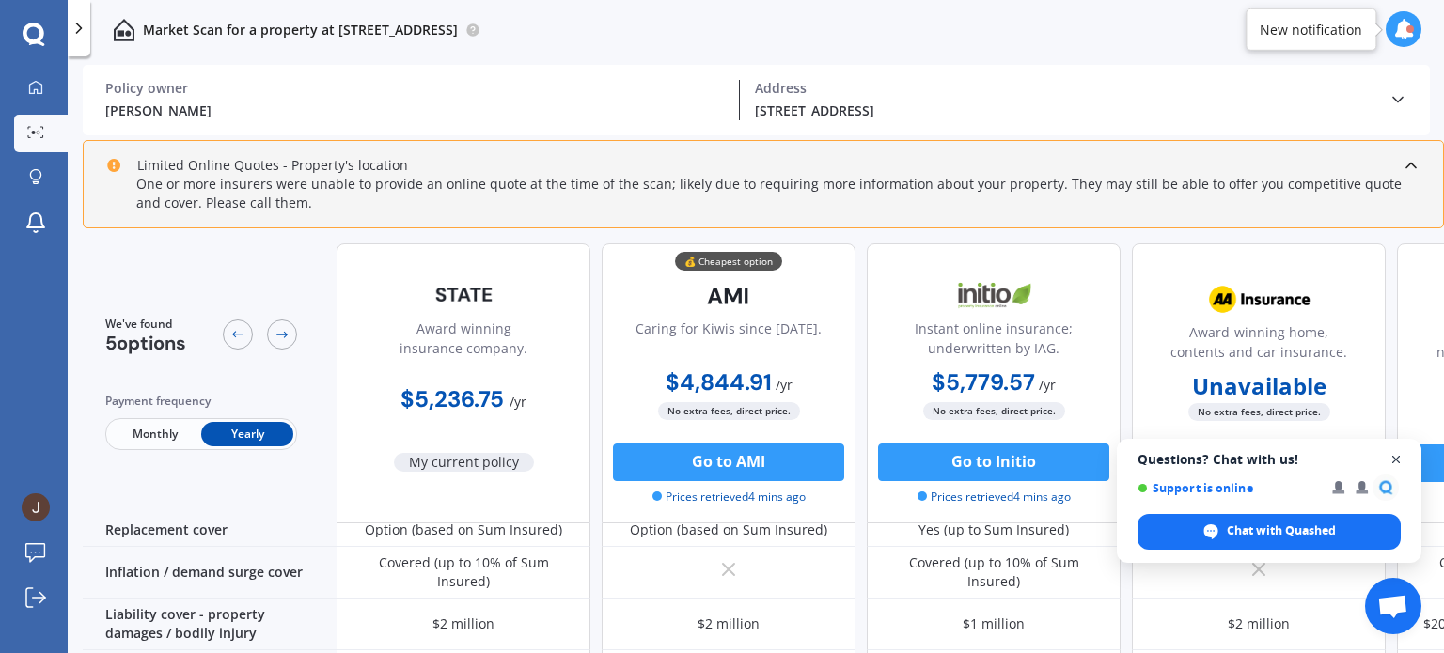
click at [1397, 462] on span "Open chat" at bounding box center [1397, 460] width 24 height 24
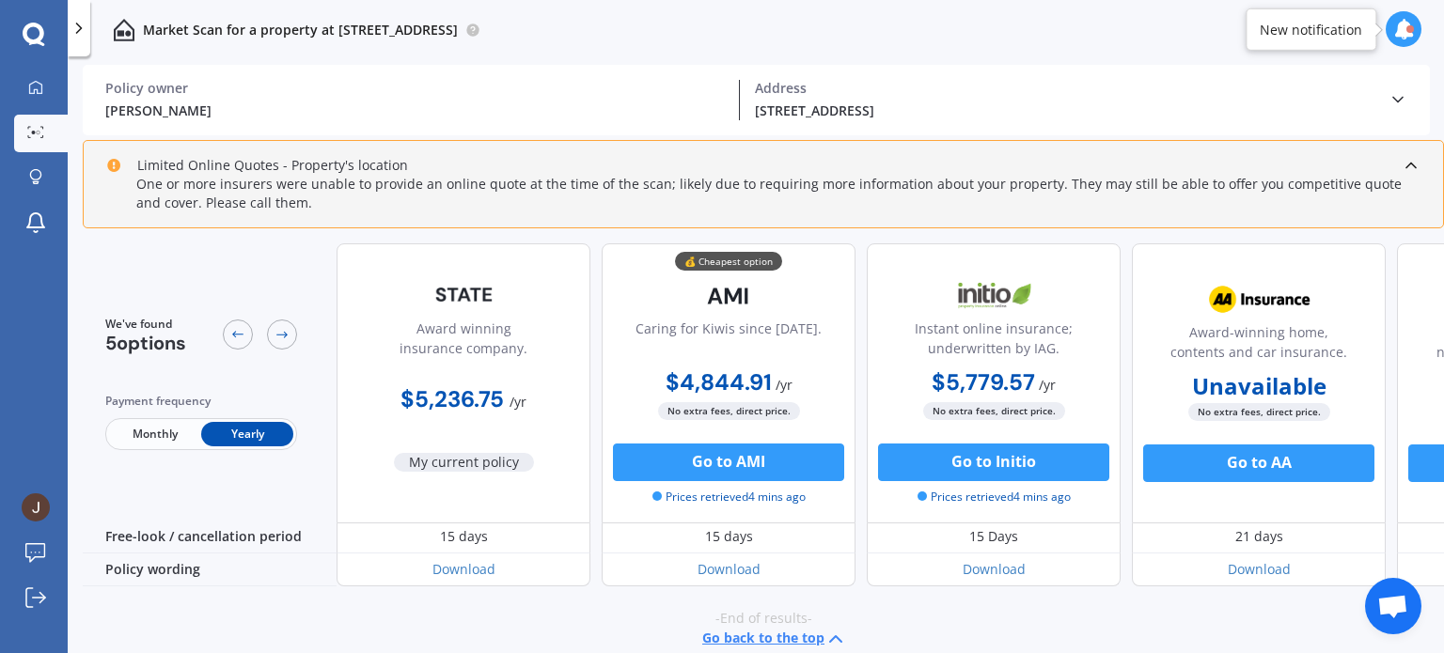
scroll to position [1023, 0]
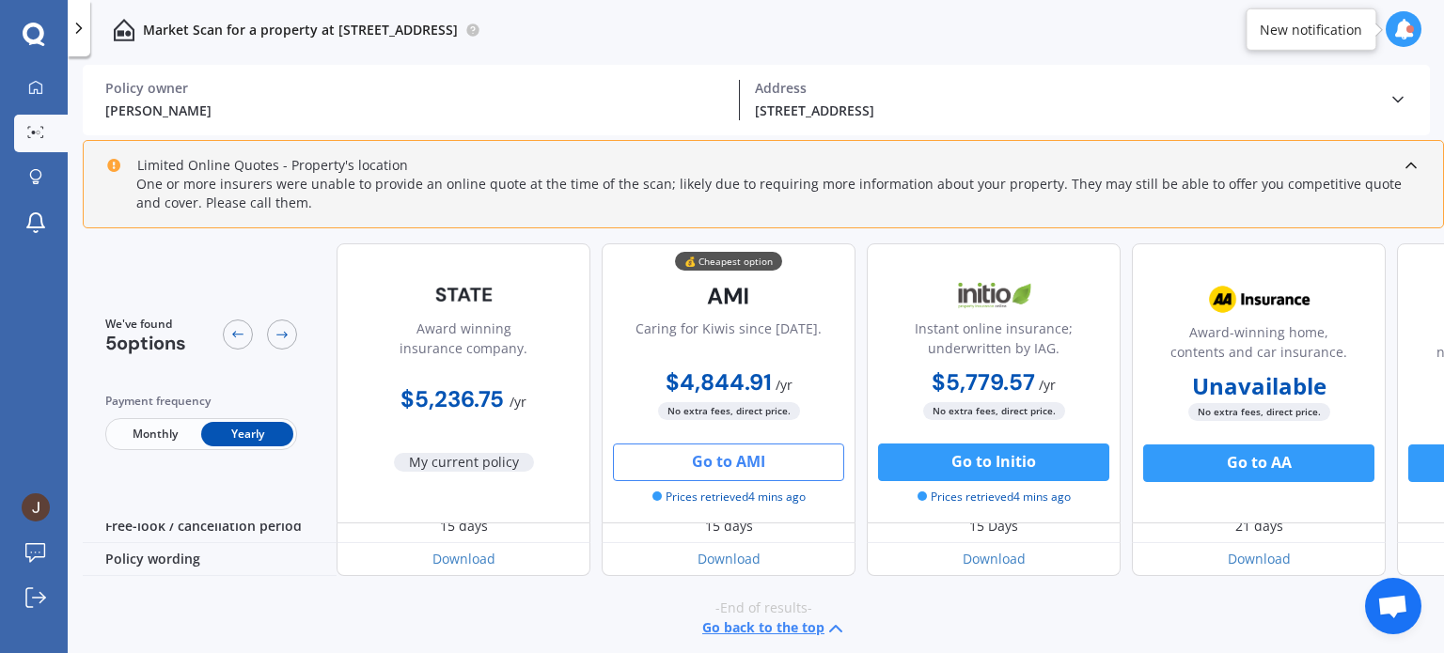
click at [684, 465] on button "Go to AMI" at bounding box center [728, 463] width 231 height 38
